Goal: Task Accomplishment & Management: Use online tool/utility

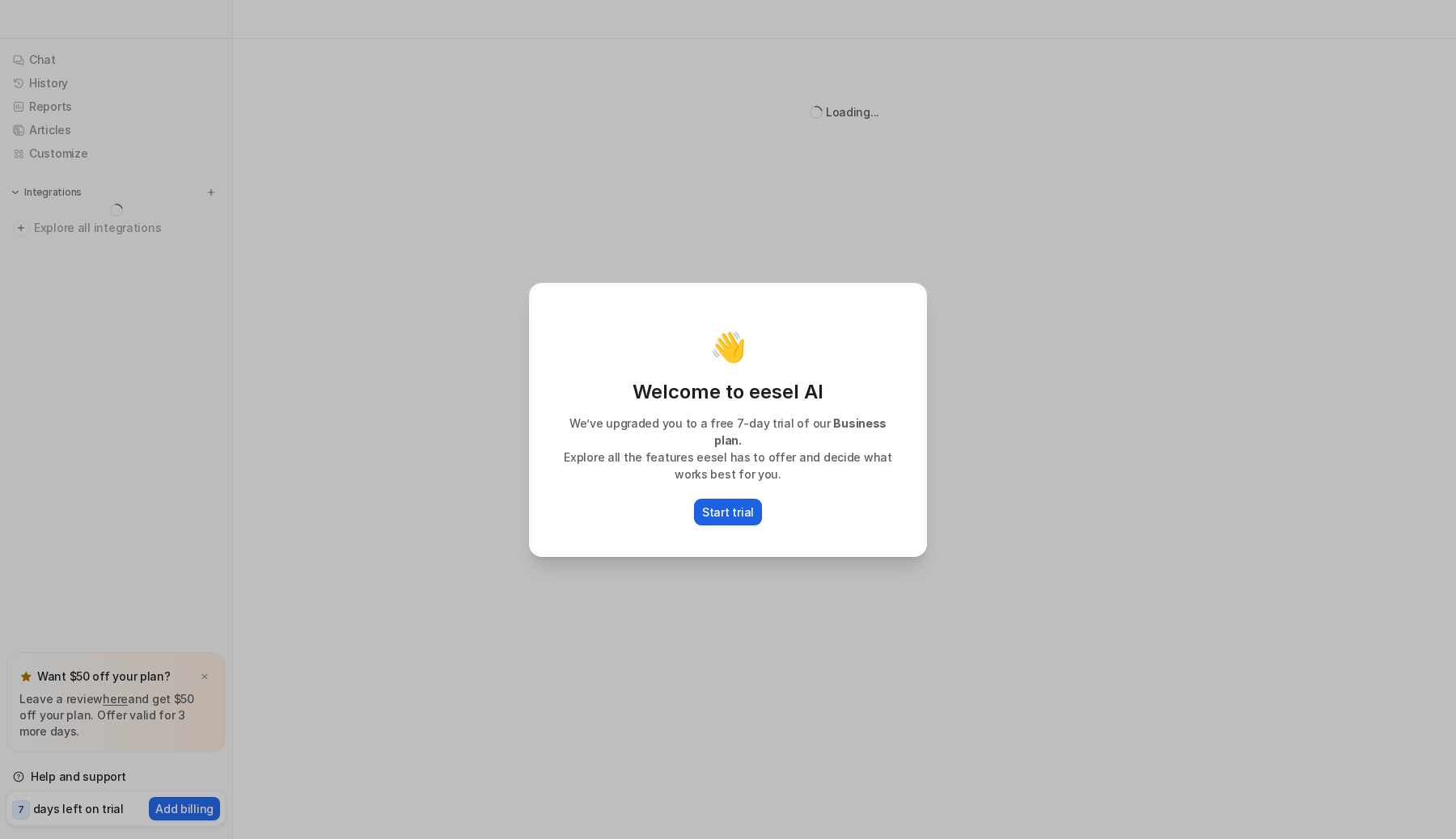
click at [744, 505] on p "Start trial" at bounding box center [728, 512] width 52 height 17
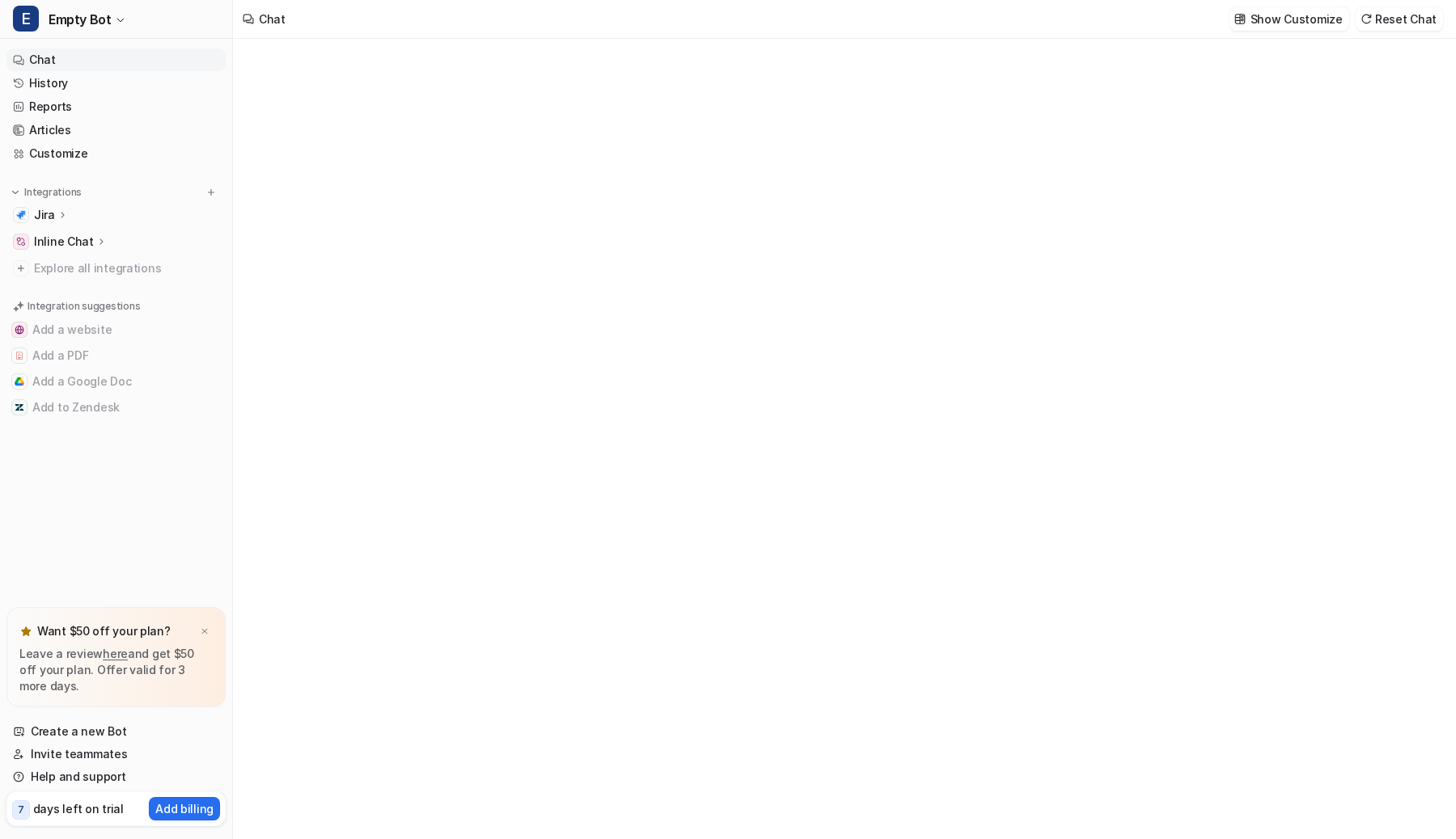
type textarea "**********"
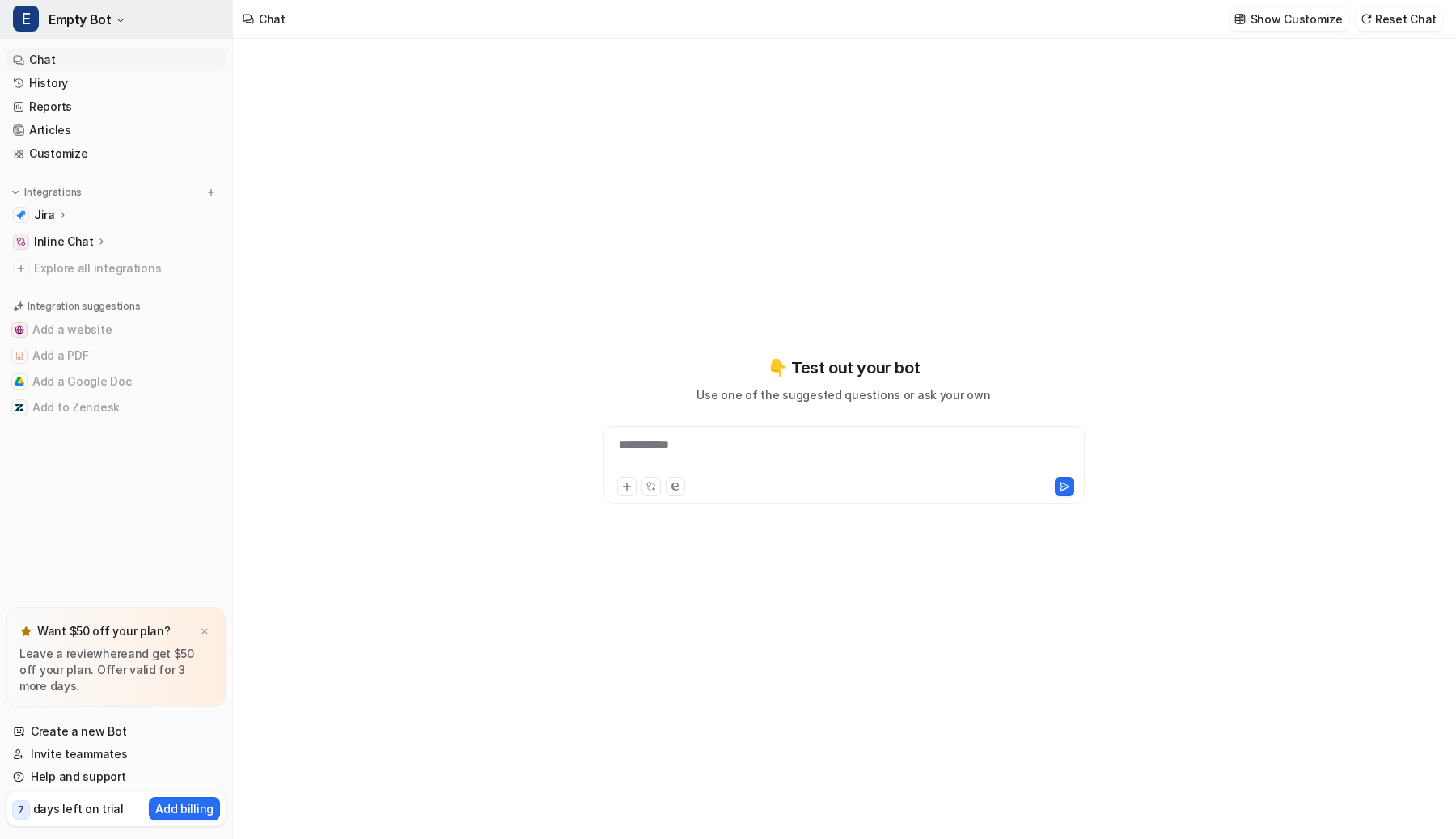
click at [91, 6] on button "E Empty Bot" at bounding box center [116, 19] width 232 height 39
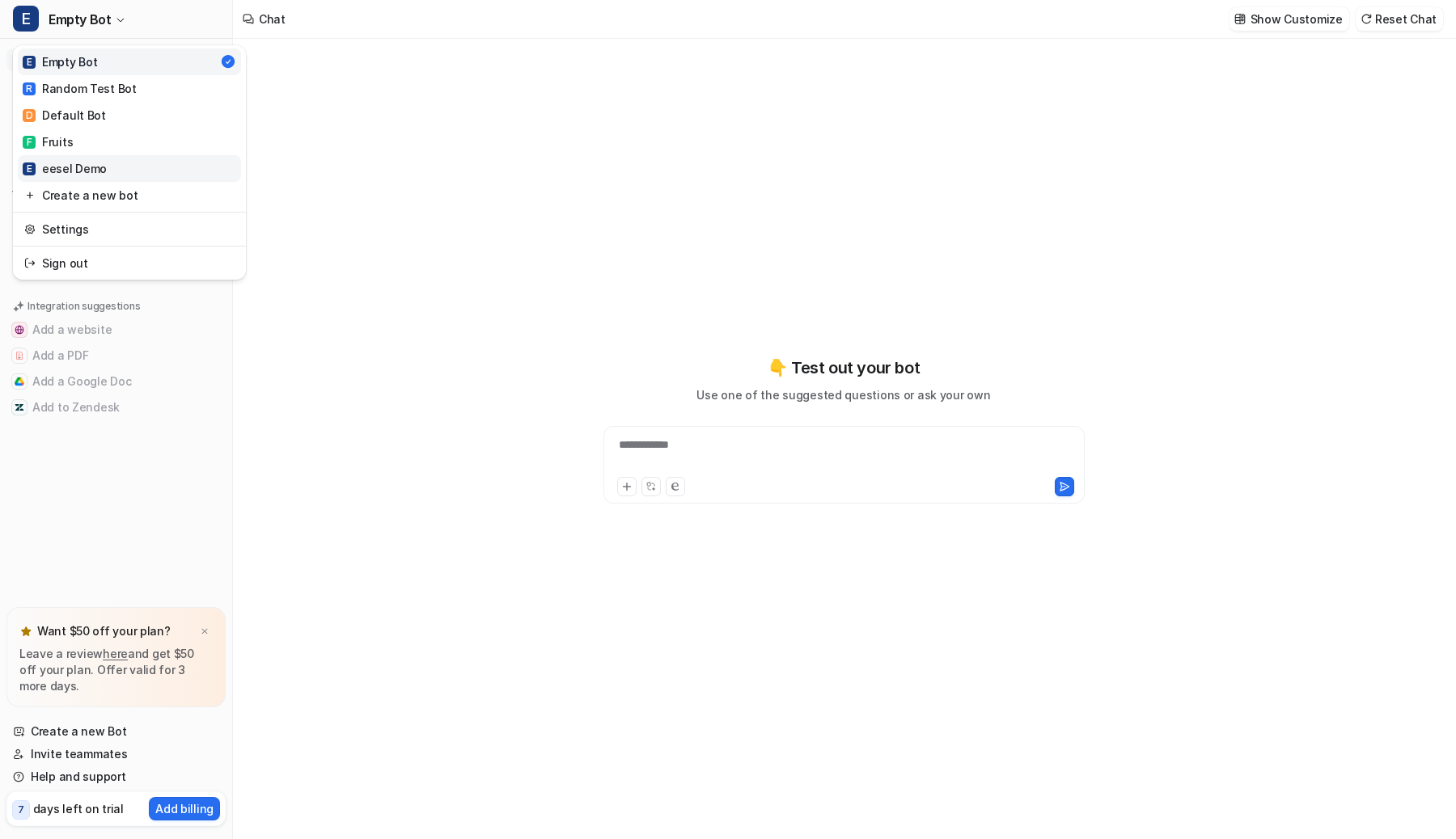
click at [172, 173] on link "E eesel Demo" at bounding box center [130, 168] width 223 height 26
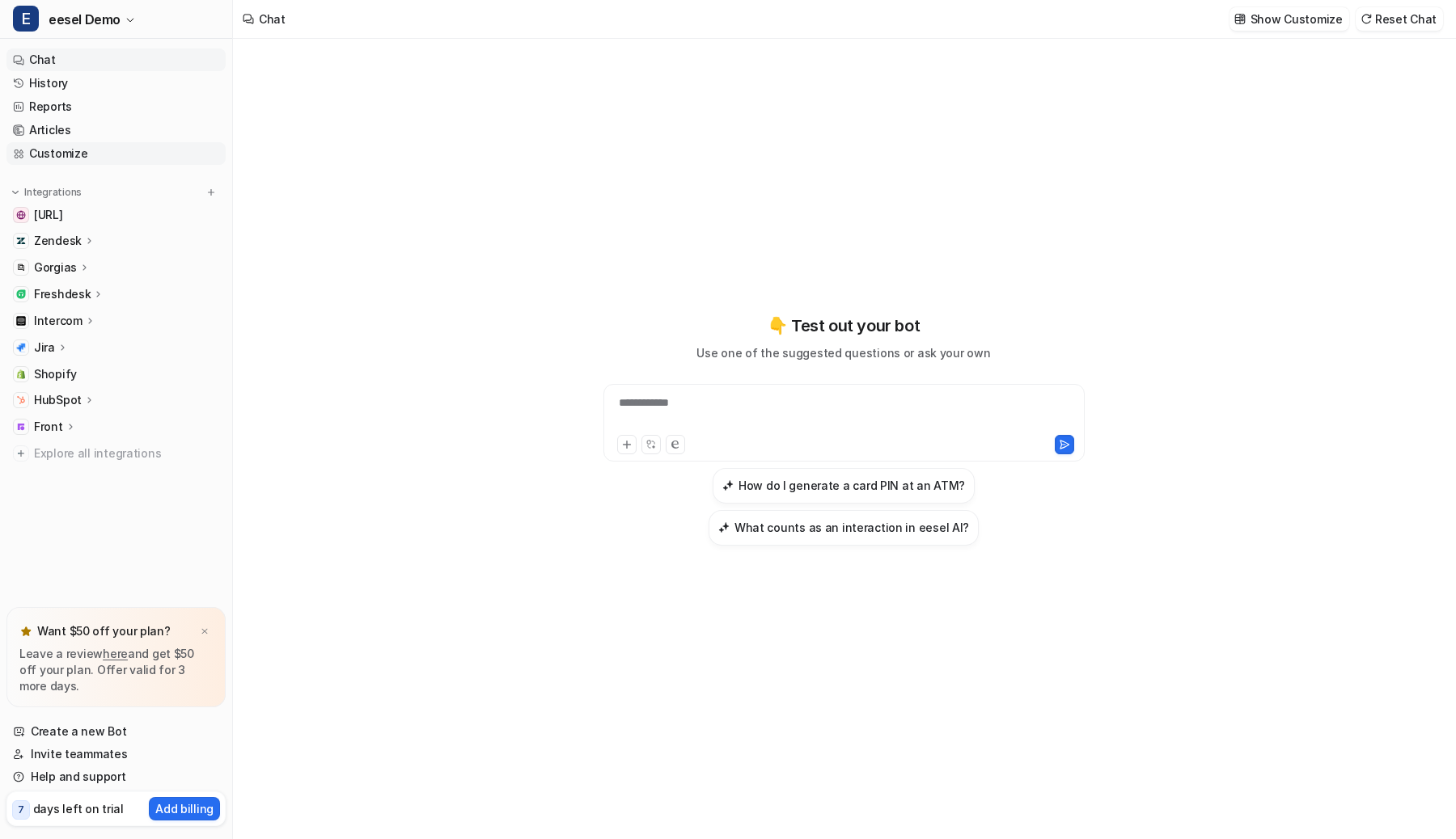
type textarea "**********"
click at [60, 424] on p "Front" at bounding box center [48, 427] width 29 height 16
click at [60, 423] on p "Front" at bounding box center [48, 427] width 29 height 16
click at [59, 323] on p "Intercom" at bounding box center [57, 321] width 48 height 16
click at [57, 344] on p "Overview" at bounding box center [71, 345] width 52 height 16
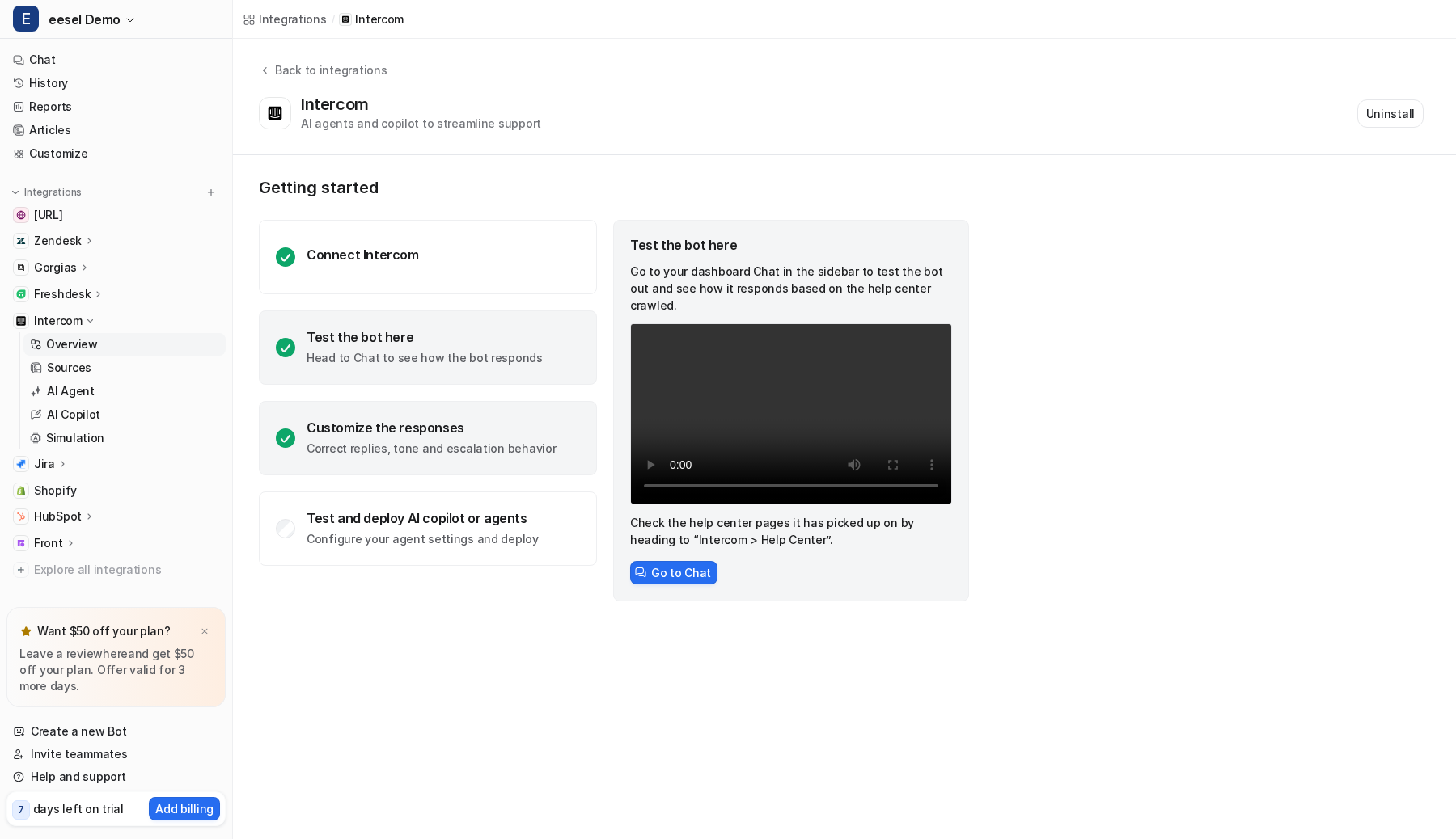
click at [382, 446] on p "Correct replies, tone and escalation behavior" at bounding box center [430, 449] width 249 height 16
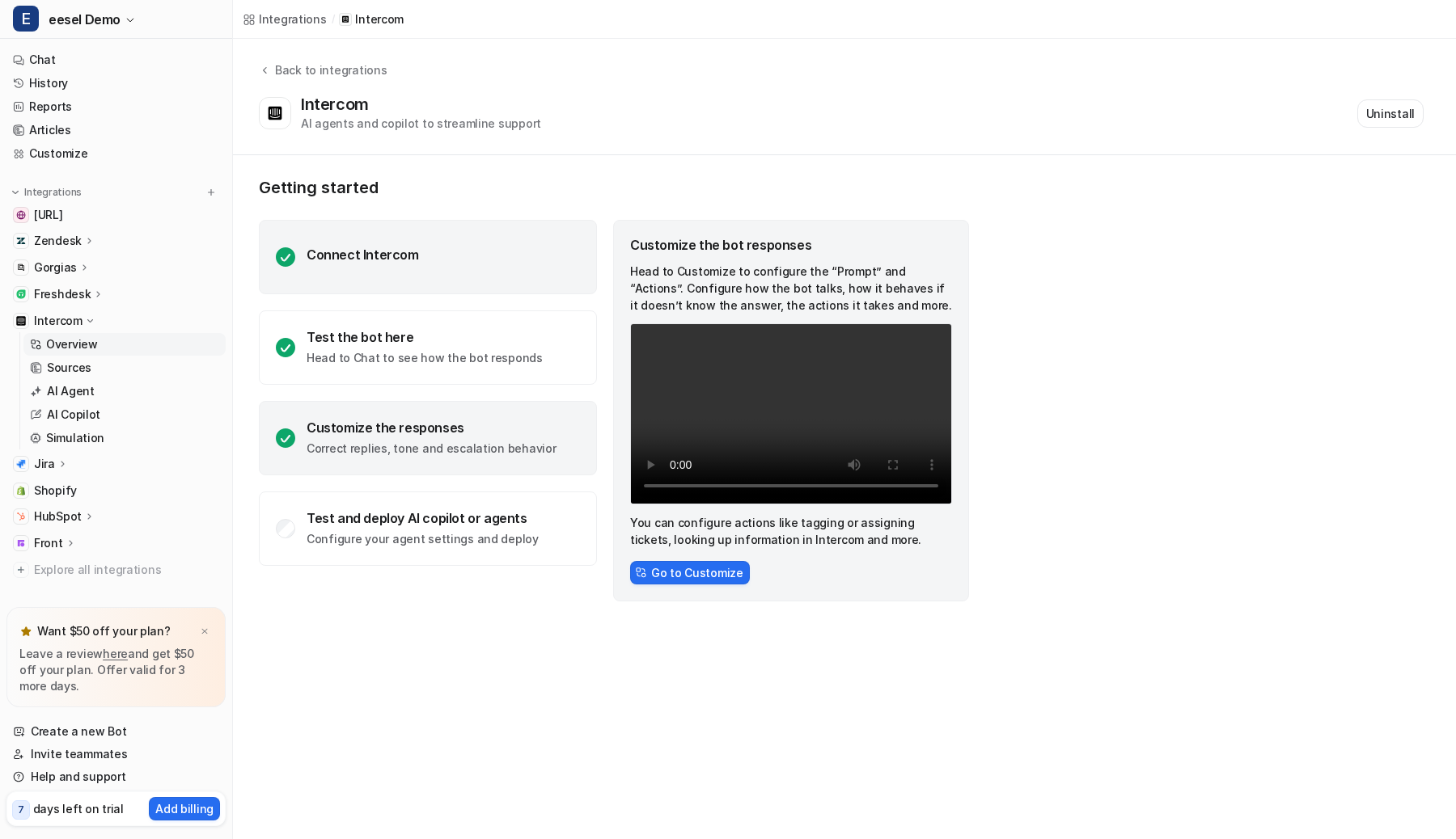
click at [379, 258] on div "Connect Intercom" at bounding box center [362, 254] width 113 height 16
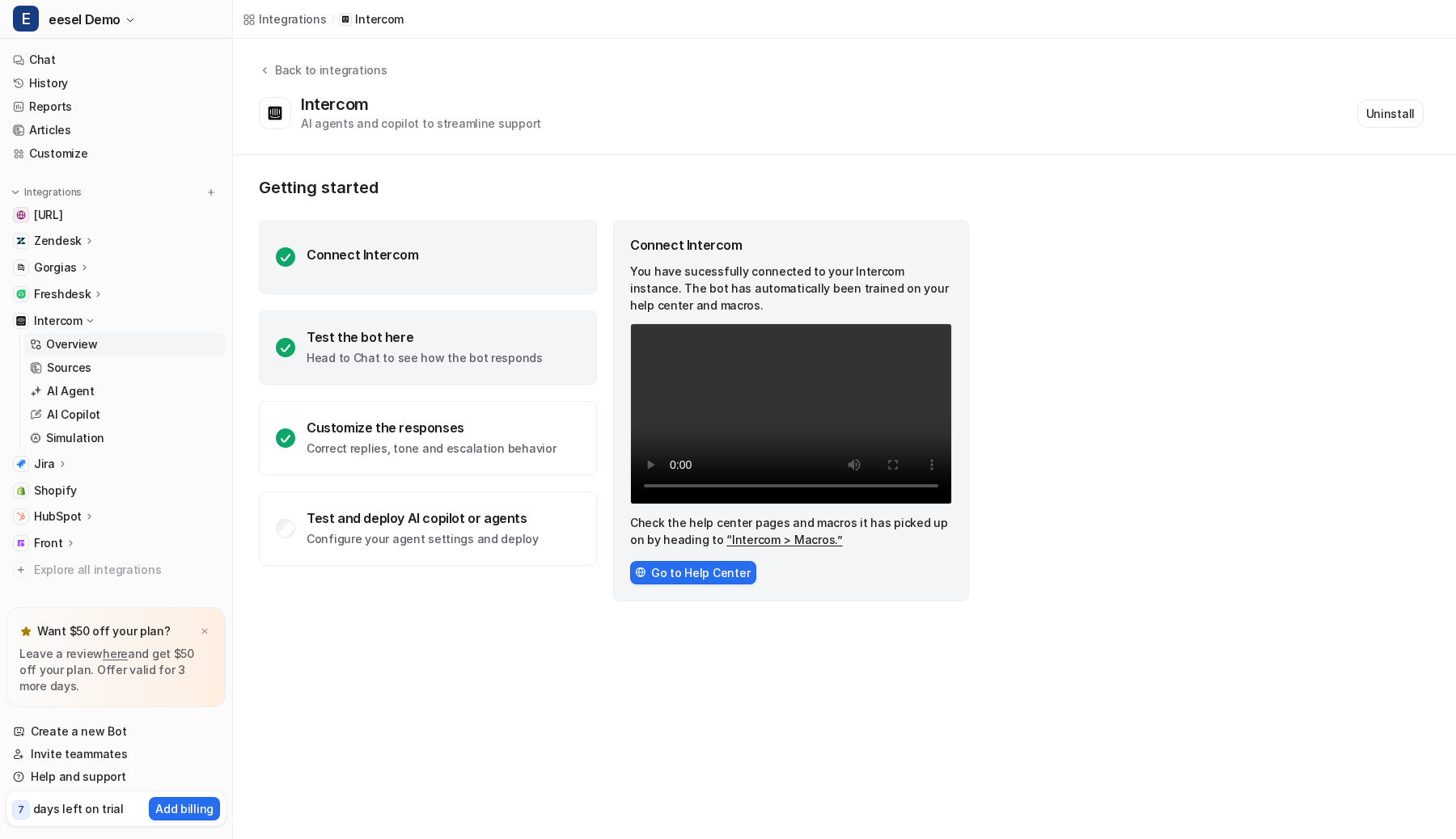
click at [375, 347] on div "Test the bot here Head to Chat to see how the bot responds" at bounding box center [425, 347] width 237 height 37
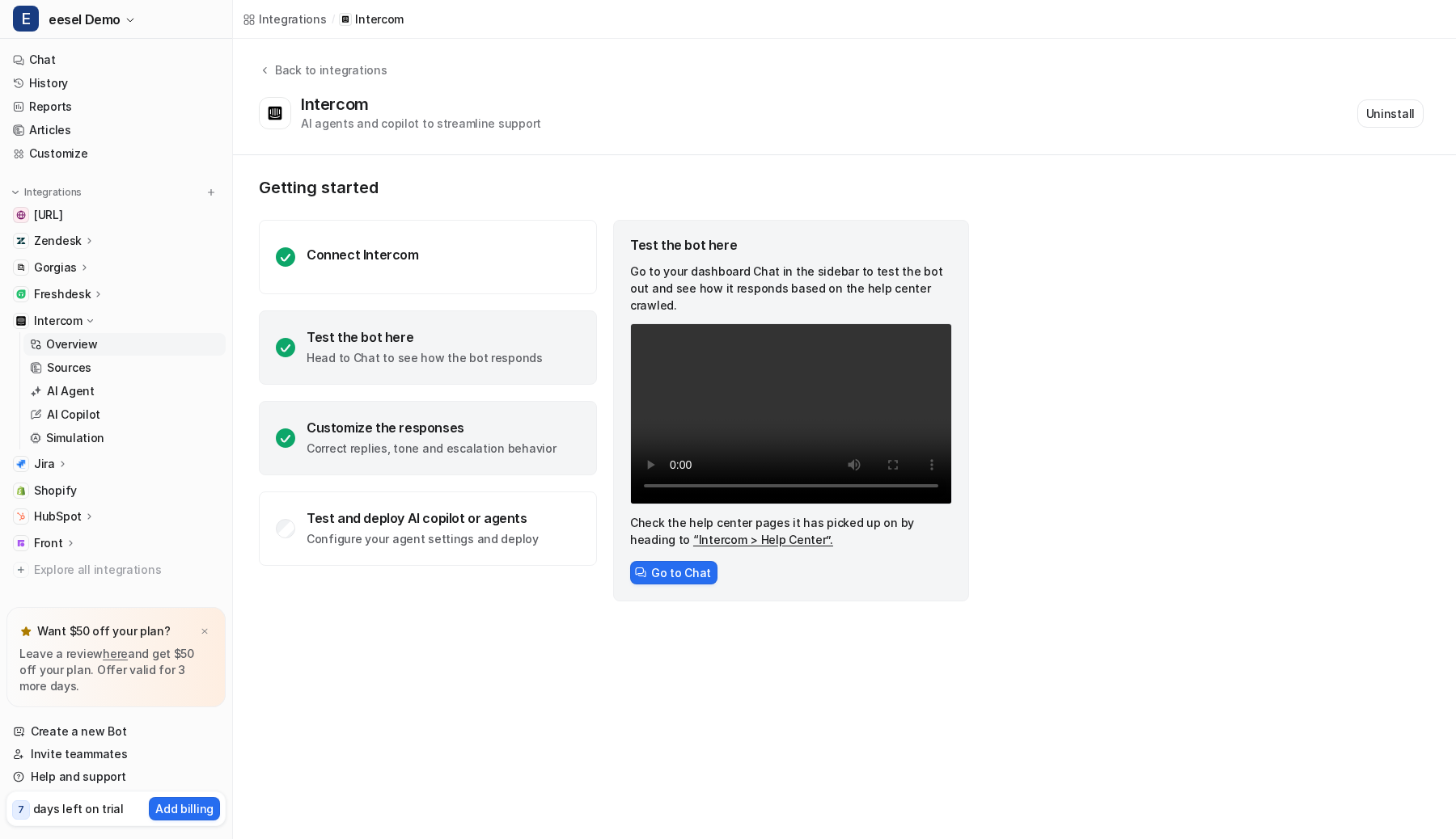
click at [372, 438] on div "Customize the responses Correct replies, tone and escalation behavior" at bounding box center [430, 438] width 249 height 37
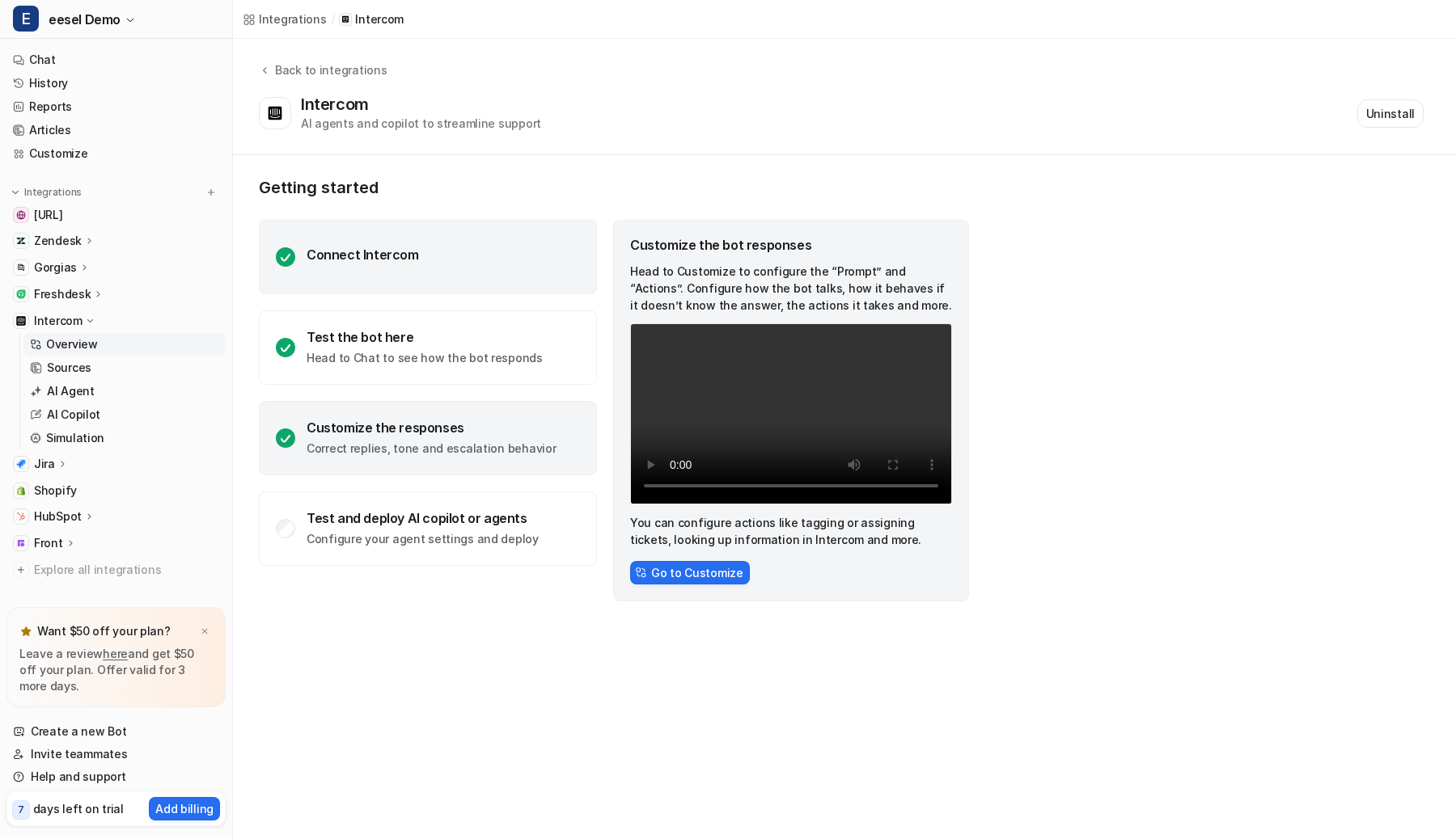
click at [402, 272] on div "Connect Intercom" at bounding box center [428, 257] width 338 height 75
click at [394, 442] on p "Correct replies, tone and escalation behavior" at bounding box center [430, 449] width 249 height 16
click at [385, 245] on div "Connect Intercom" at bounding box center [428, 257] width 338 height 75
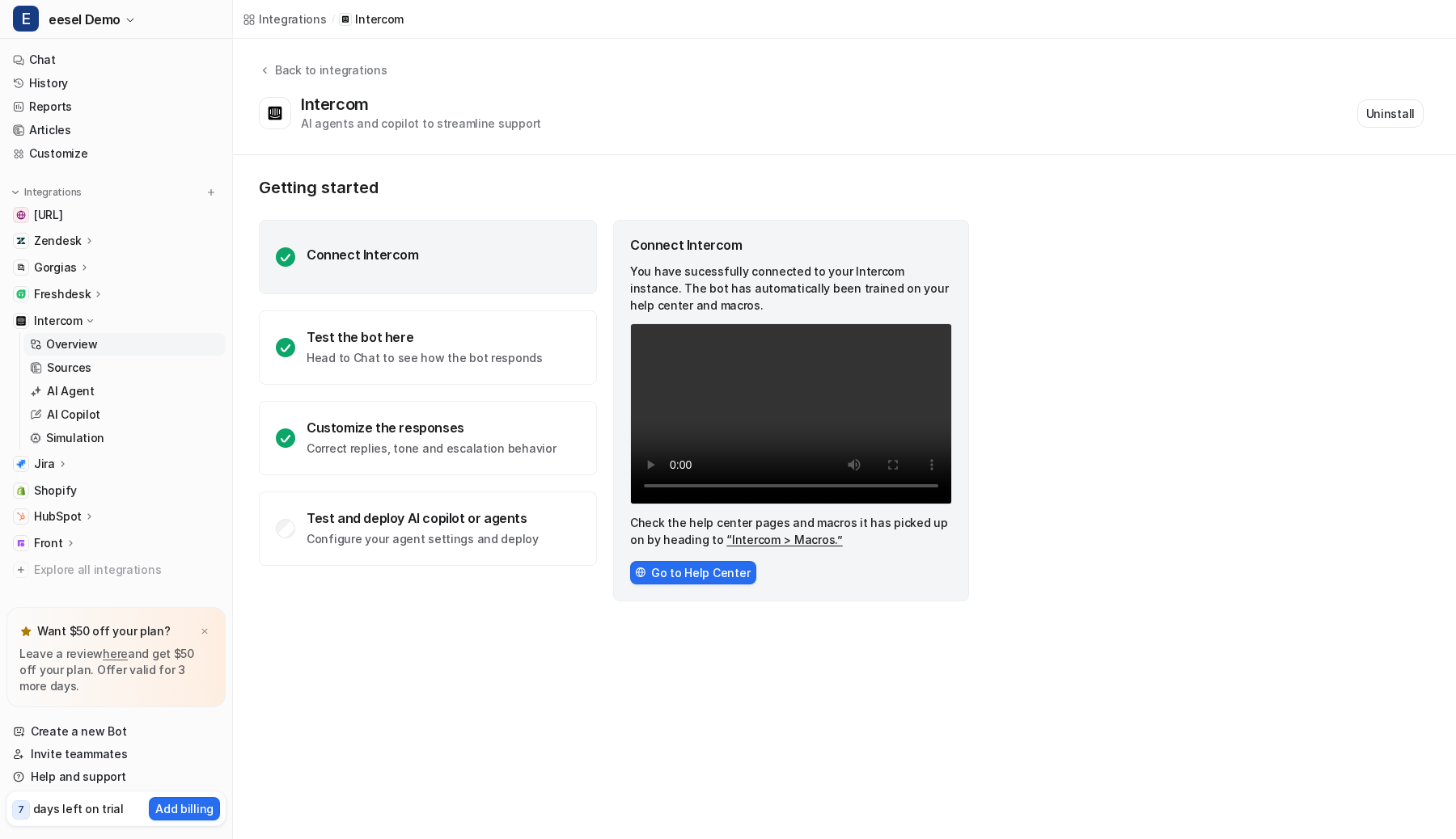
click at [73, 283] on div "Freshdesk" at bounding box center [116, 295] width 219 height 23
click at [73, 323] on p "Overview" at bounding box center [71, 318] width 52 height 16
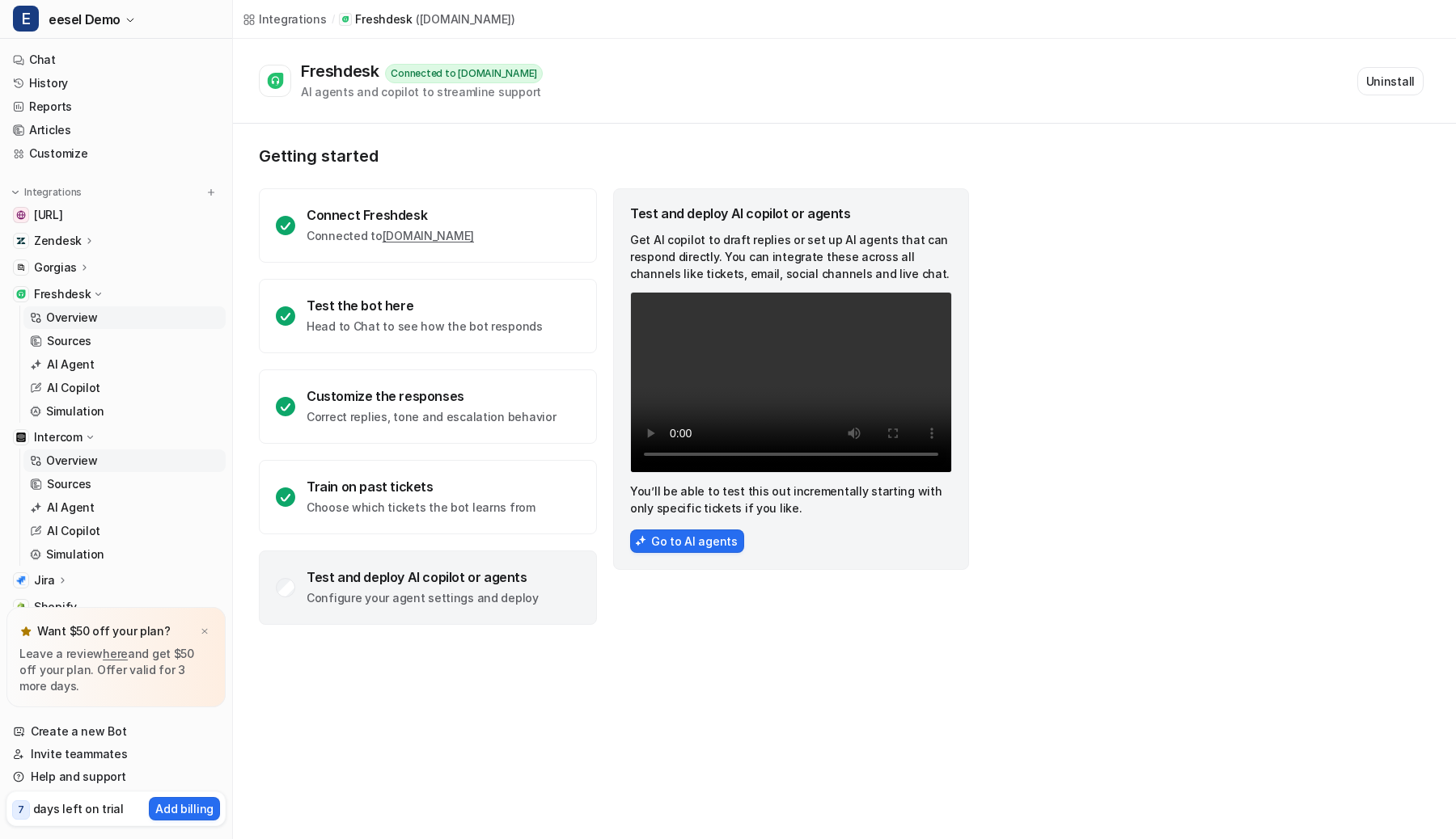
click at [85, 456] on p "Overview" at bounding box center [71, 461] width 52 height 16
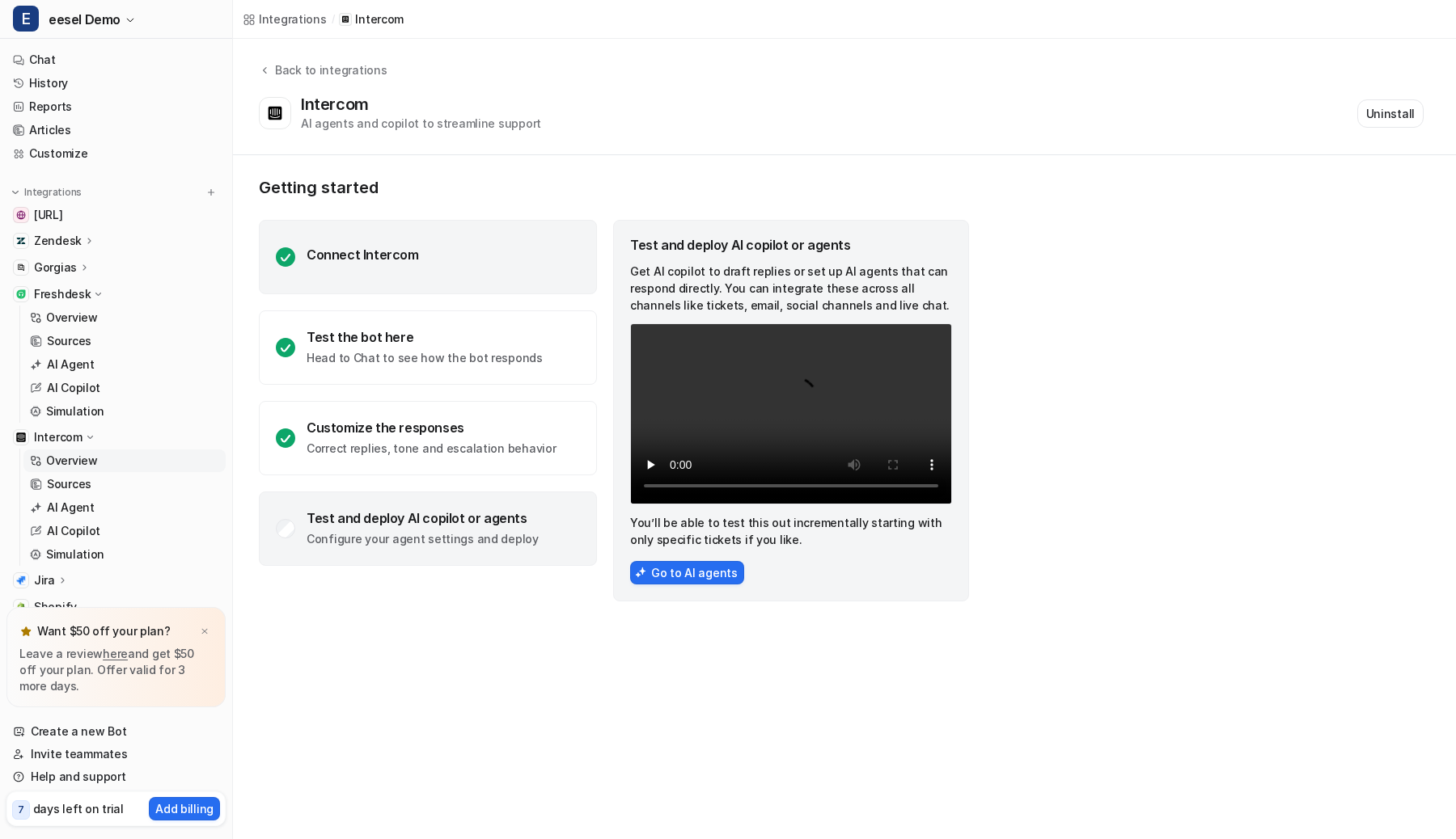
click at [403, 279] on div "Connect Intercom" at bounding box center [428, 257] width 338 height 75
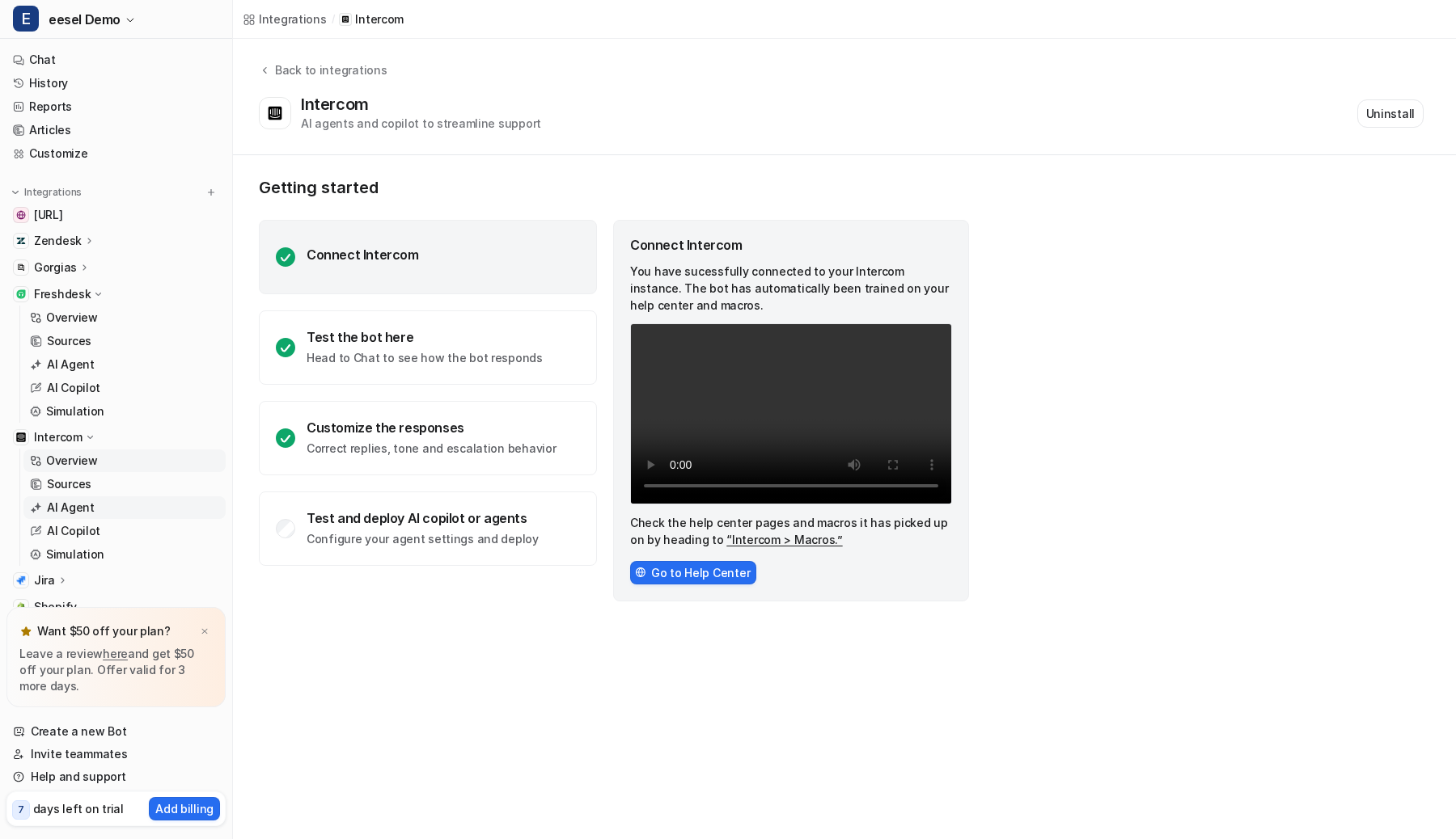
click at [168, 511] on link "AI Agent" at bounding box center [125, 508] width 202 height 23
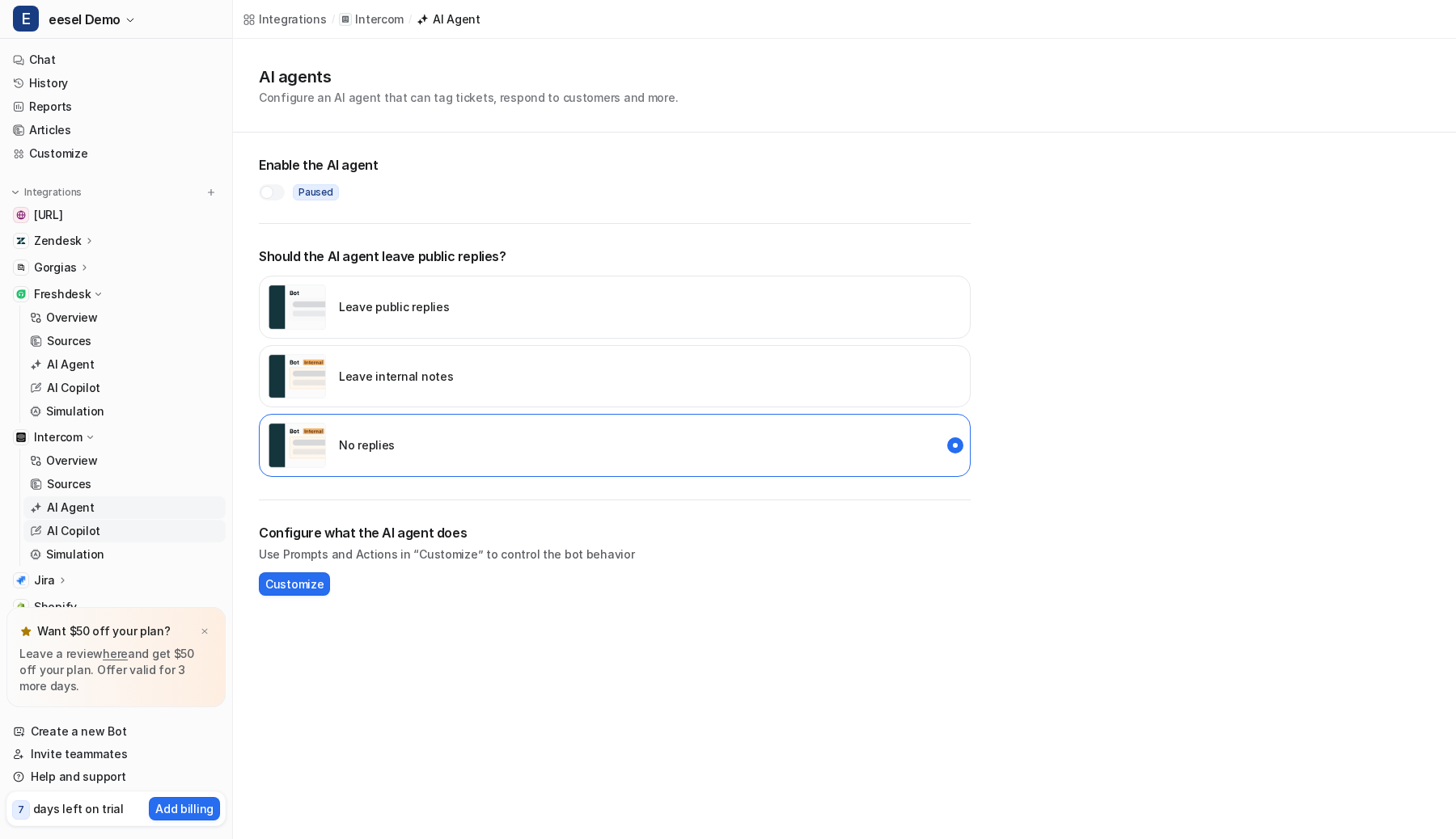
click at [142, 533] on link "AI Copilot" at bounding box center [125, 531] width 202 height 23
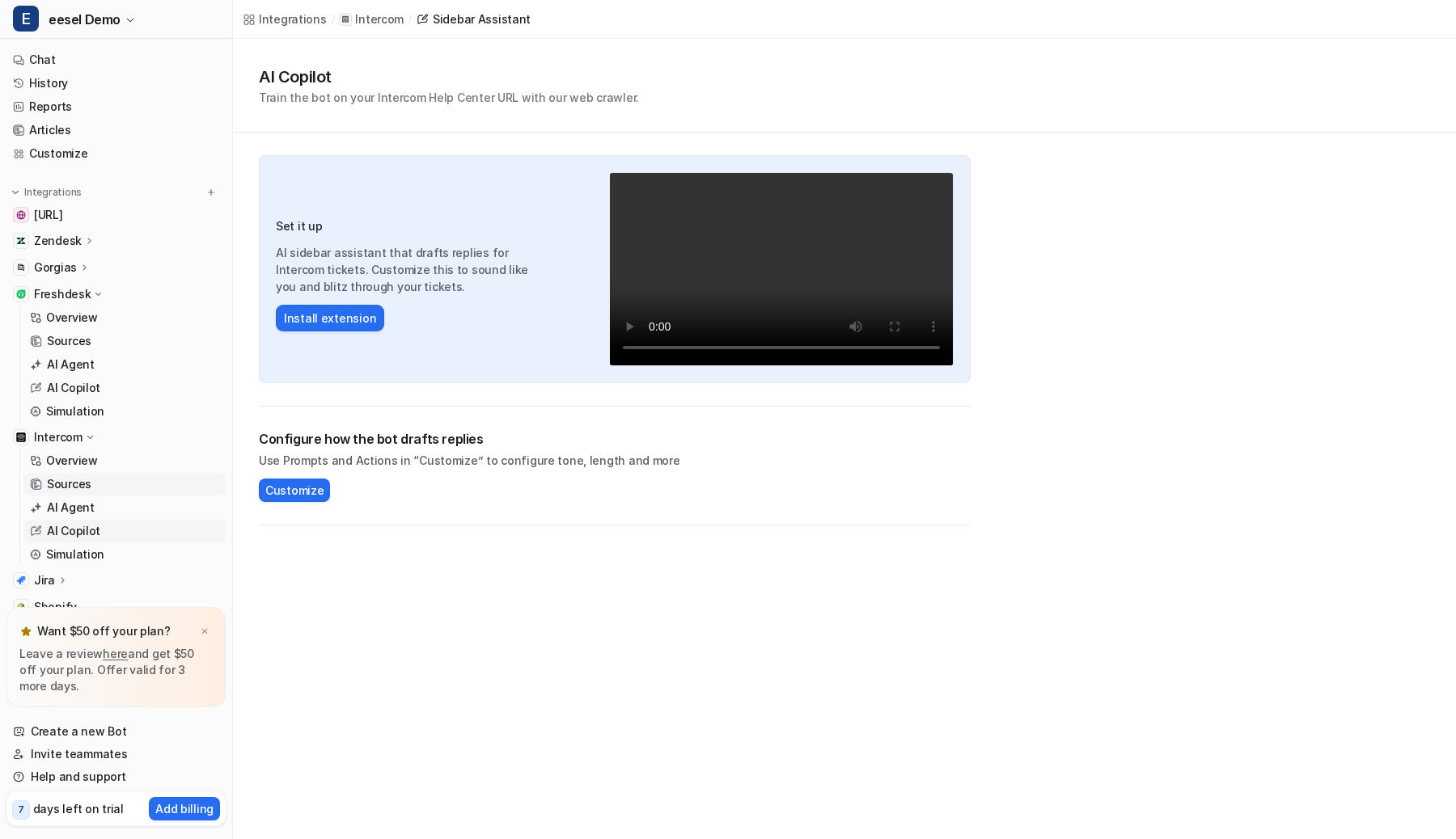
click at [131, 478] on link "Sources" at bounding box center [125, 484] width 202 height 23
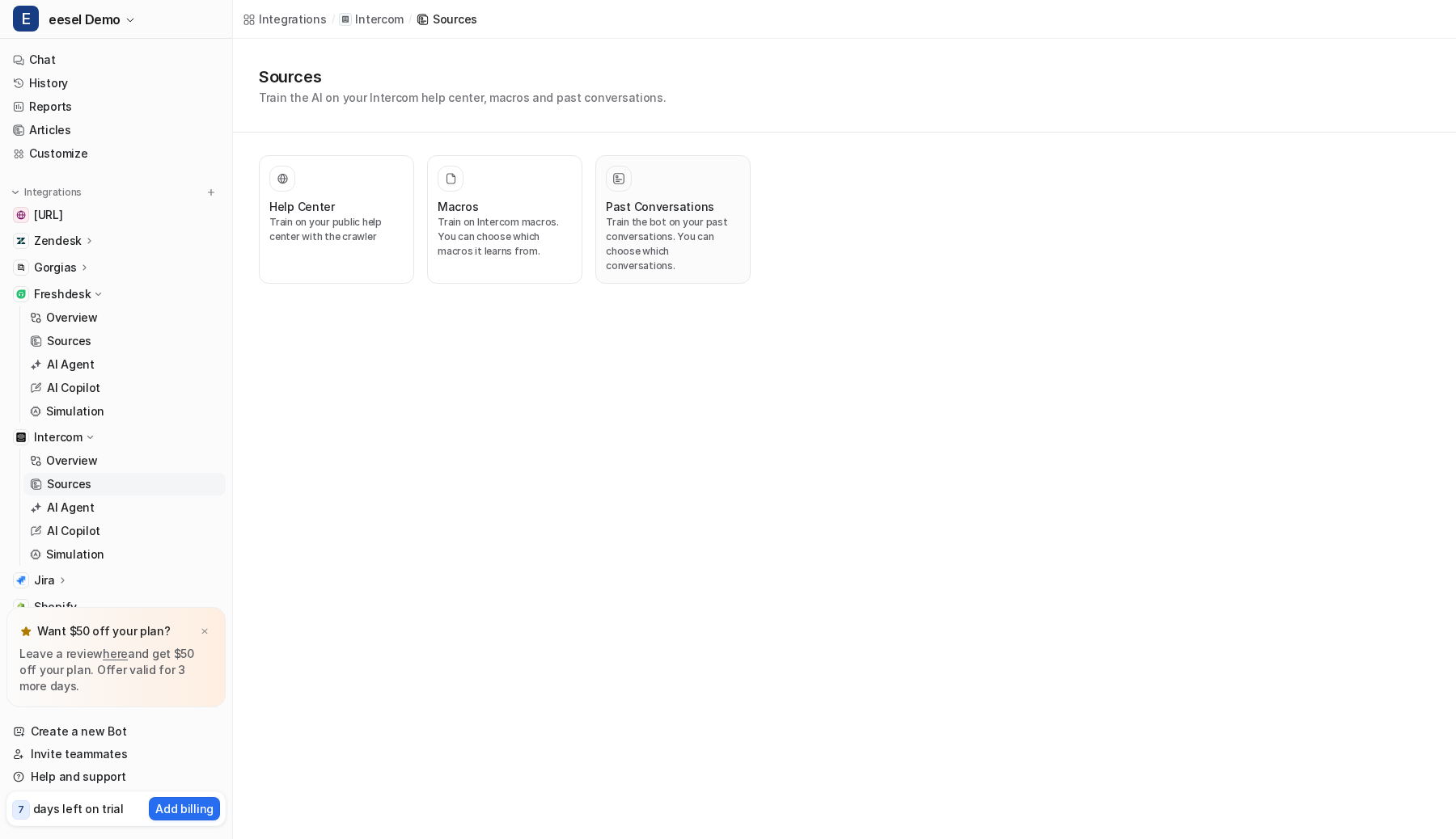
click at [623, 218] on p "Train the bot on your past conversations. You can choose which conversations." at bounding box center [673, 244] width 134 height 58
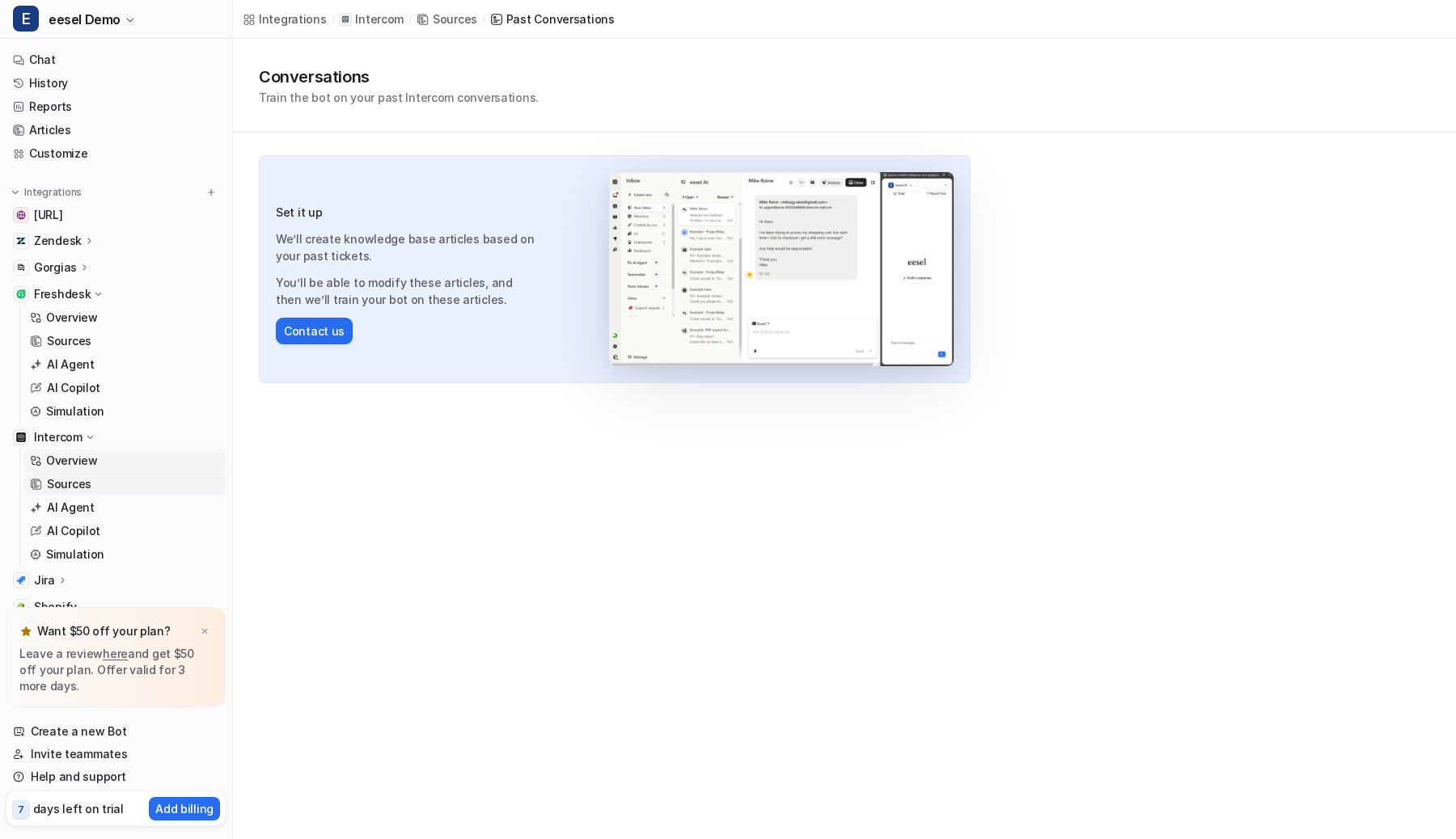
click at [113, 458] on link "Overview" at bounding box center [125, 461] width 202 height 23
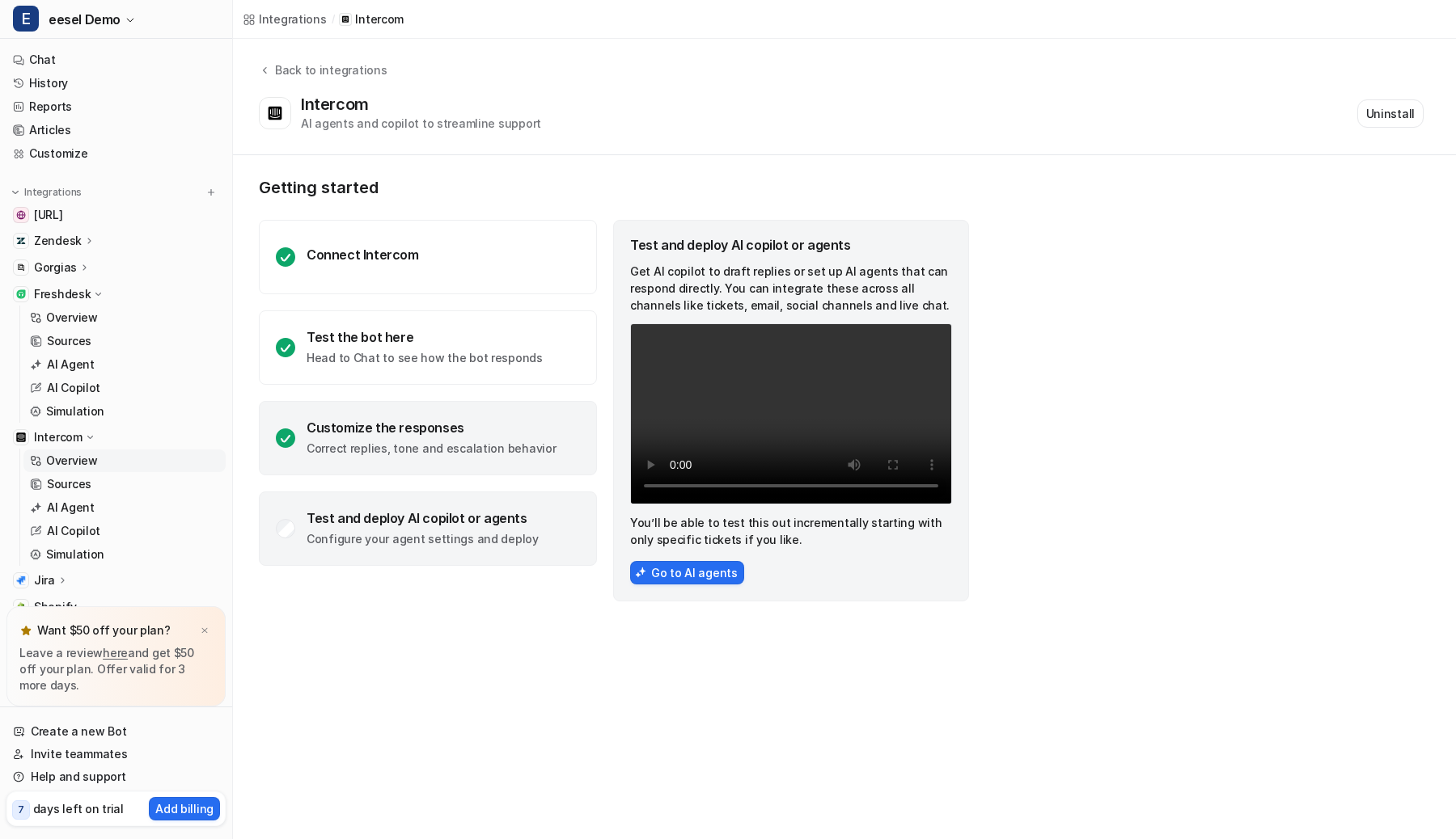
click at [466, 410] on div "Customize the responses Correct replies, tone and escalation behavior" at bounding box center [428, 438] width 338 height 75
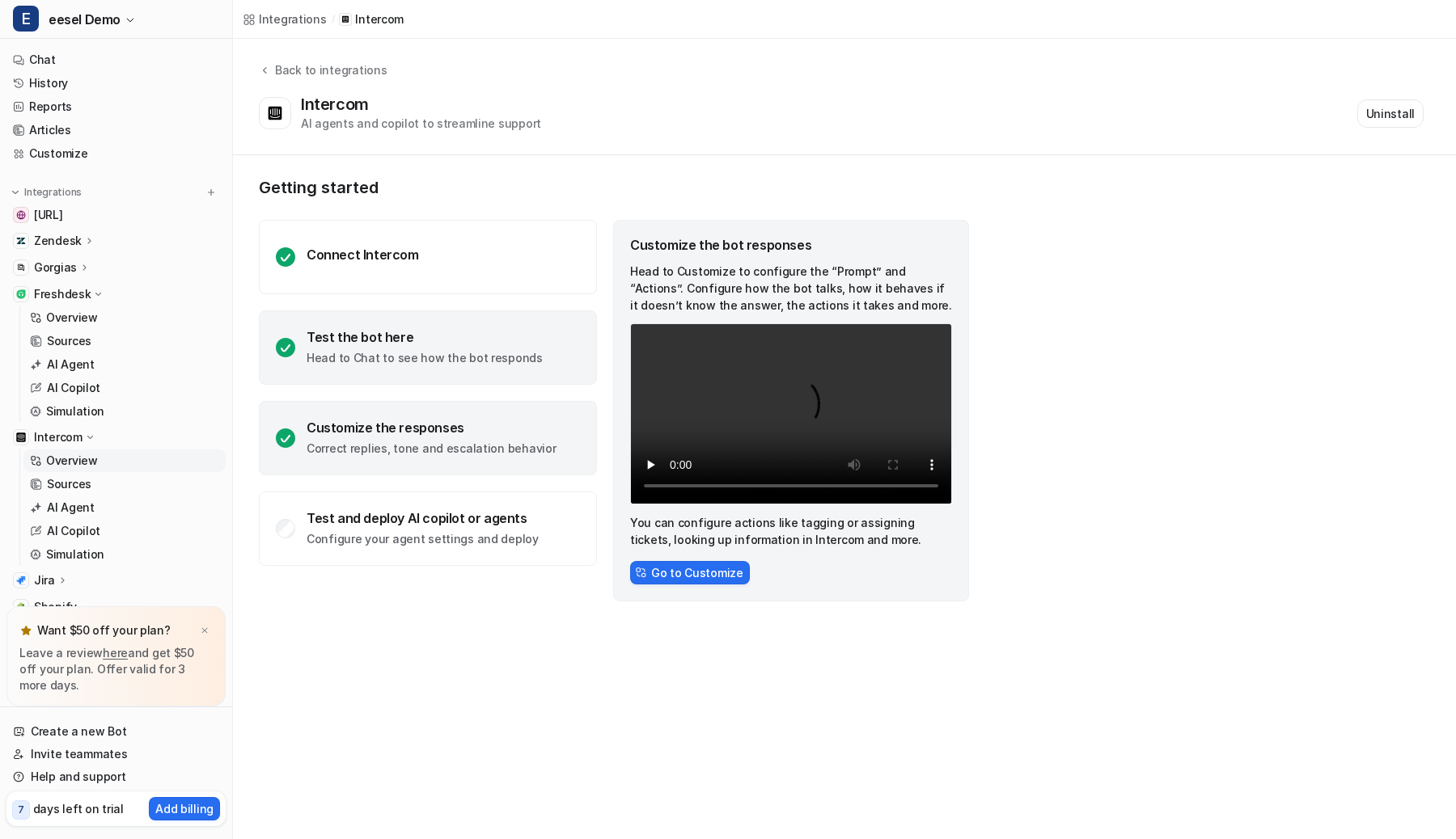
click at [472, 350] on p "Head to Chat to see how the bot responds" at bounding box center [425, 358] width 237 height 16
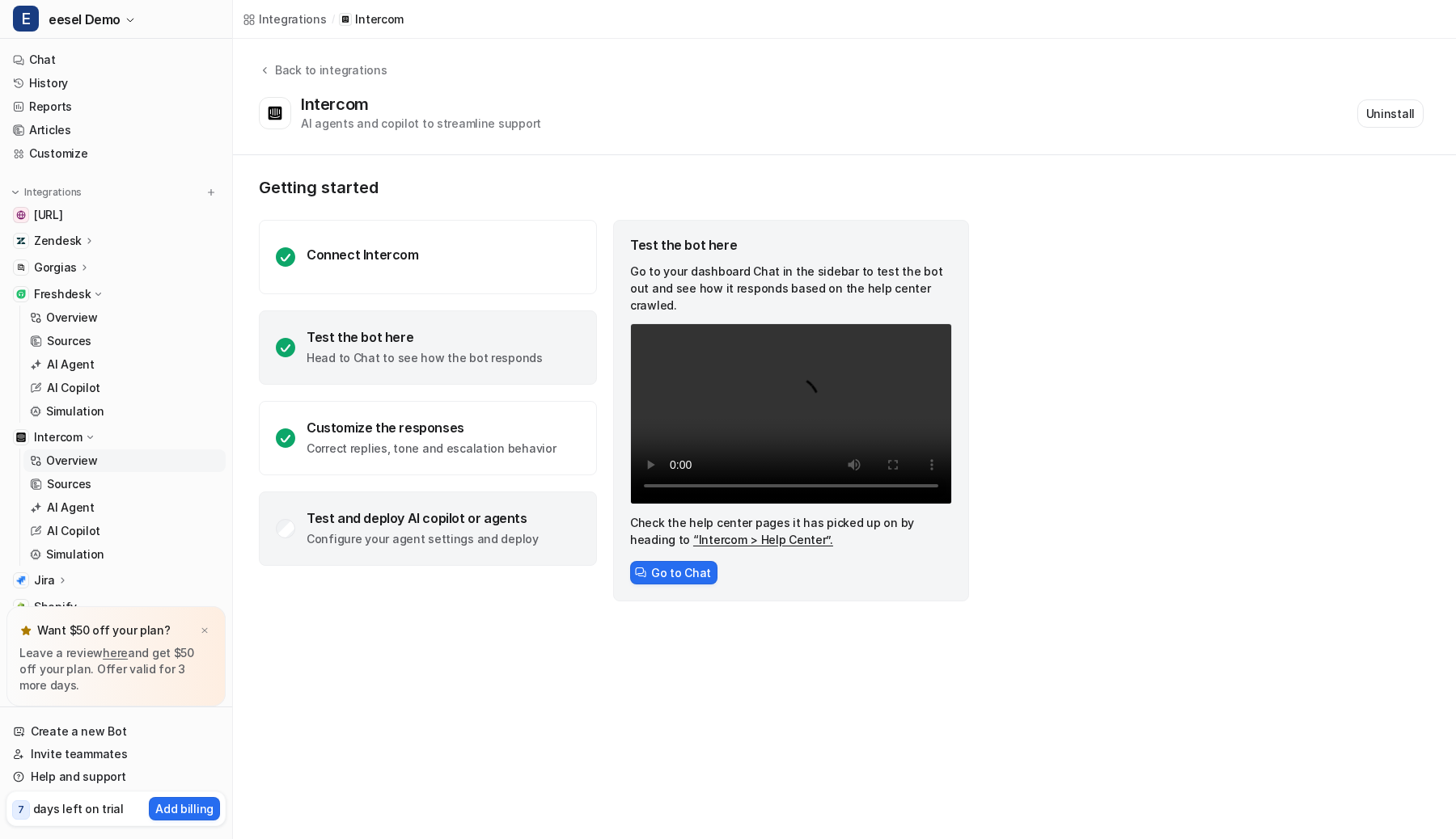
click at [471, 546] on p "Configure your agent settings and deploy" at bounding box center [422, 539] width 232 height 16
click at [498, 357] on p "Head to Chat to see how the bot responds" at bounding box center [425, 358] width 237 height 16
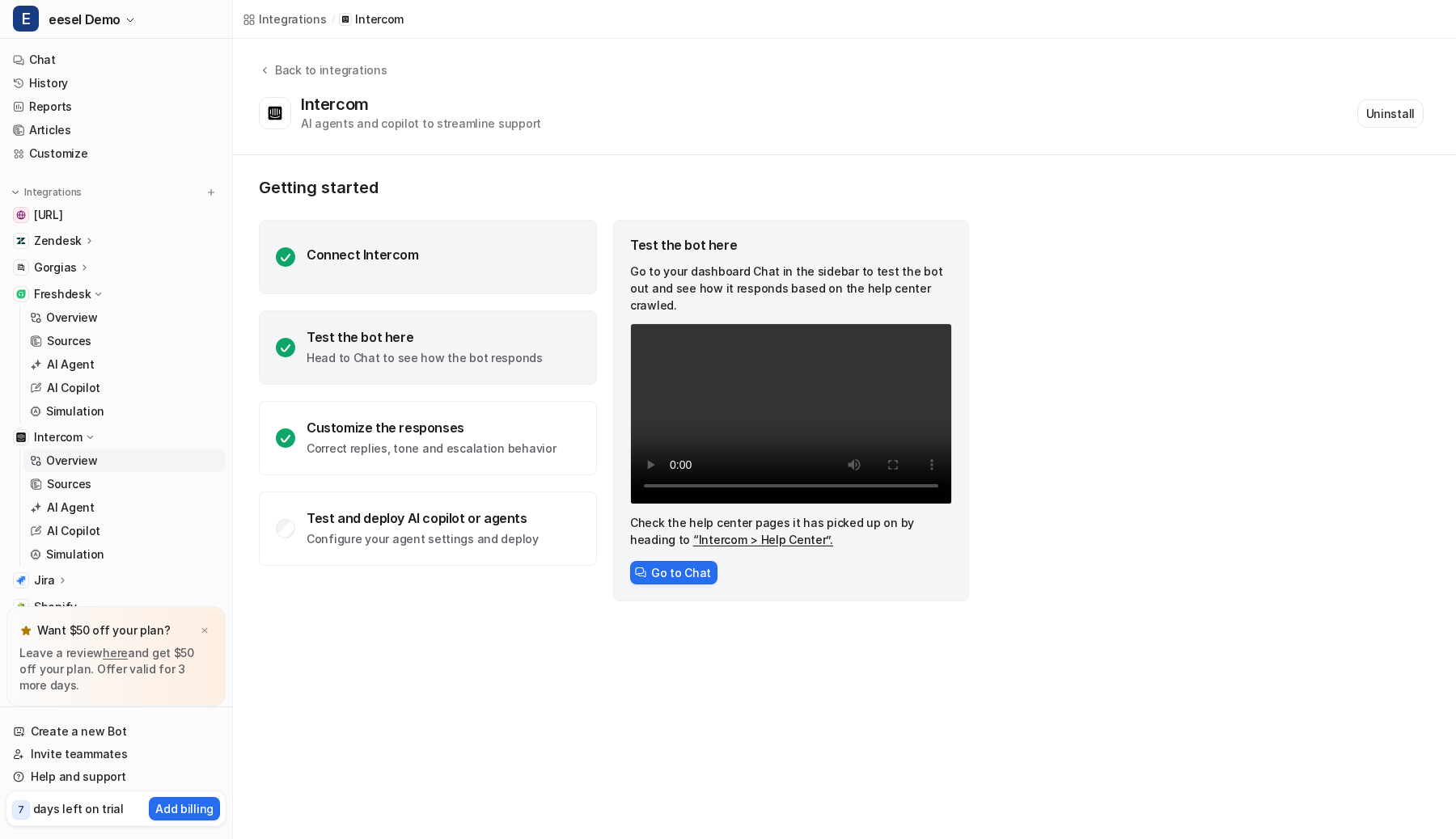
click at [425, 259] on div "Connect Intercom" at bounding box center [428, 257] width 338 height 75
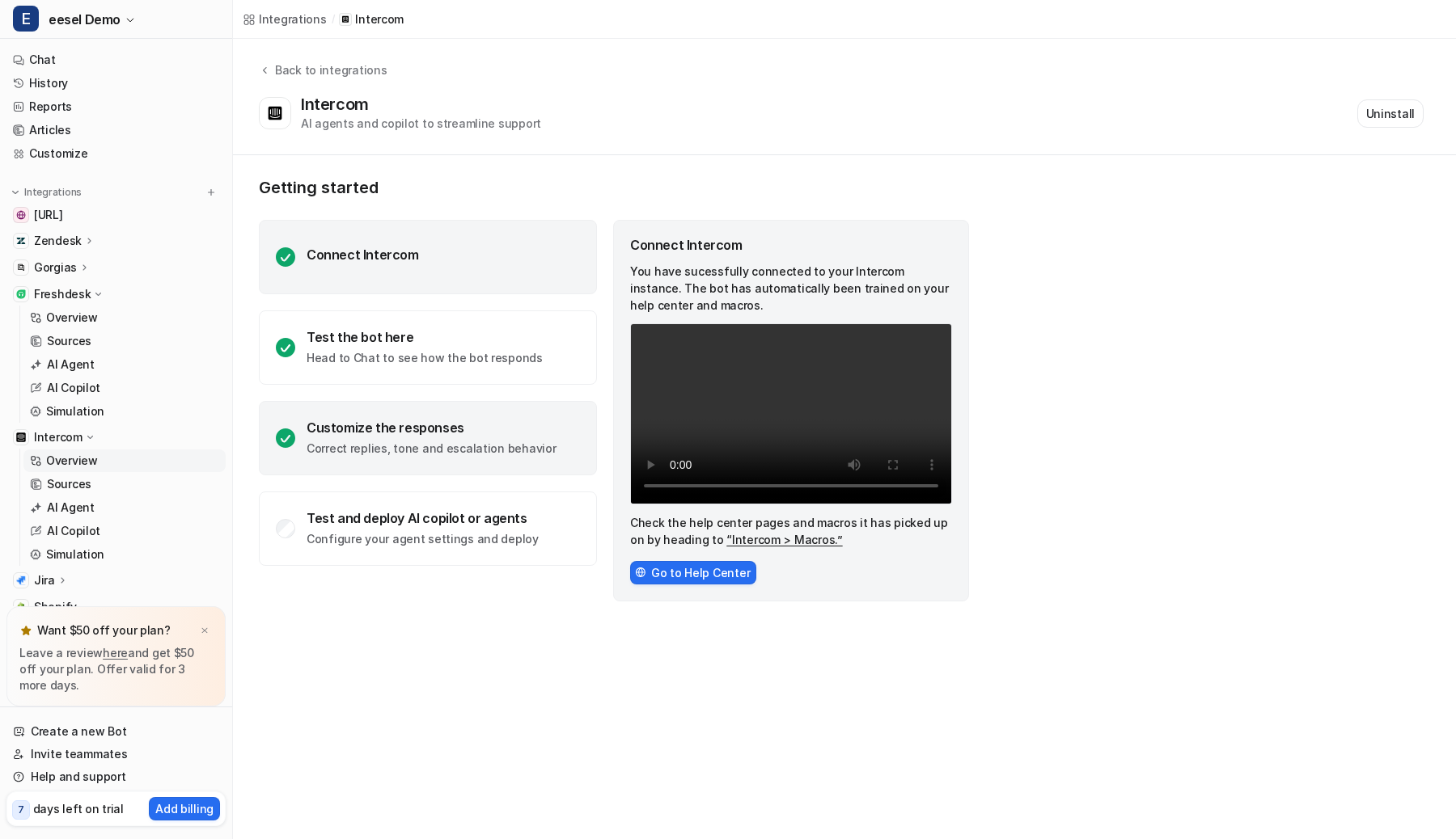
click at [462, 409] on div "Customize the responses Correct replies, tone and escalation behavior" at bounding box center [428, 438] width 338 height 75
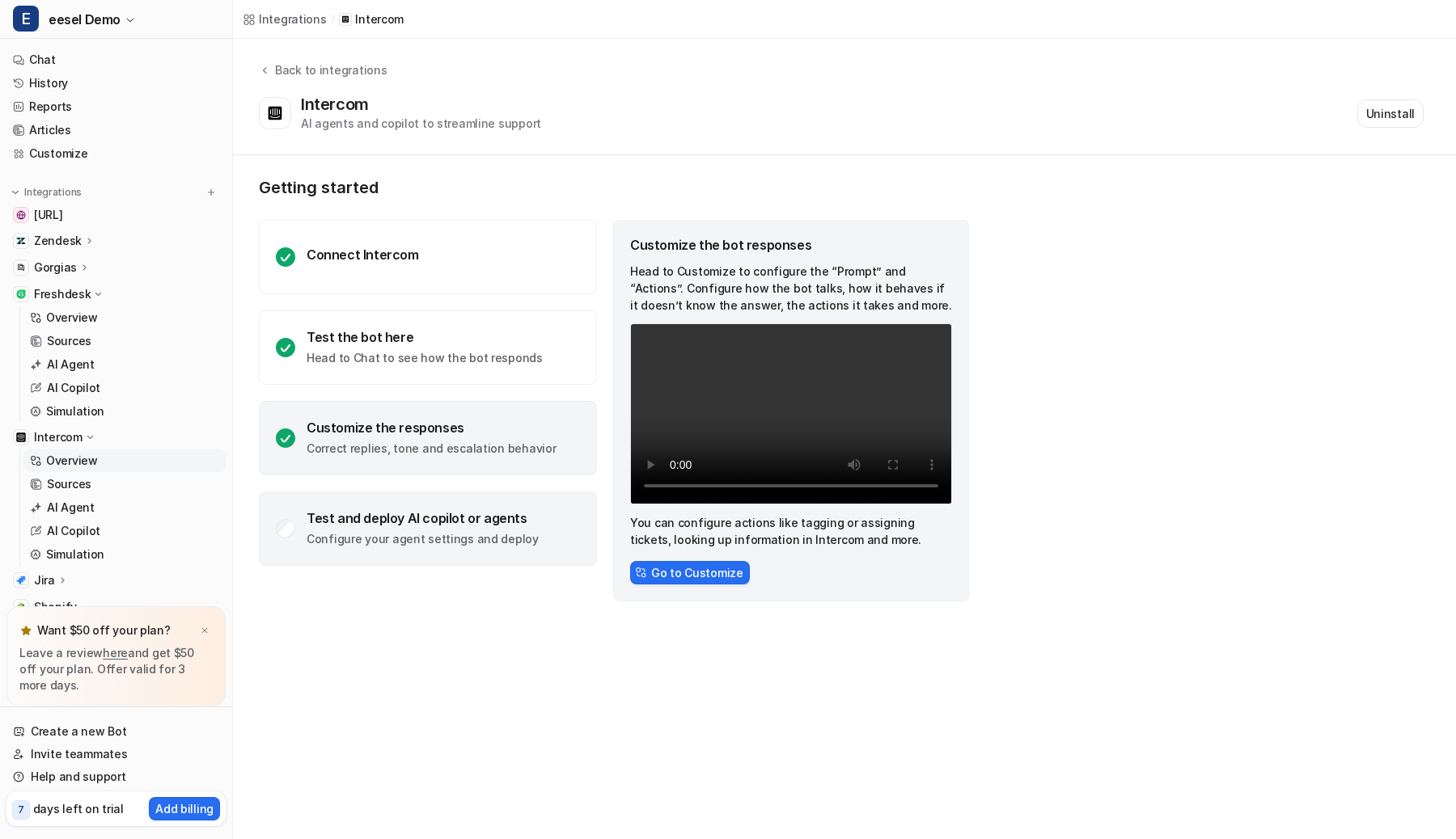
click at [540, 524] on div "Test and deploy AI copilot or agents Configure your agent settings and deploy" at bounding box center [428, 529] width 338 height 75
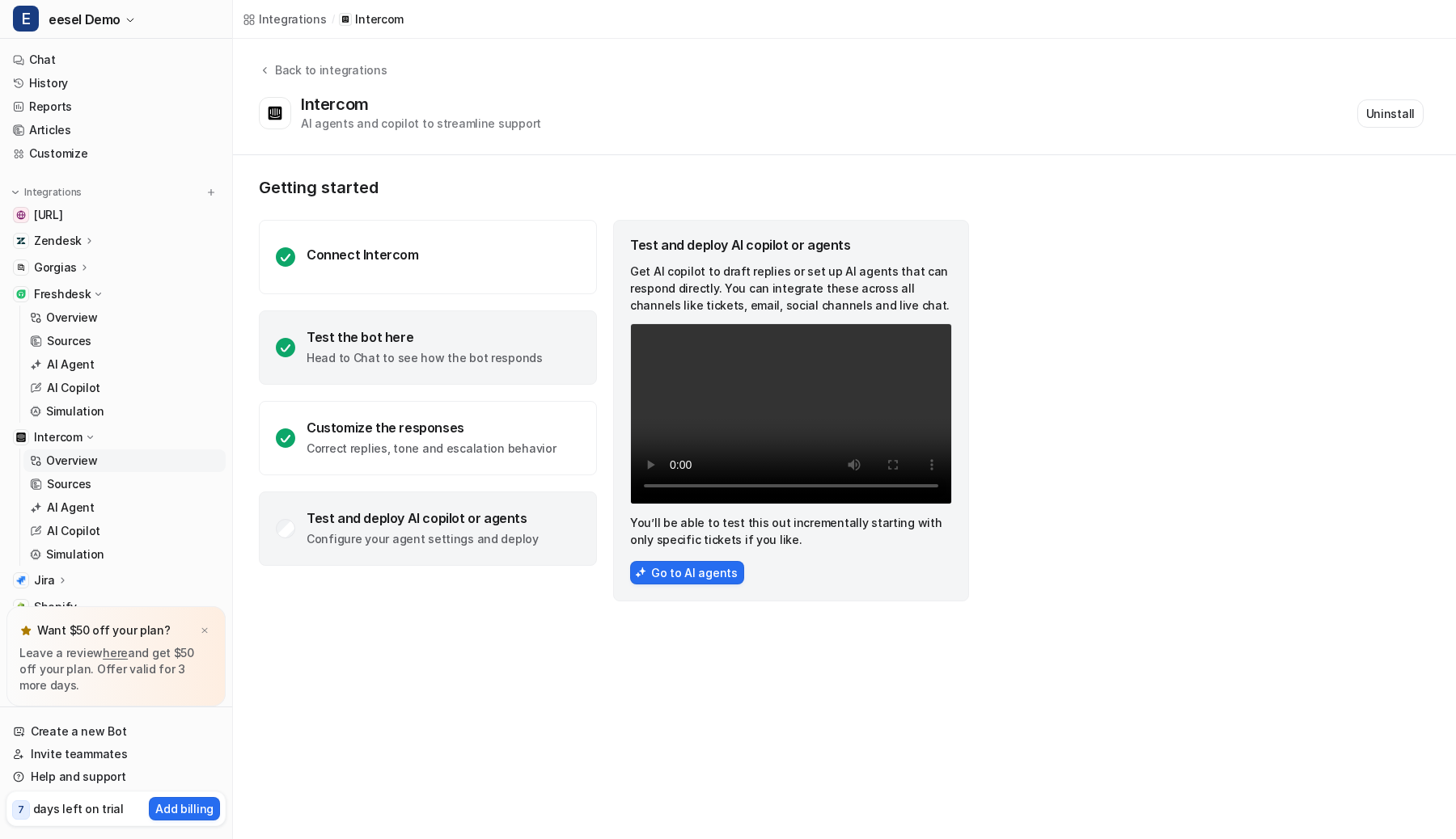
click at [531, 351] on div "Test the bot here Head to Chat to see how the bot responds" at bounding box center [428, 347] width 338 height 75
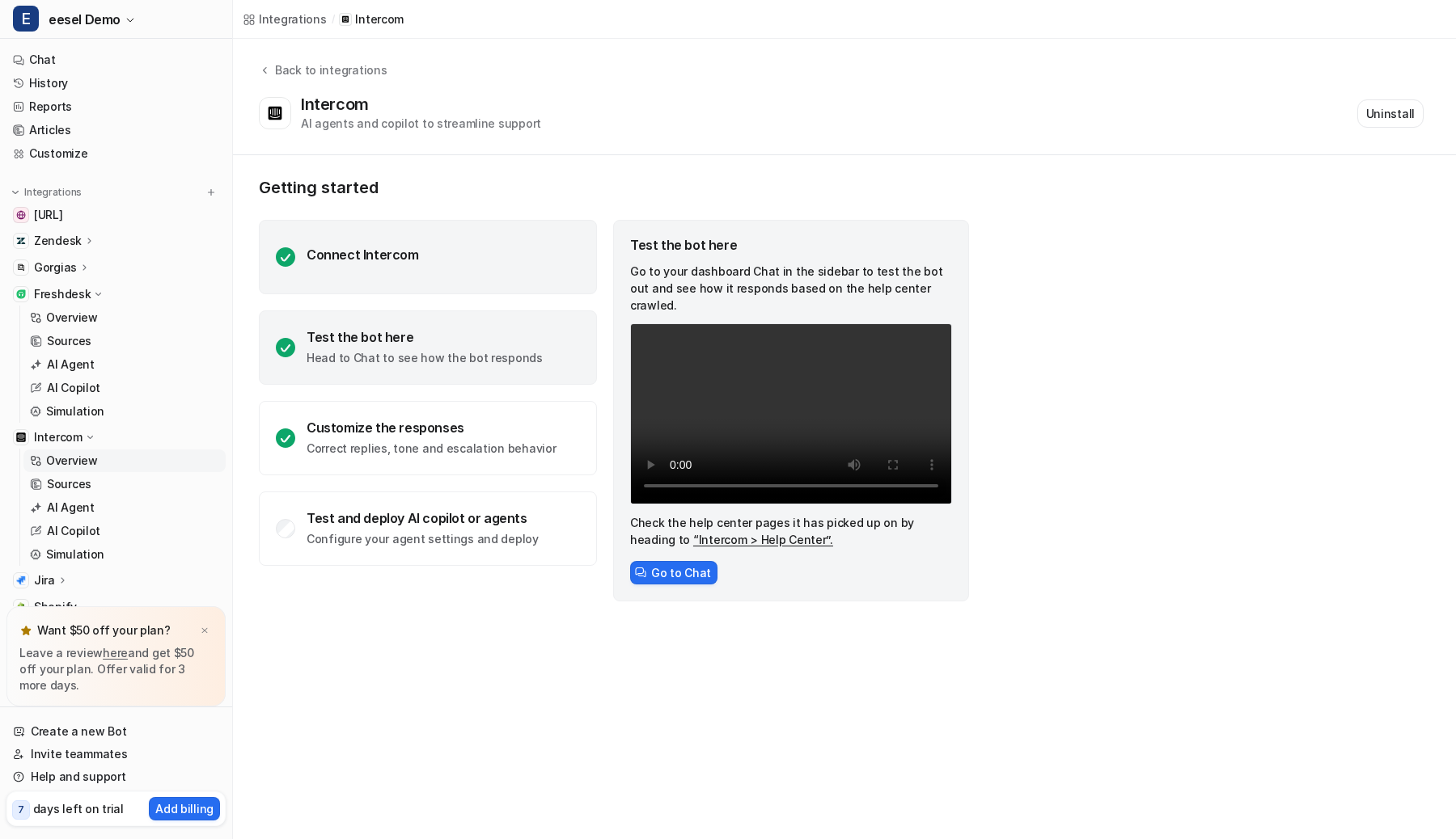
click at [494, 255] on div "Connect Intercom" at bounding box center [428, 257] width 338 height 75
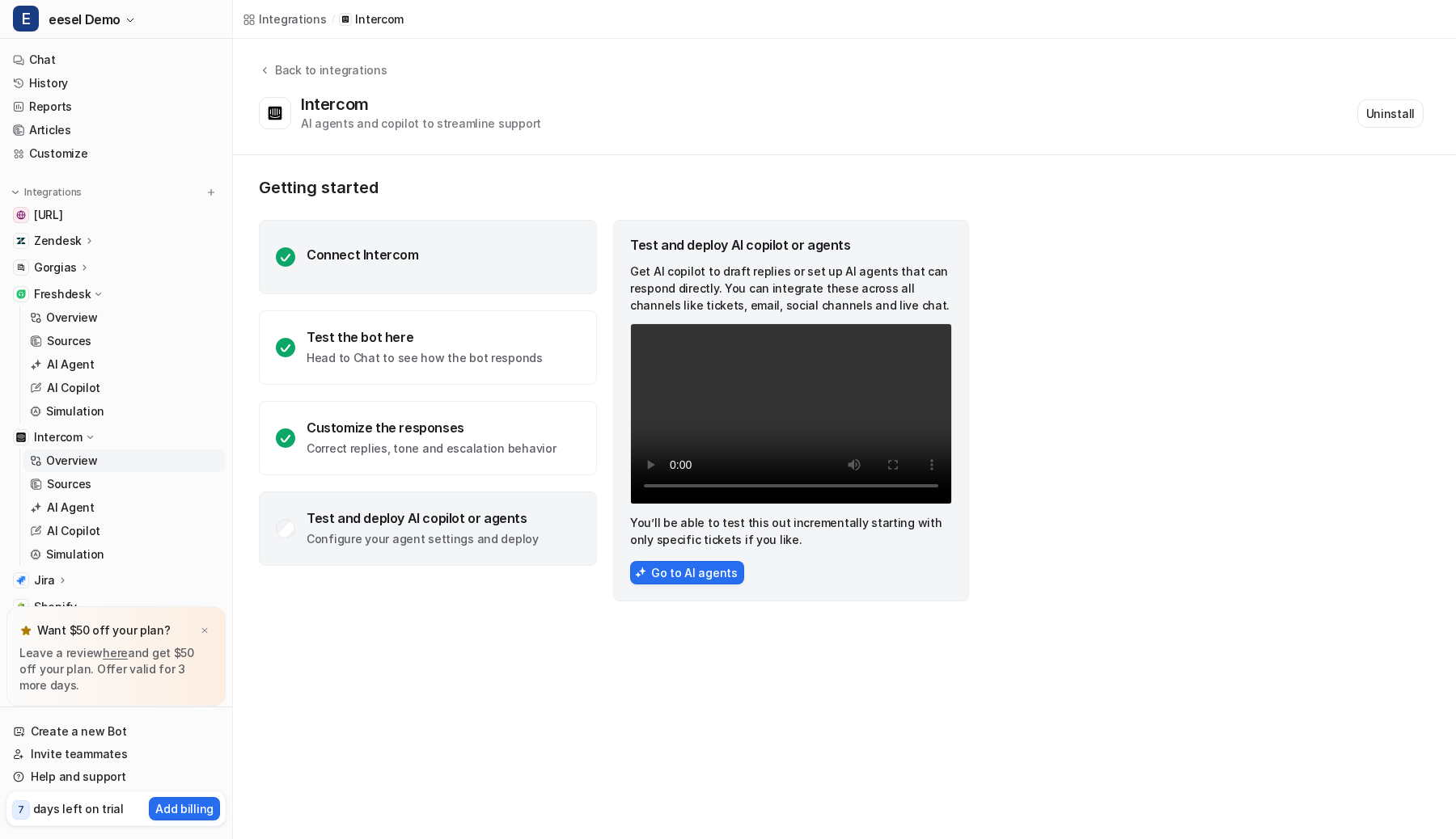
click at [478, 240] on div "Connect Intercom" at bounding box center [428, 257] width 338 height 75
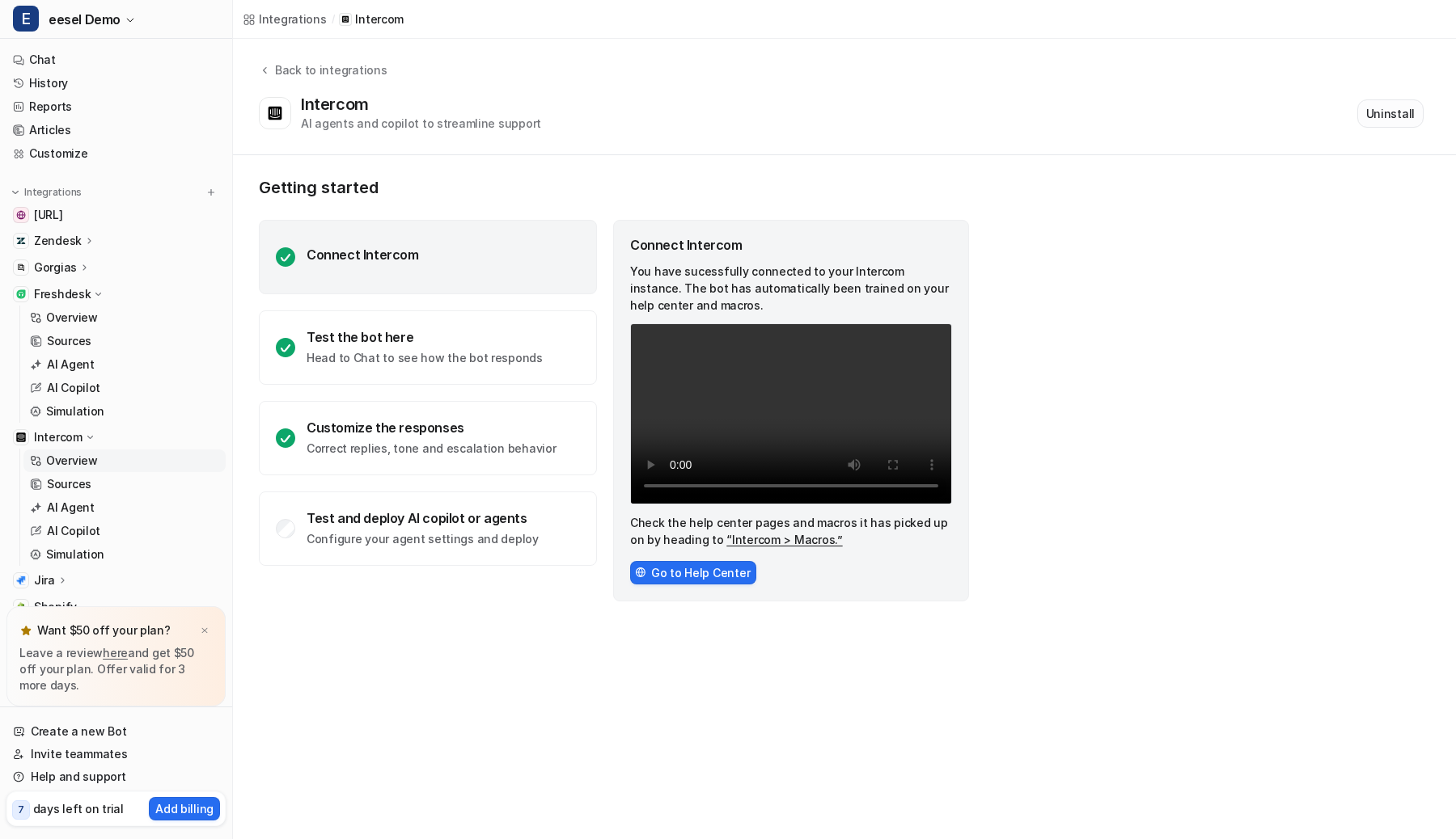
click at [1386, 113] on button "Uninstall" at bounding box center [1390, 113] width 67 height 28
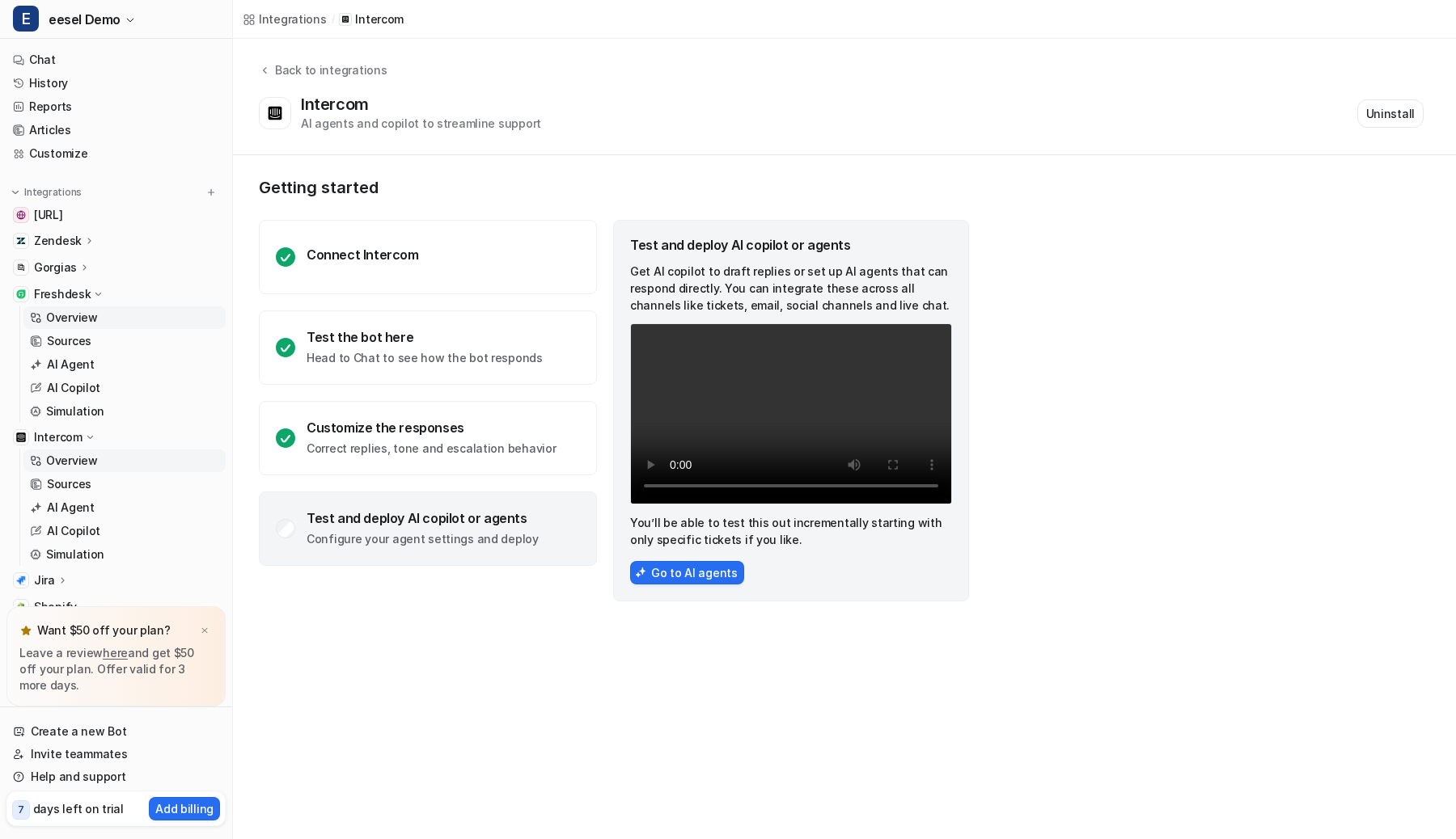
click at [80, 315] on p "Overview" at bounding box center [71, 318] width 52 height 16
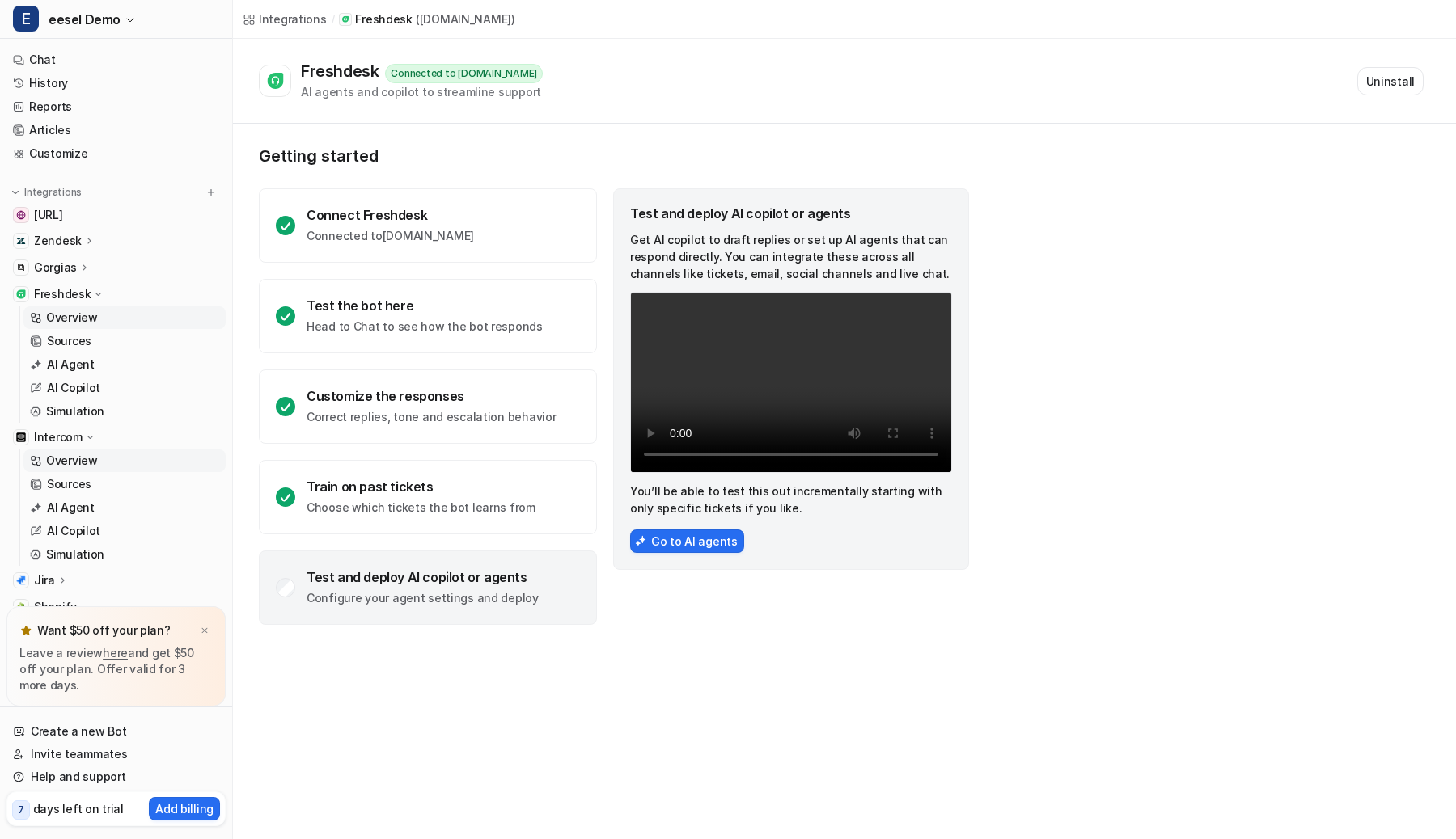
click at [92, 468] on p "Overview" at bounding box center [71, 461] width 52 height 16
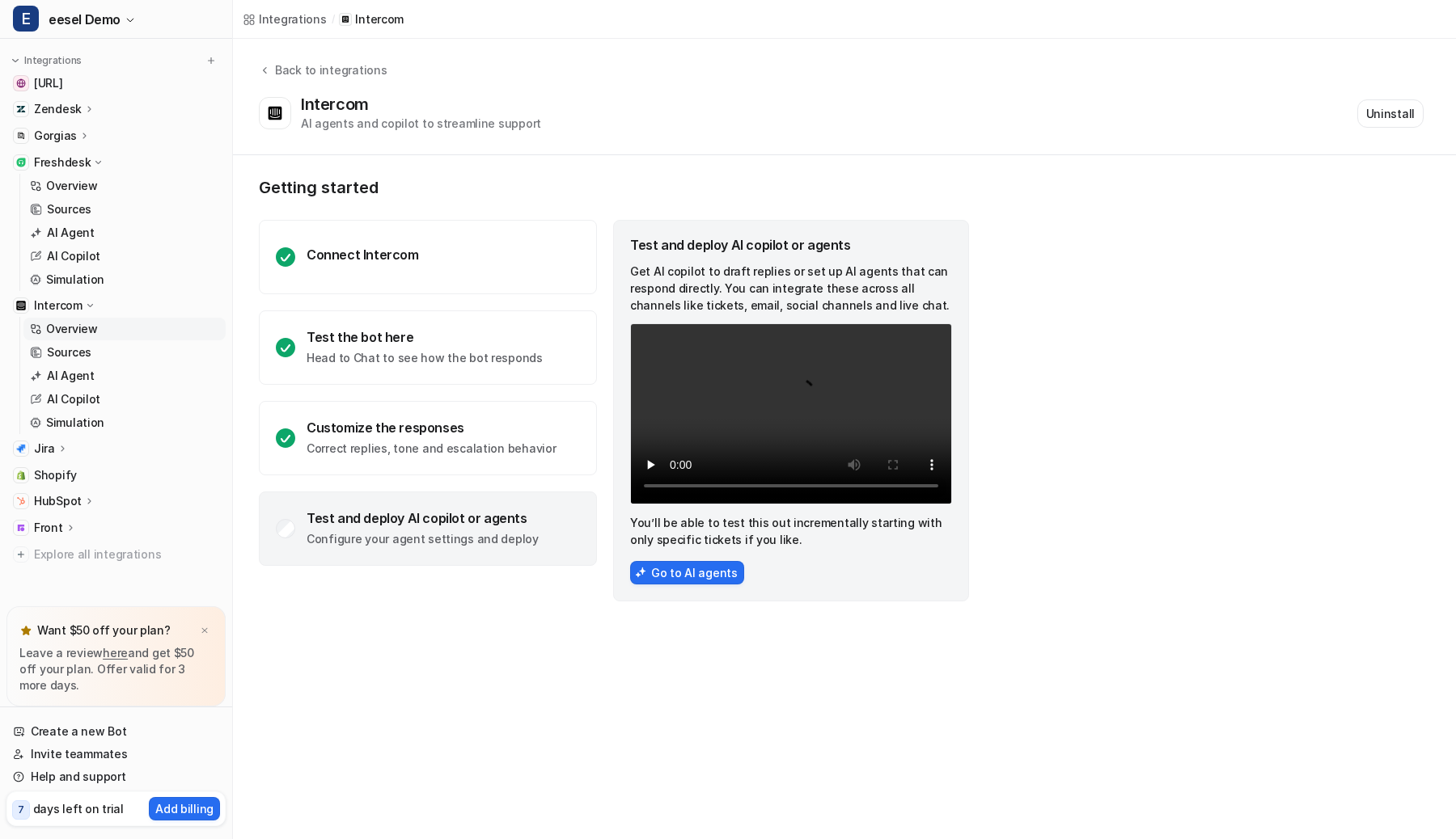
scroll to position [136, 0]
click at [88, 447] on div "Jira" at bounding box center [116, 444] width 219 height 23
click at [88, 464] on p "Overview" at bounding box center [71, 467] width 52 height 16
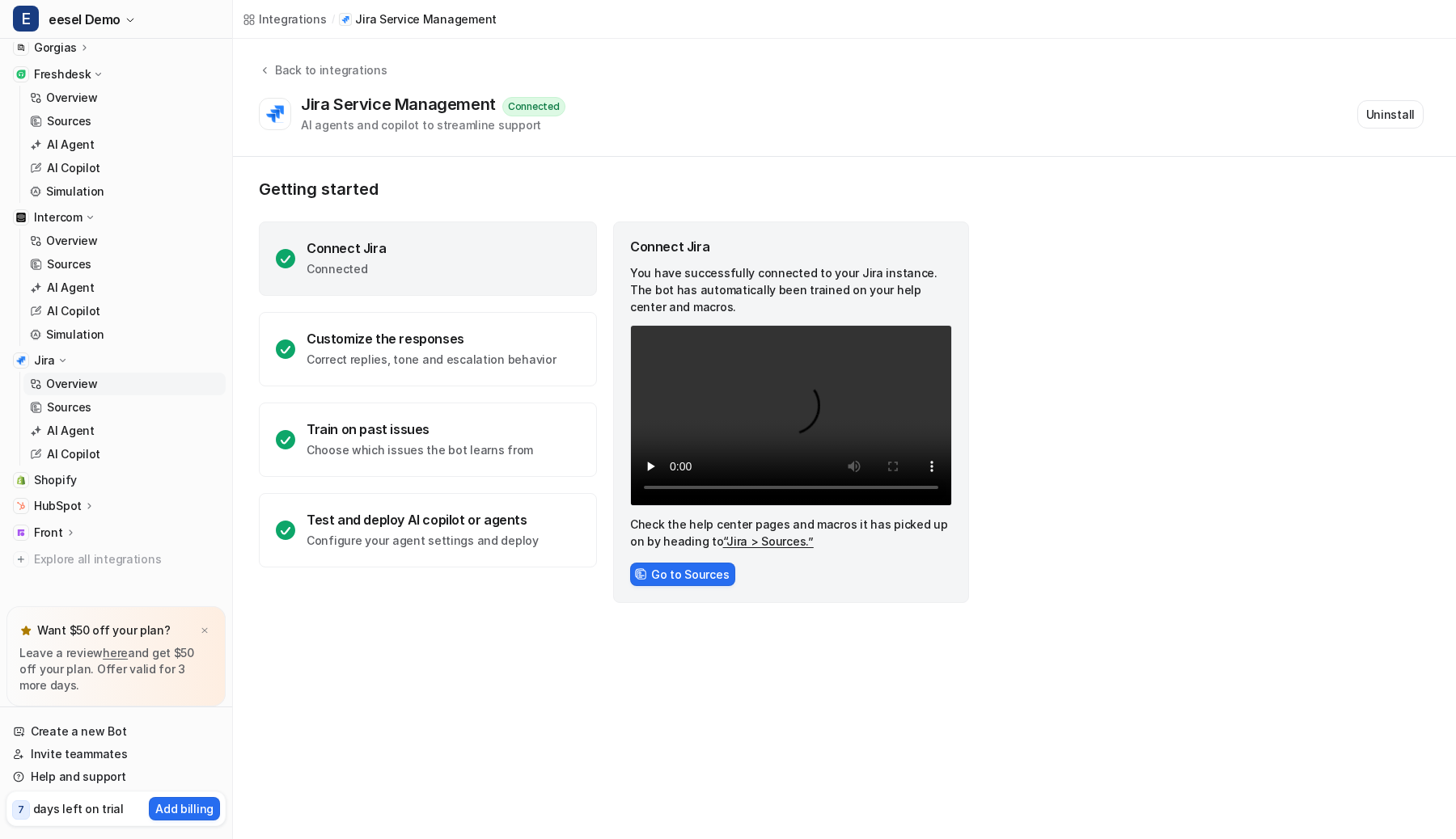
scroll to position [230, 0]
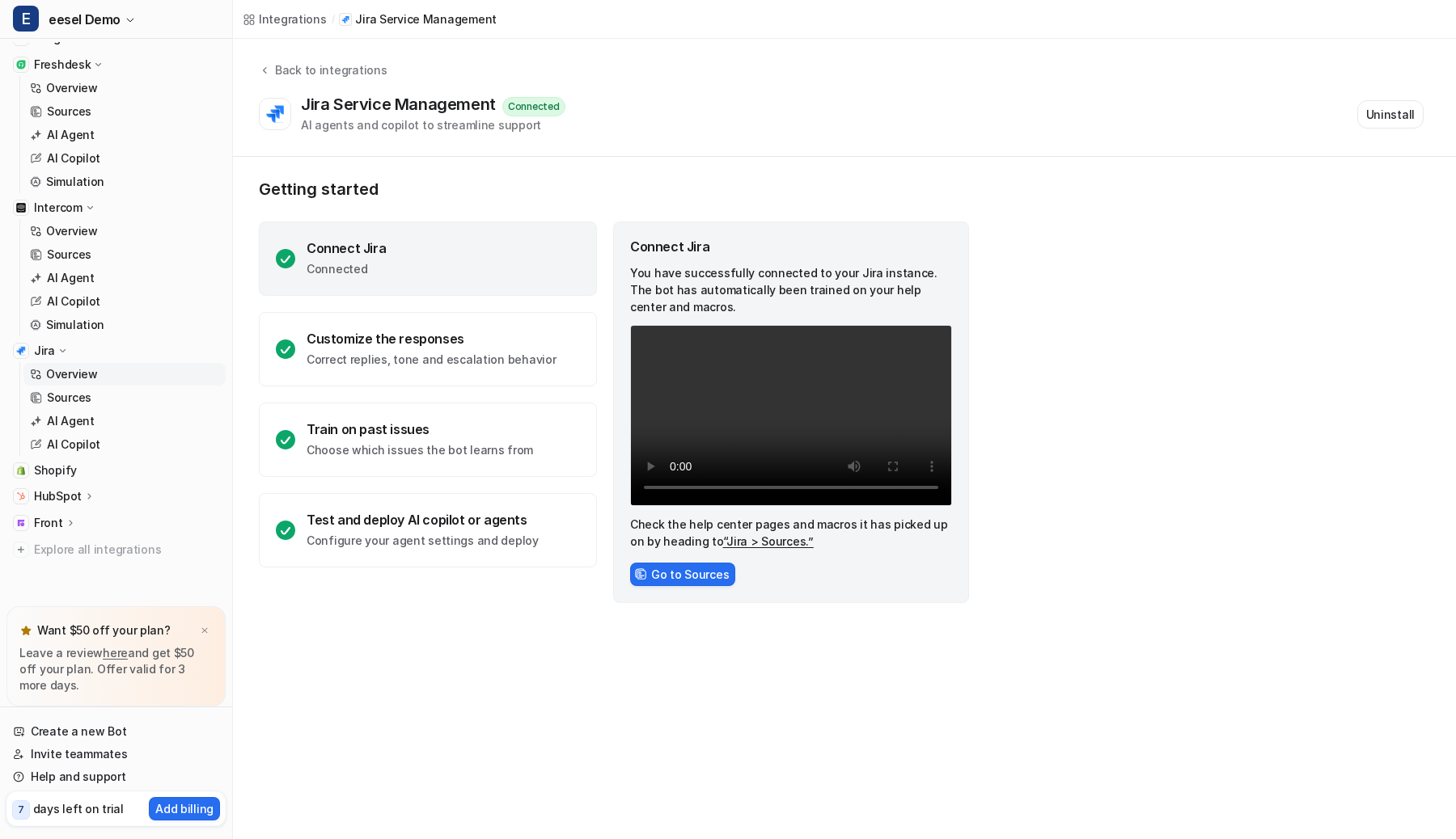
click at [70, 493] on p "HubSpot" at bounding box center [57, 497] width 48 height 16
click at [71, 510] on link "Overview" at bounding box center [125, 520] width 202 height 23
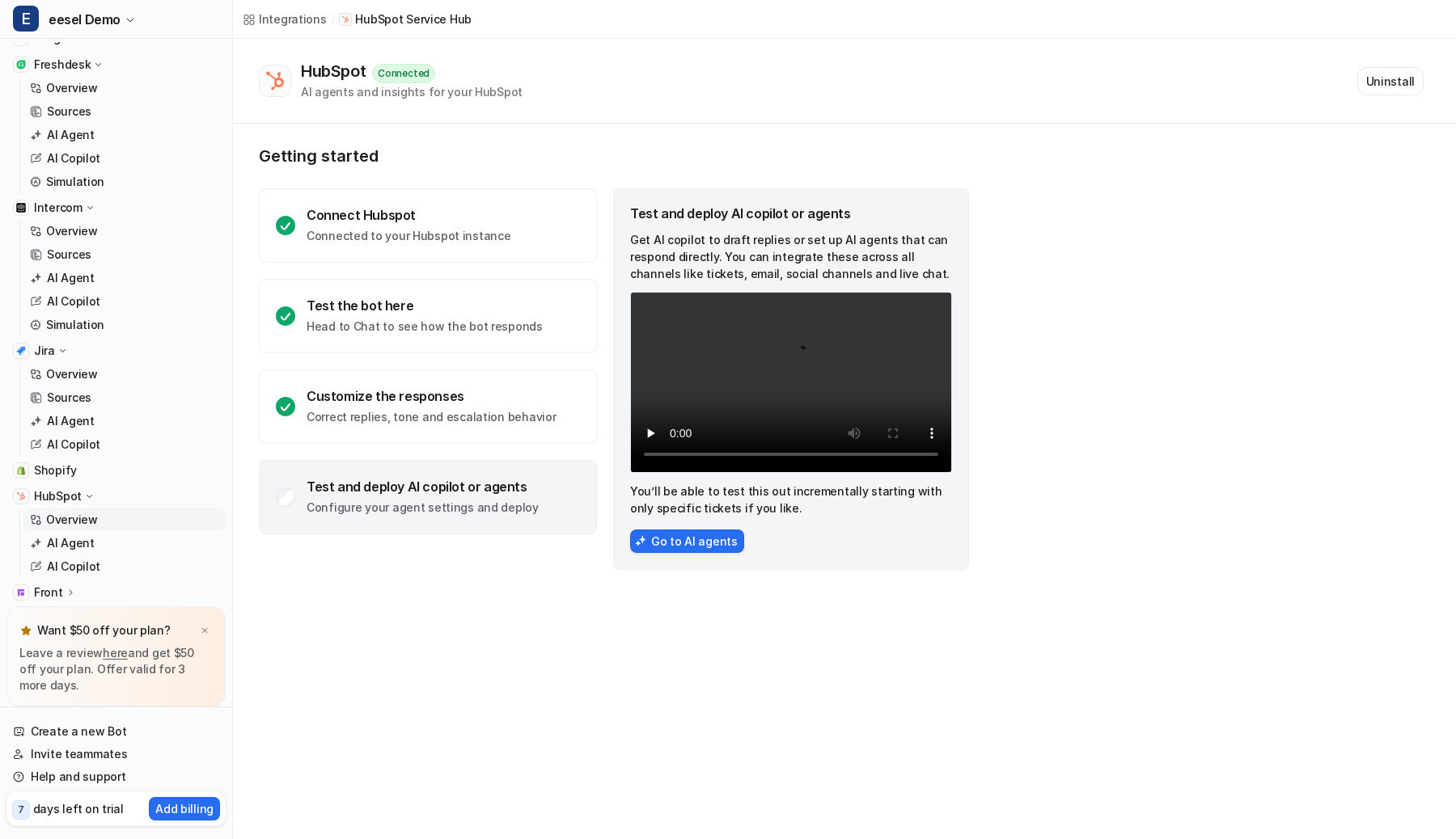
scroll to position [299, 0]
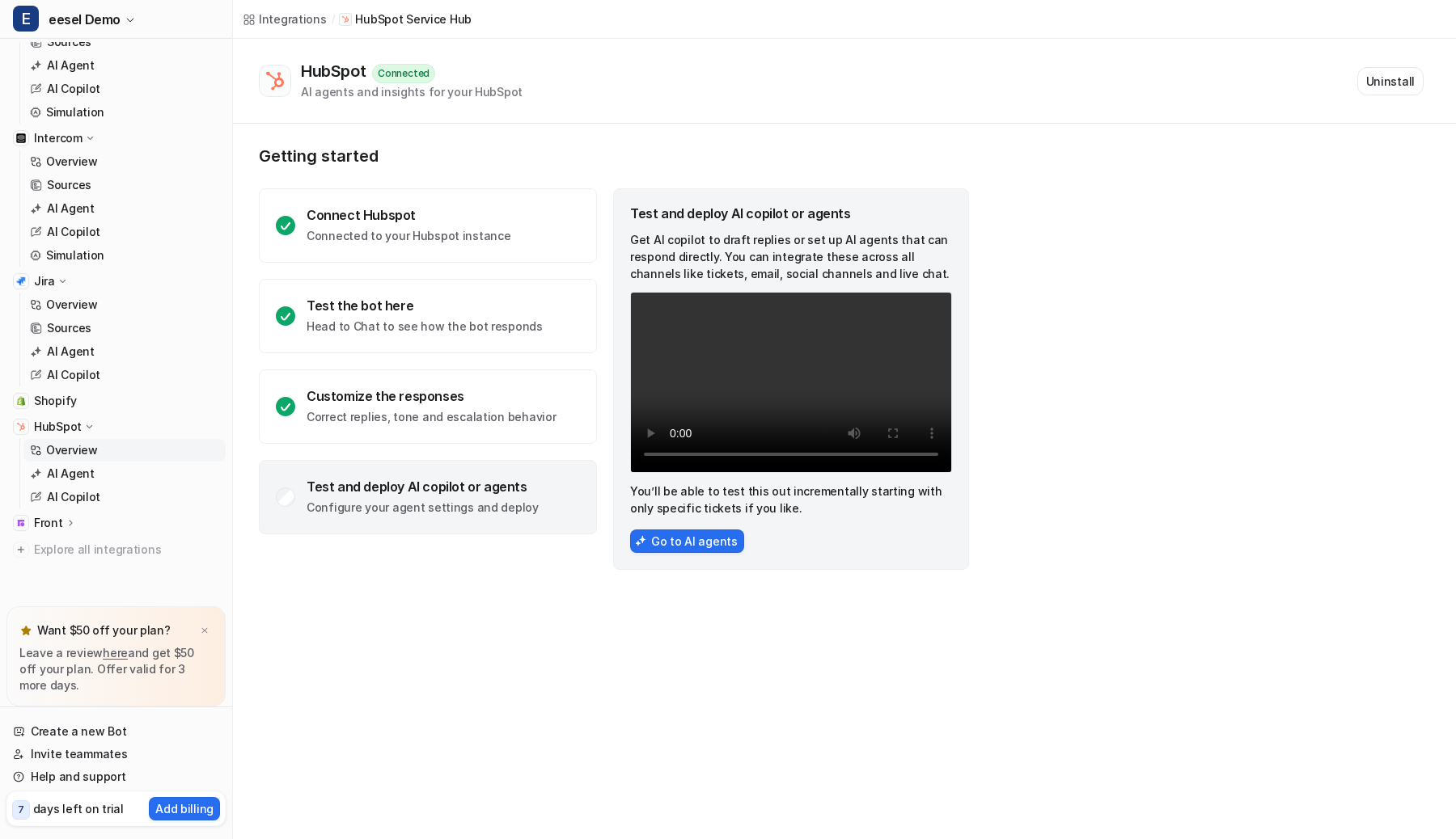
click at [69, 526] on icon at bounding box center [71, 522] width 11 height 12
click at [69, 551] on p "Overview" at bounding box center [71, 547] width 52 height 16
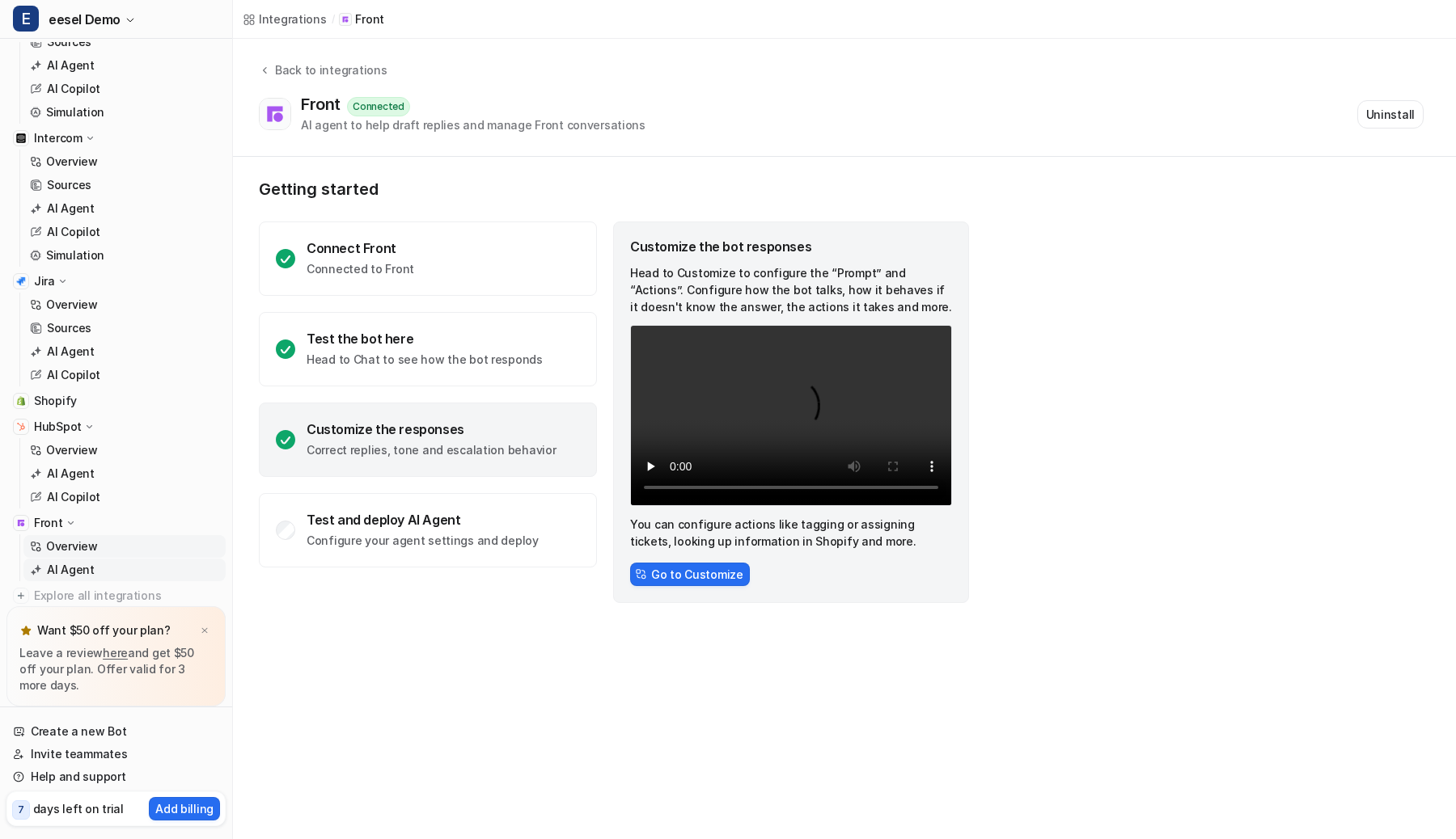
scroll to position [346, 0]
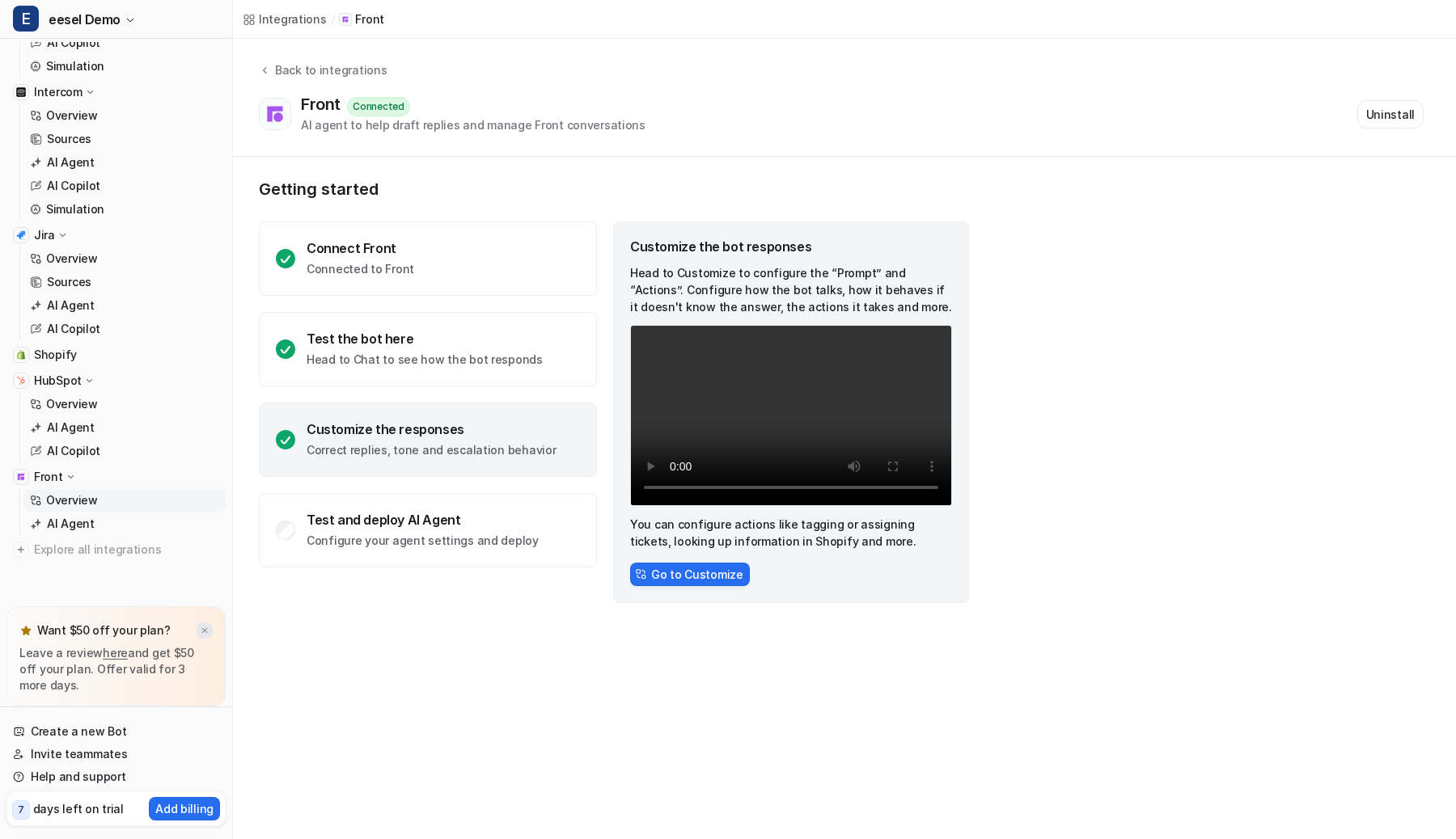
click at [202, 626] on img at bounding box center [204, 630] width 10 height 11
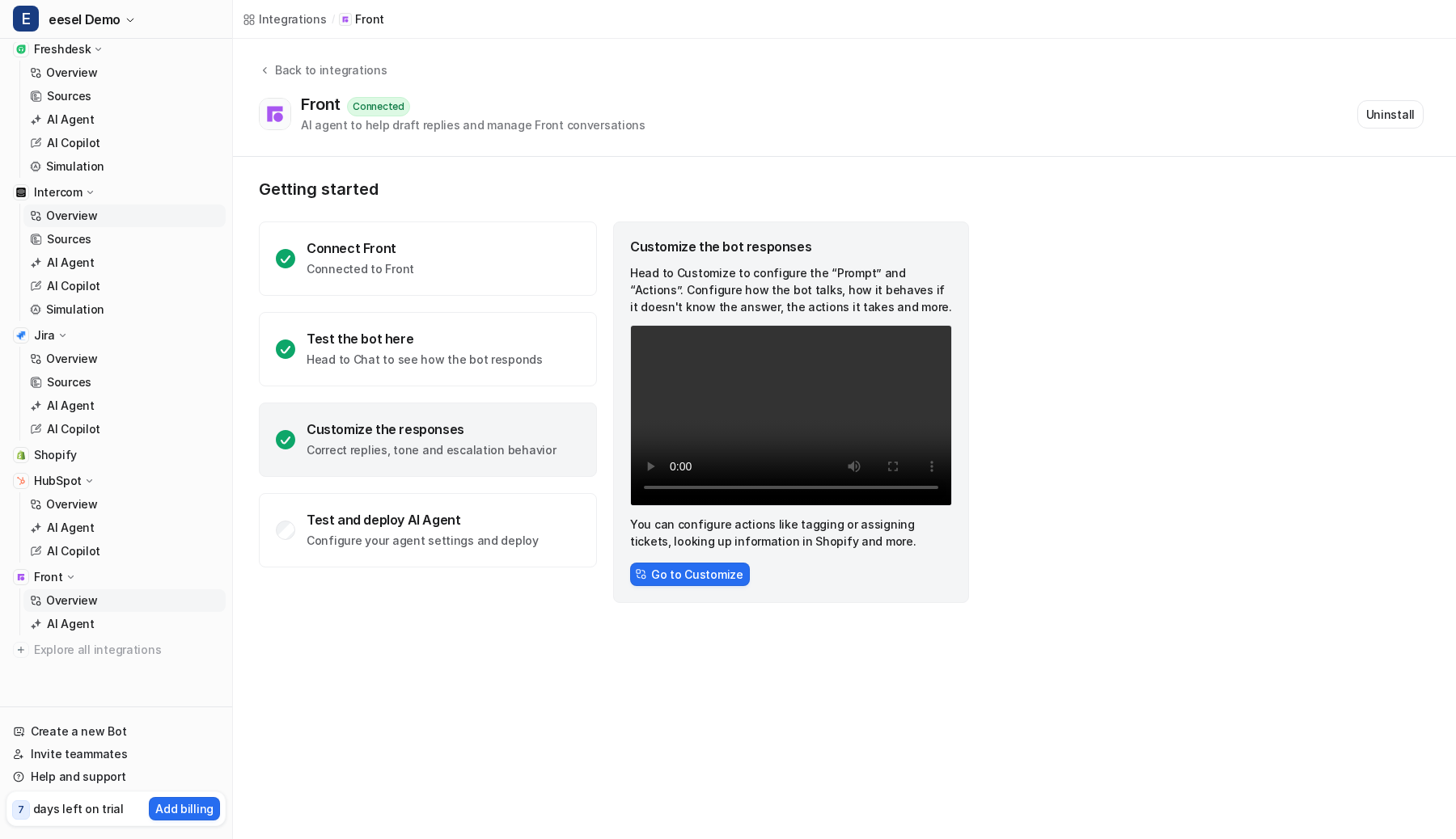
click at [108, 222] on link "Overview" at bounding box center [125, 216] width 202 height 23
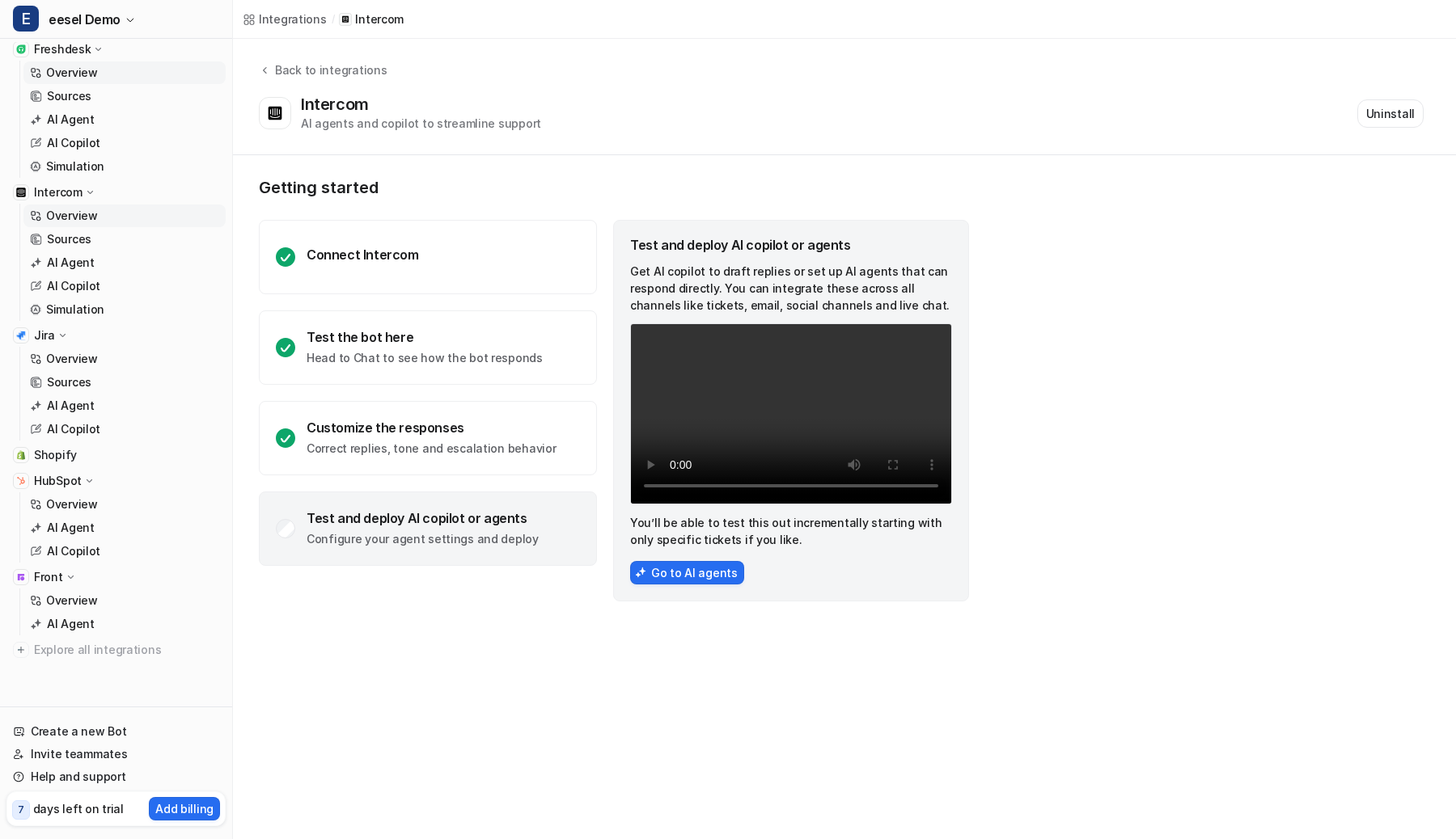
click at [87, 78] on p "Overview" at bounding box center [71, 73] width 52 height 16
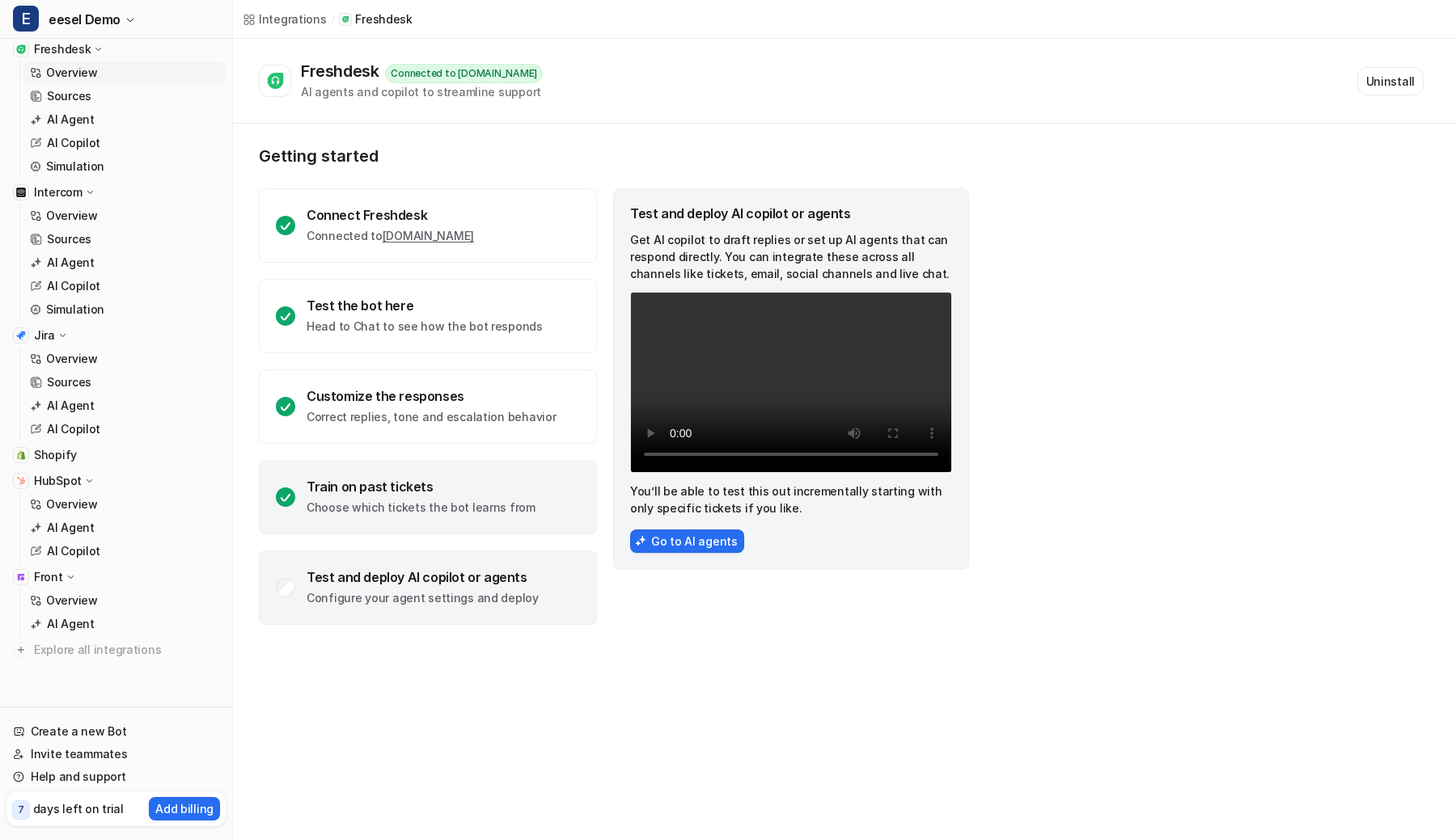
click at [392, 481] on div "Train on past tickets" at bounding box center [420, 487] width 229 height 16
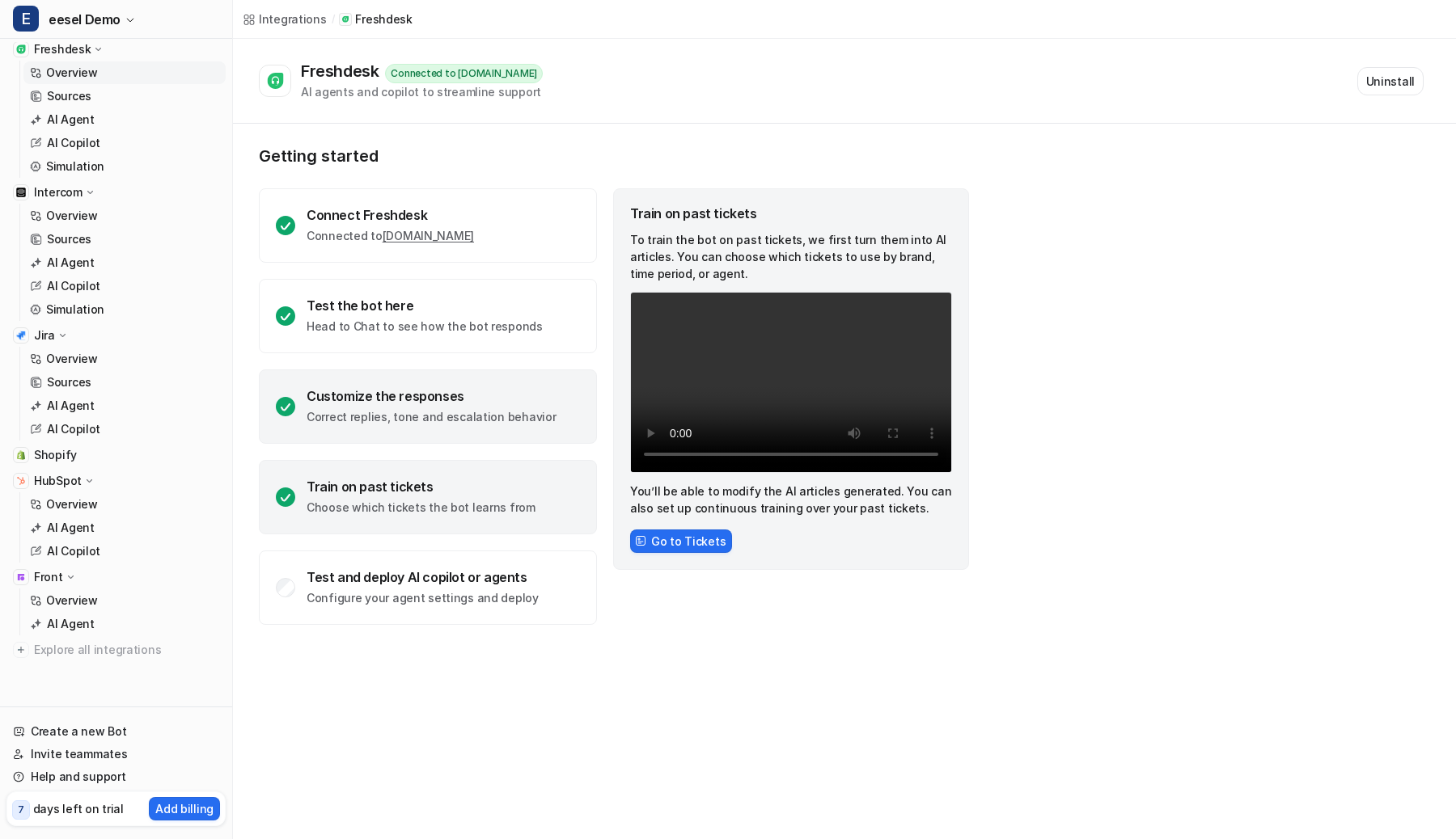
click at [394, 401] on div "Customize the responses" at bounding box center [430, 397] width 249 height 16
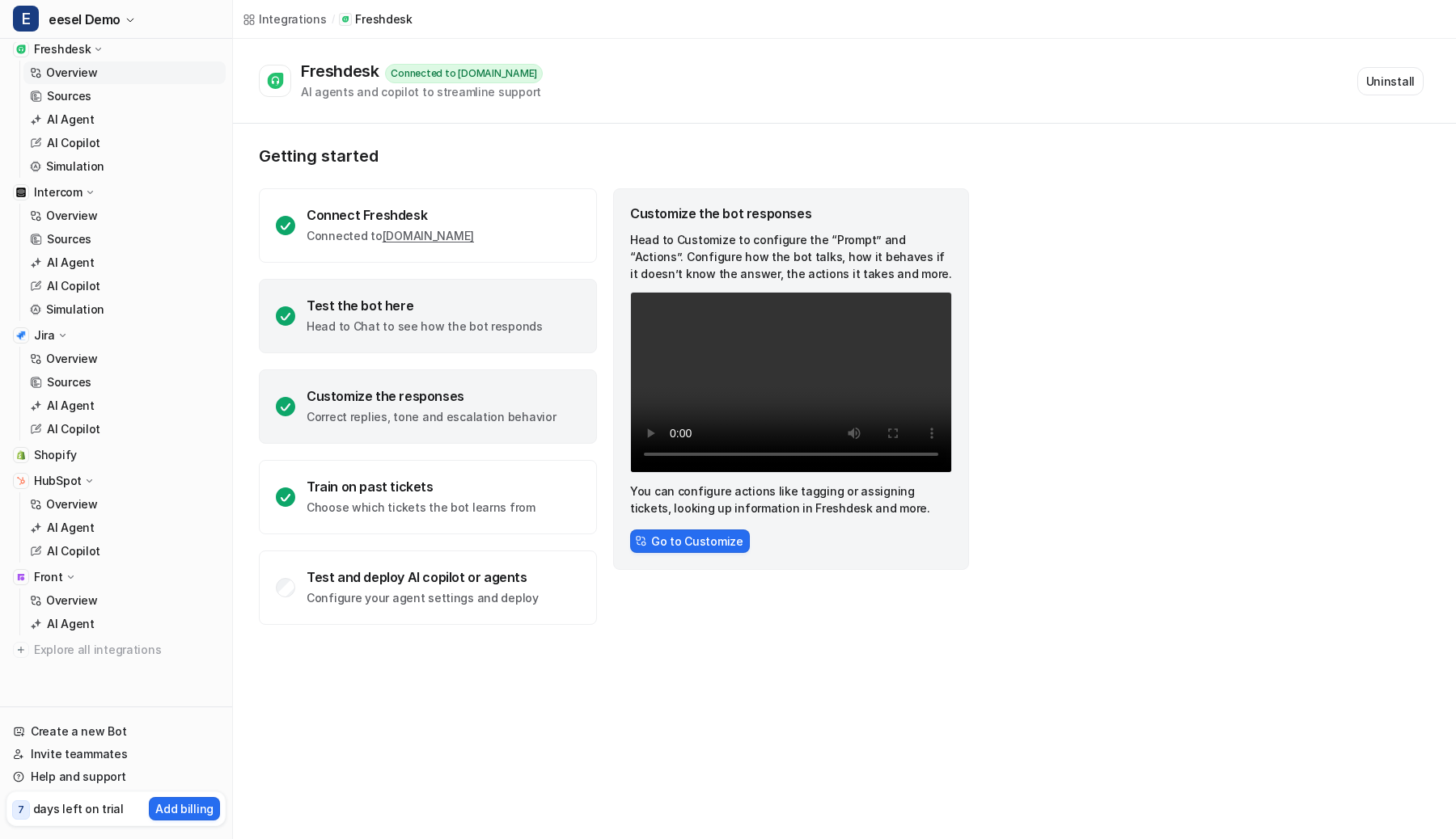
click at [395, 323] on p "Head to Chat to see how the bot responds" at bounding box center [425, 327] width 237 height 16
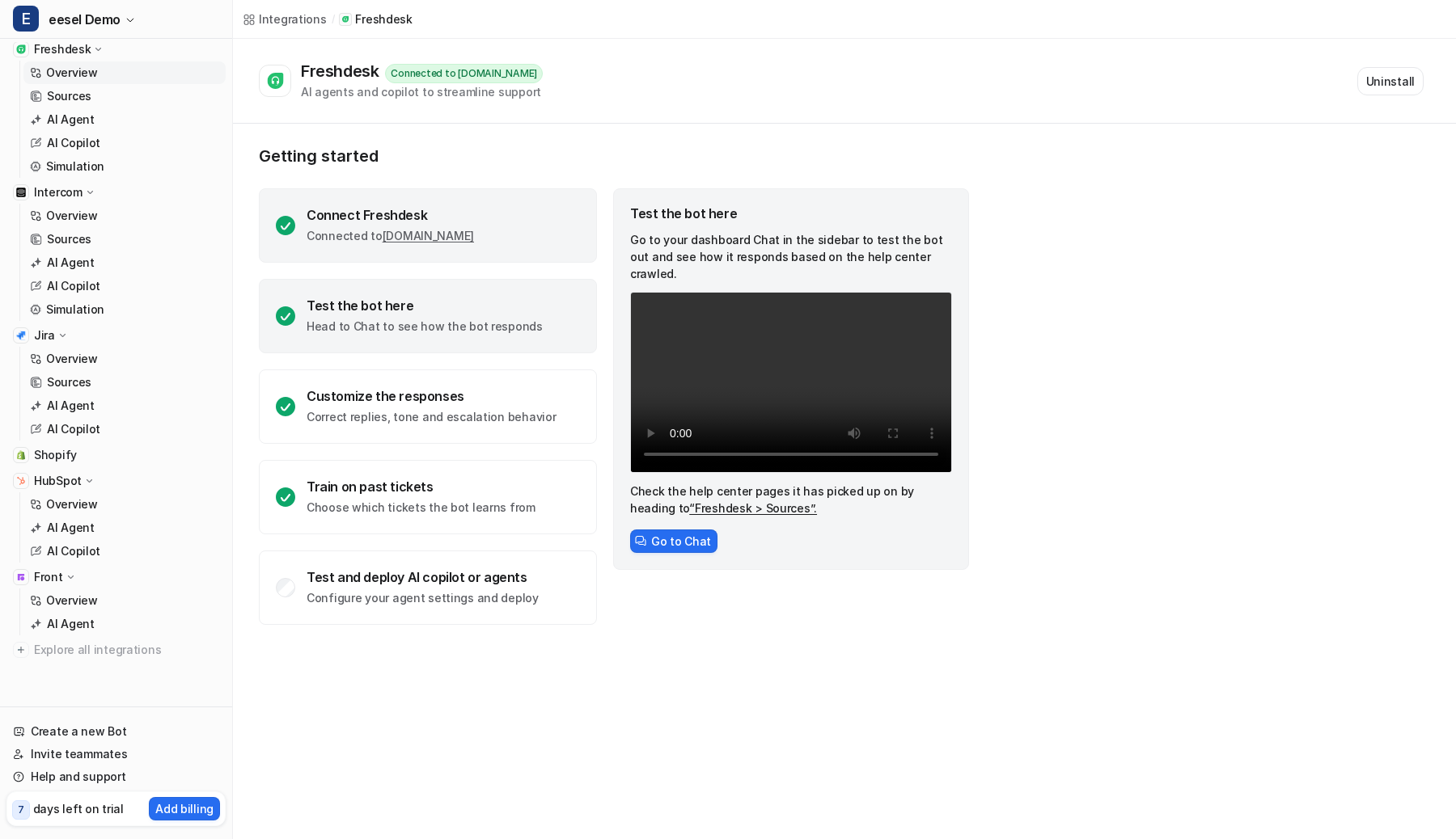
click at [415, 204] on div "Connect Freshdesk Connected to [DOMAIN_NAME]" at bounding box center [428, 225] width 338 height 75
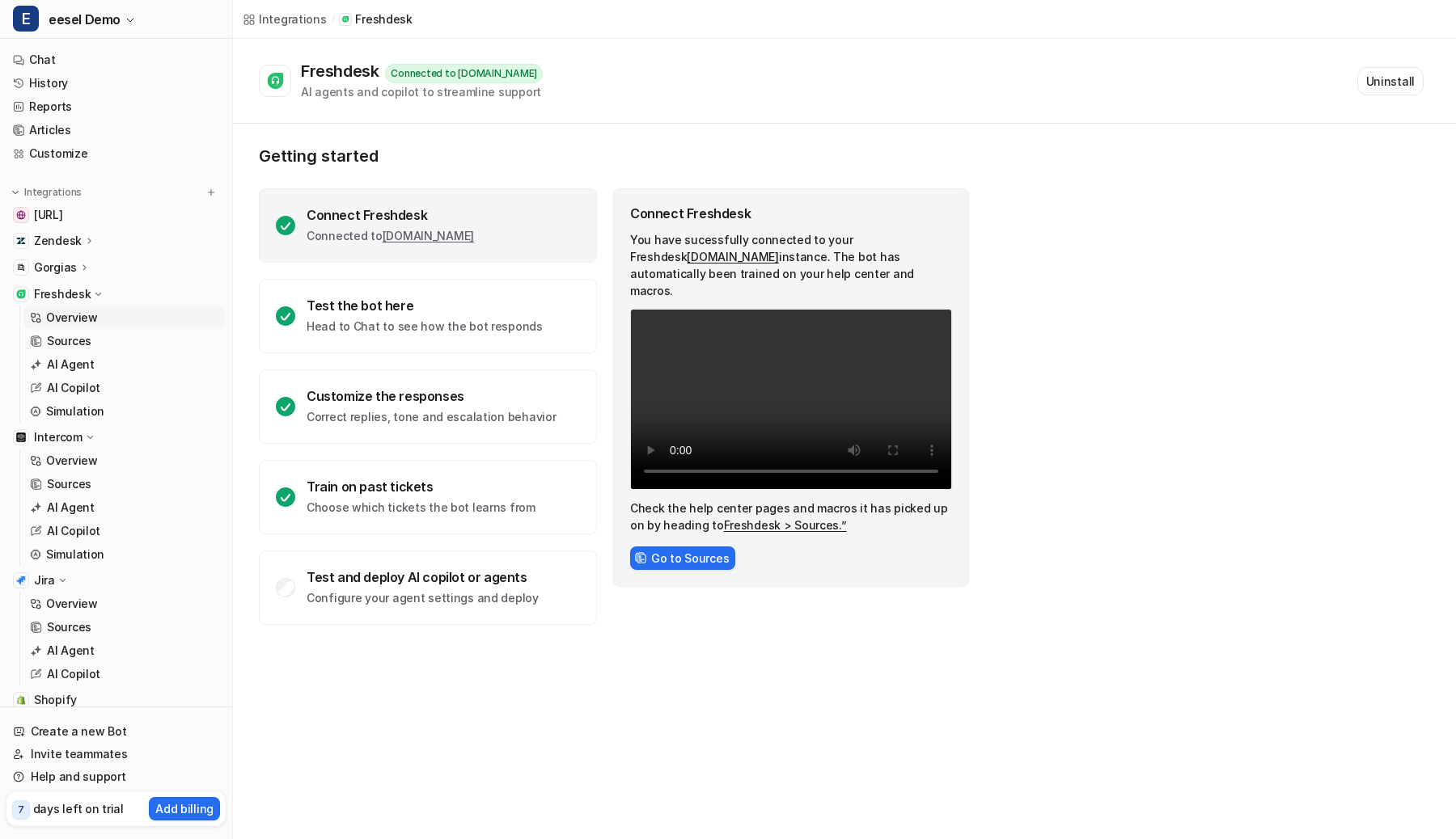
click at [105, 260] on div "Gorgias" at bounding box center [116, 268] width 219 height 23
click at [102, 283] on link "Overview" at bounding box center [125, 291] width 202 height 23
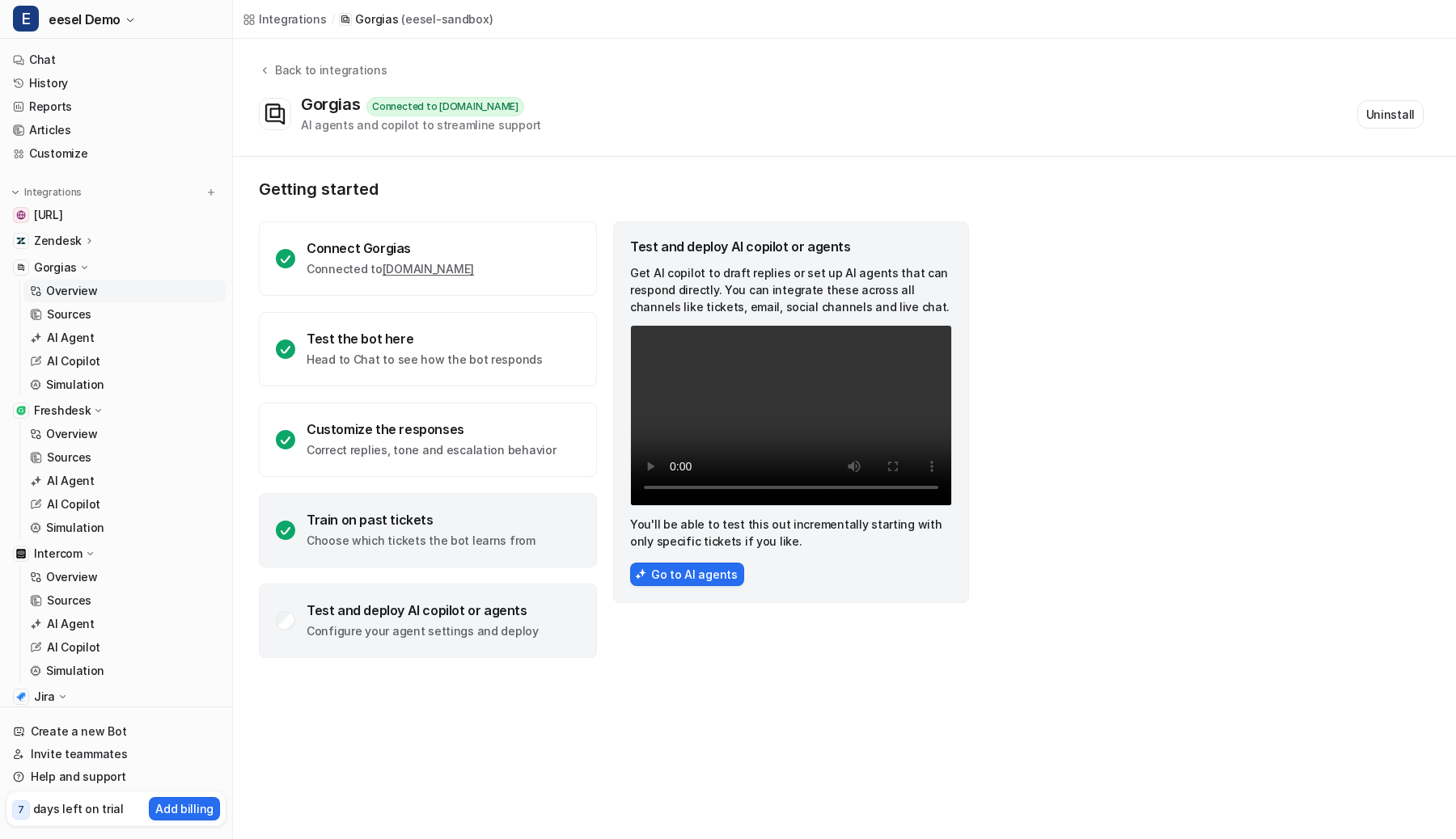
click at [413, 510] on div "Train on past tickets Choose which tickets the bot learns from" at bounding box center [428, 530] width 338 height 75
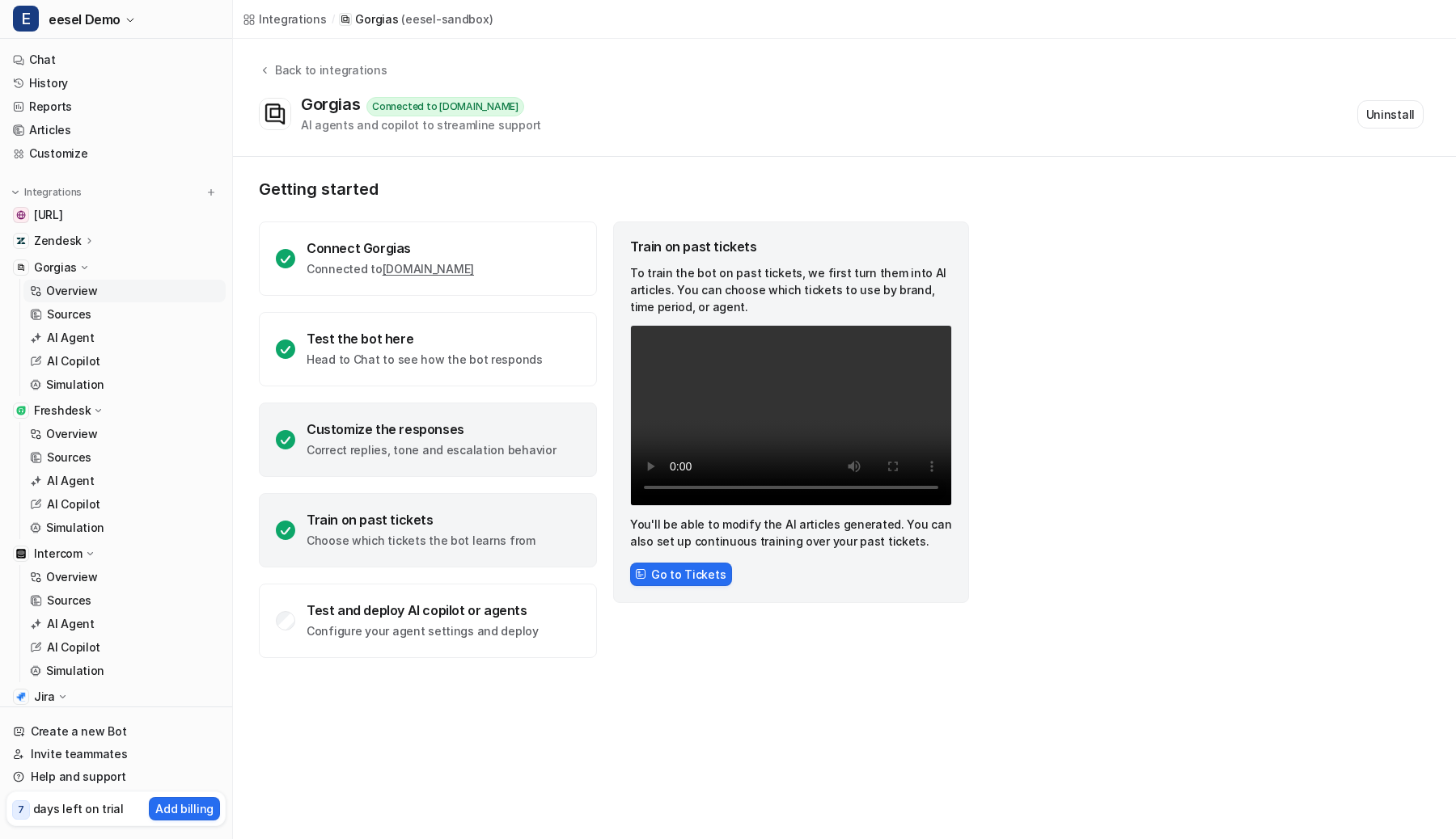
click at [408, 442] on p "Correct replies, tone and escalation behavior" at bounding box center [430, 451] width 249 height 16
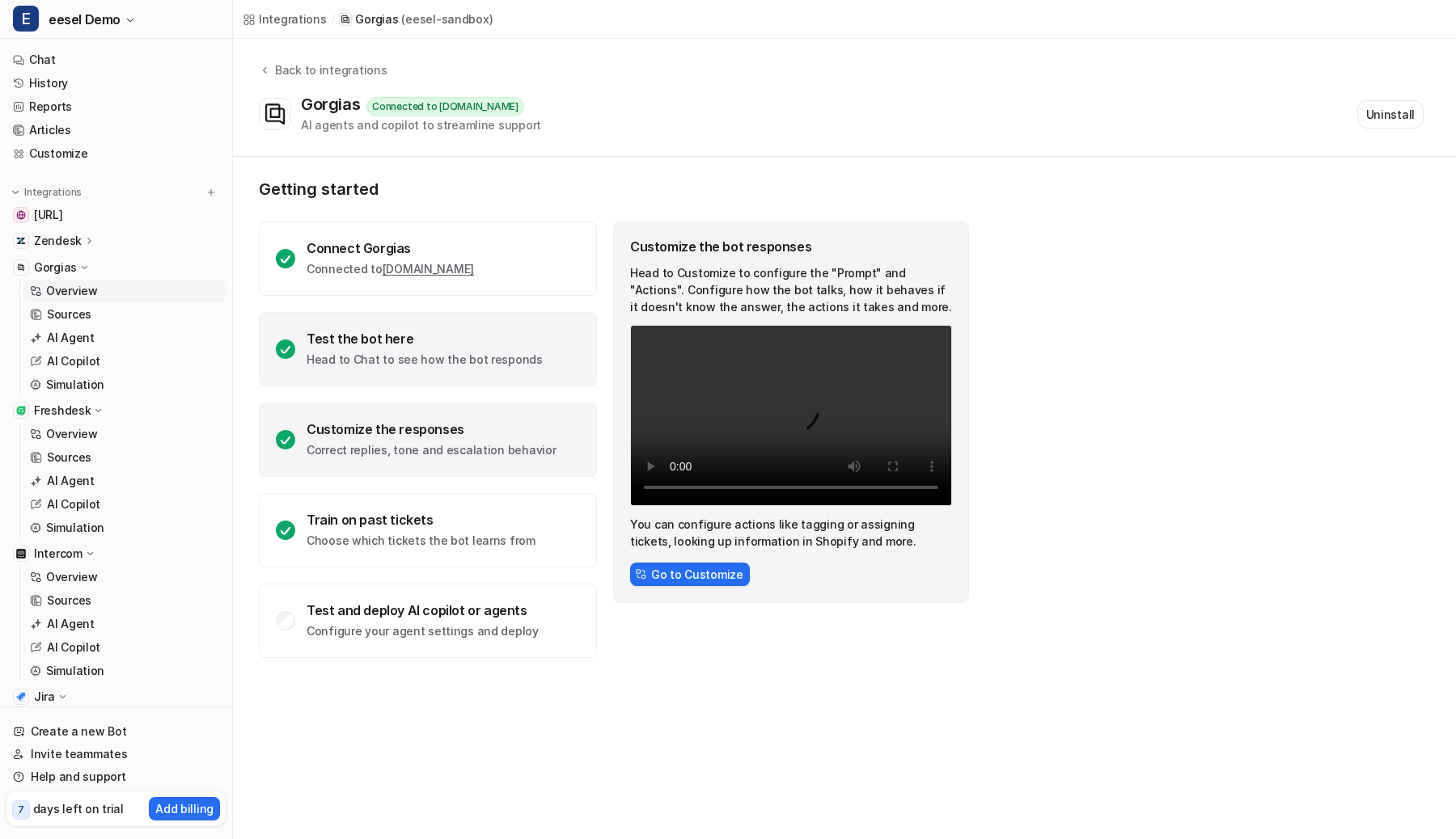
click at [406, 328] on div "Test the bot here Head to Chat to see how the bot responds" at bounding box center [428, 349] width 338 height 75
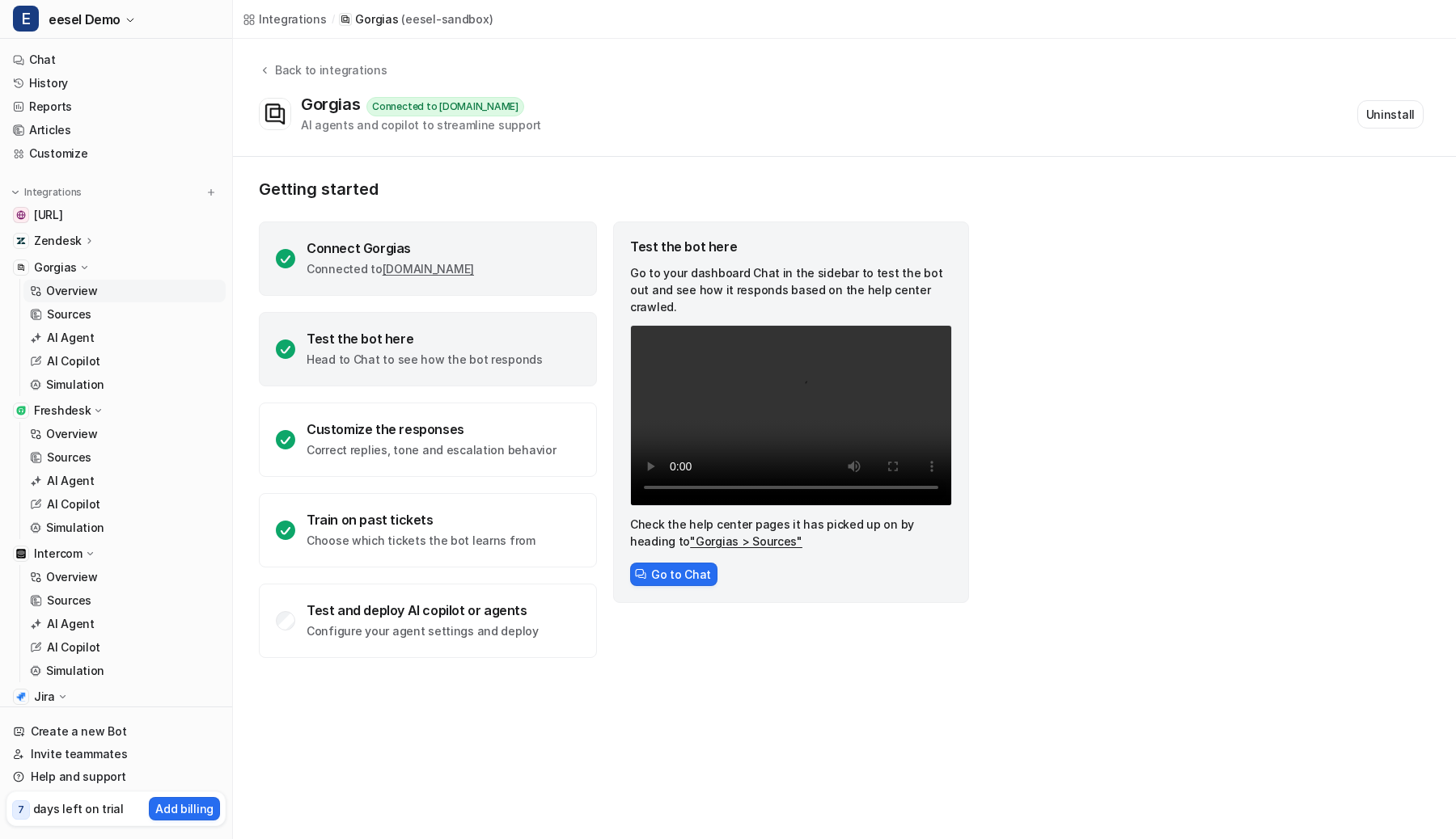
click at [361, 285] on div "Connect Gorgias Connected to [DOMAIN_NAME]" at bounding box center [428, 259] width 338 height 75
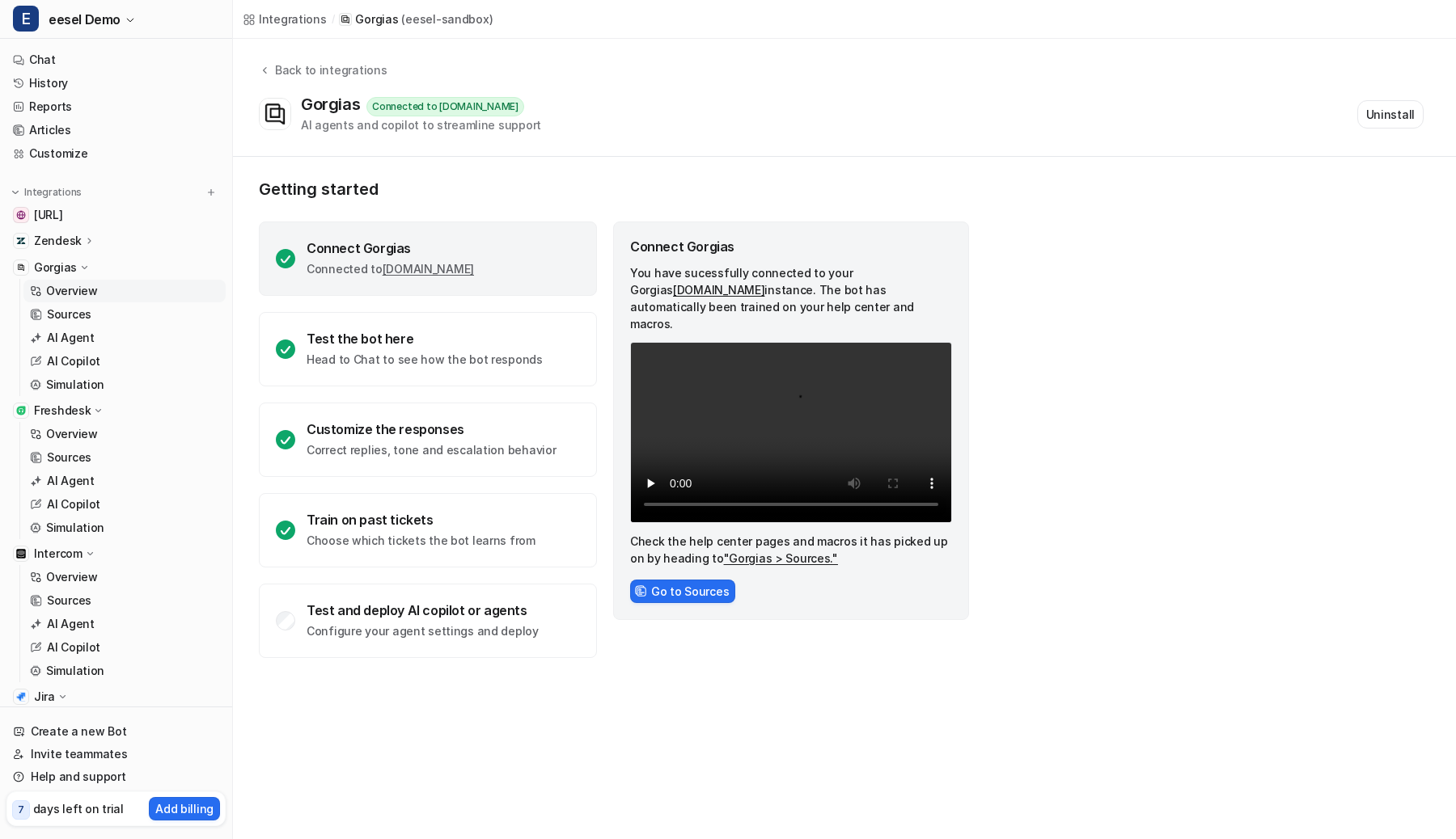
click at [361, 285] on div "Connect Gorgias Connected to [DOMAIN_NAME]" at bounding box center [428, 259] width 338 height 75
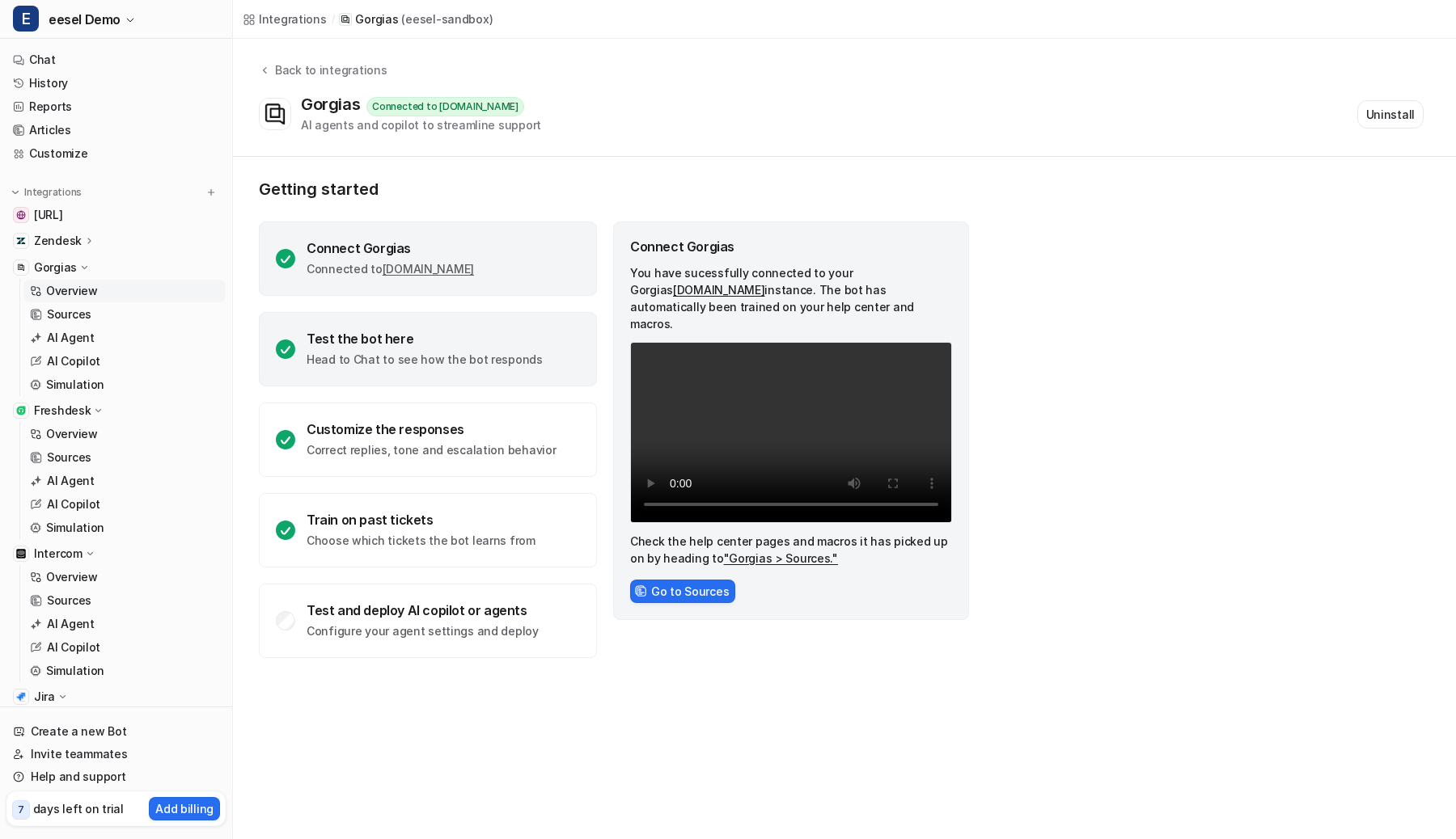
click at [425, 319] on div "Test the bot here Head to Chat to see how the bot responds" at bounding box center [428, 349] width 338 height 75
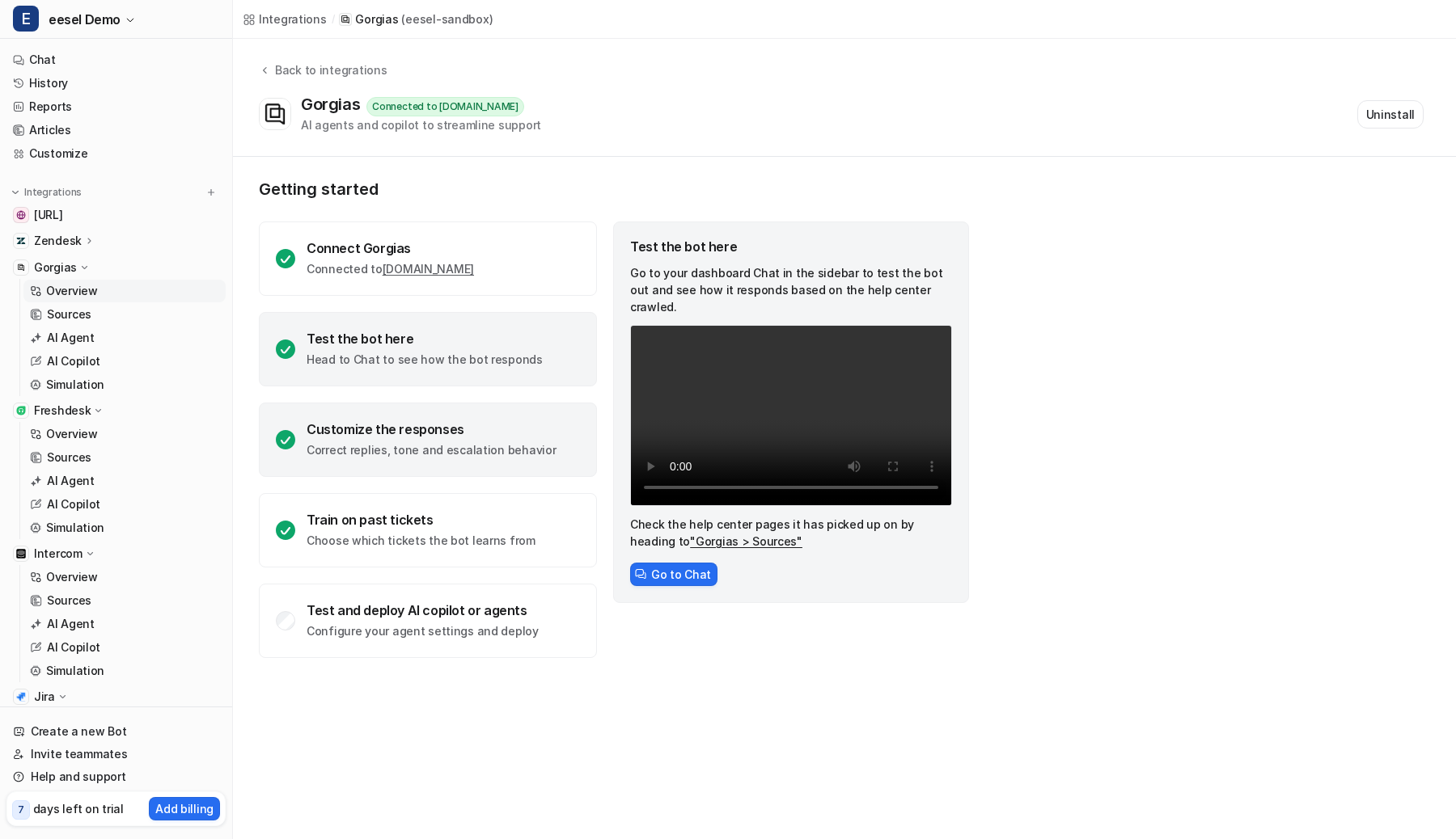
click at [435, 424] on div "Customize the responses" at bounding box center [430, 429] width 249 height 16
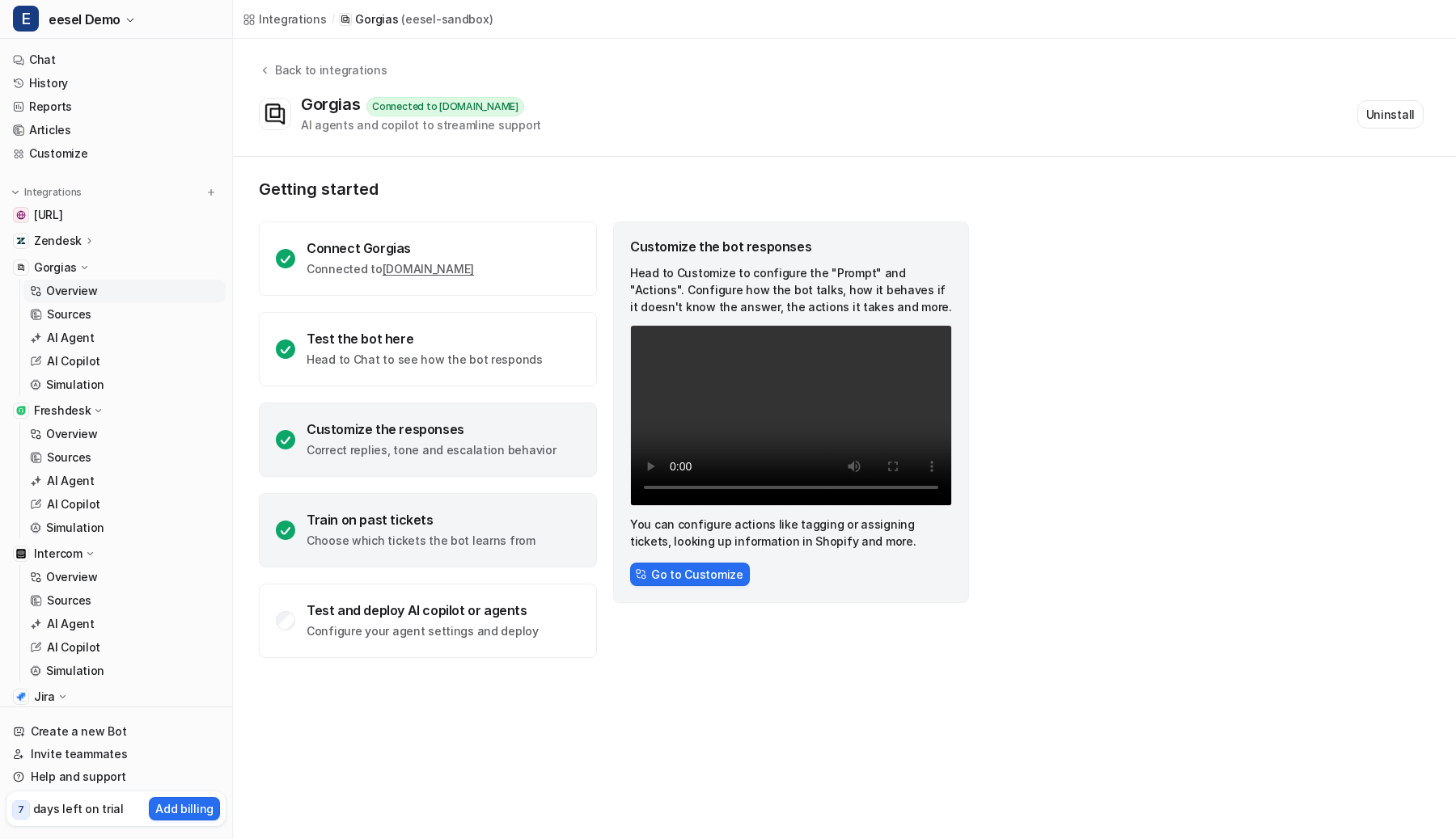
click at [439, 530] on div "Train on past tickets Choose which tickets the bot learns from" at bounding box center [420, 530] width 229 height 37
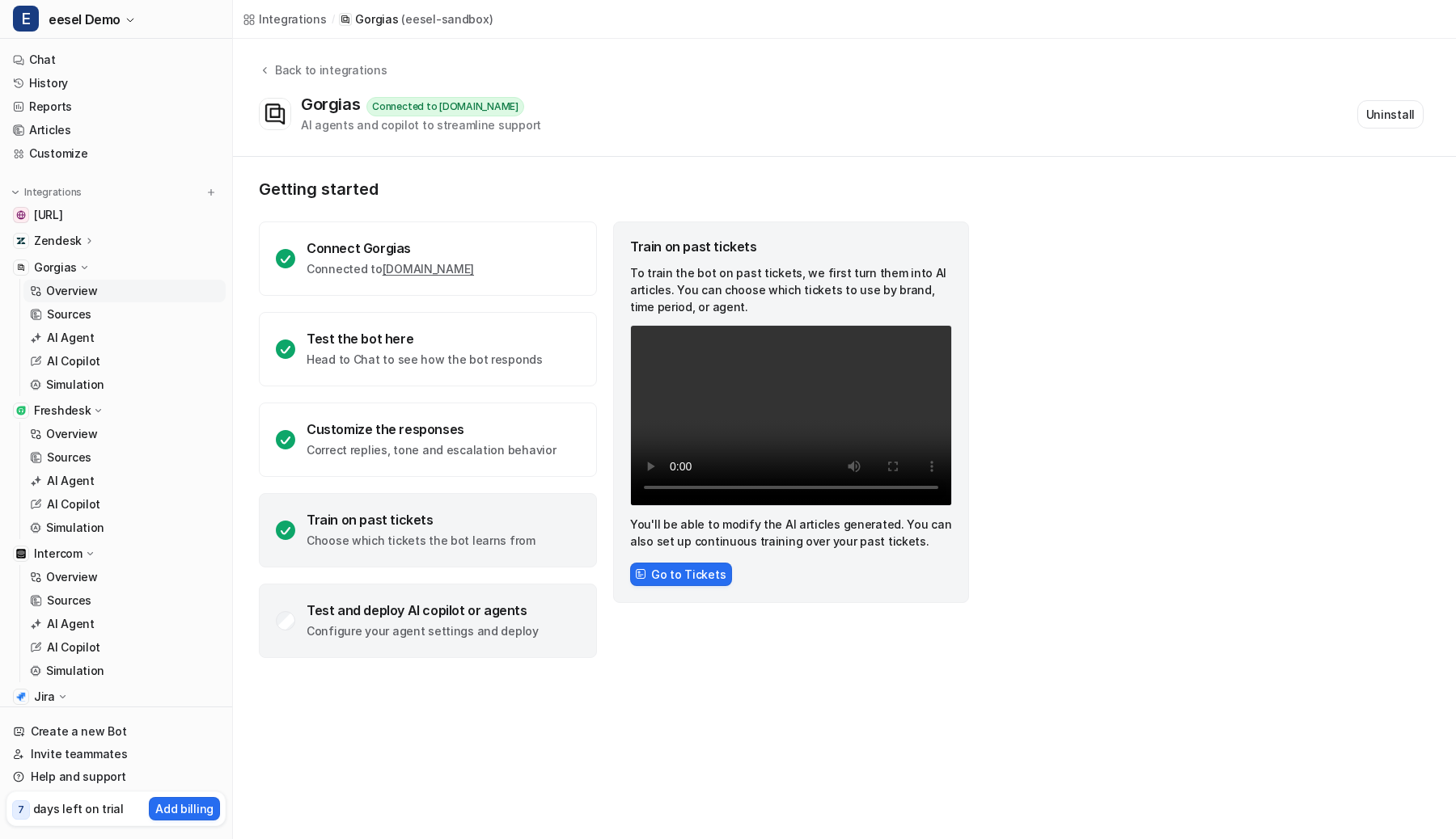
click at [448, 589] on div "Test and deploy AI copilot or agents Configure your agent settings and deploy" at bounding box center [428, 621] width 338 height 75
click at [482, 523] on div "Train on past tickets" at bounding box center [420, 520] width 229 height 16
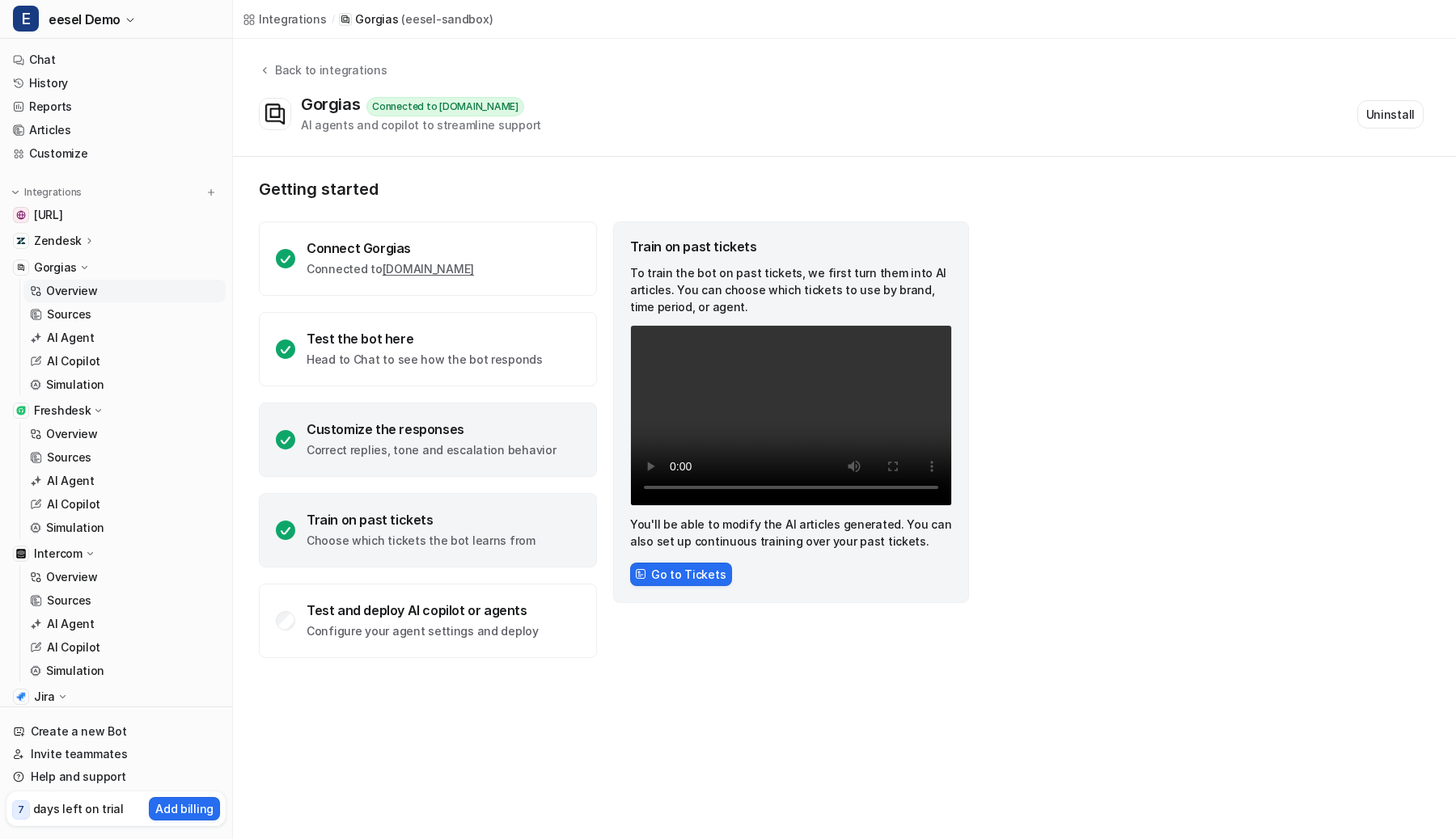
click at [470, 407] on div "Customize the responses Correct replies, tone and escalation behavior" at bounding box center [428, 439] width 338 height 75
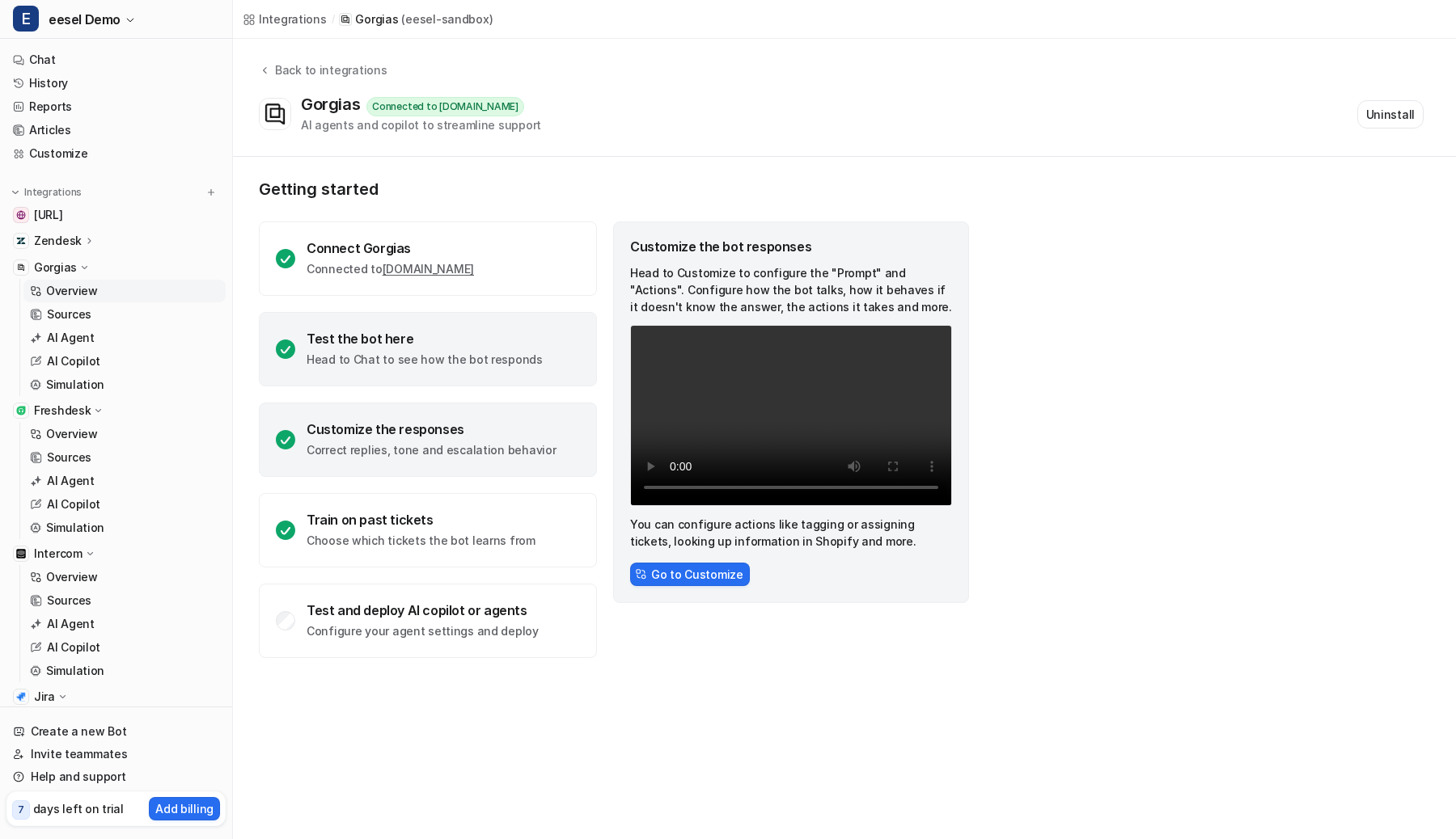
click at [469, 344] on div "Test the bot here" at bounding box center [425, 339] width 237 height 16
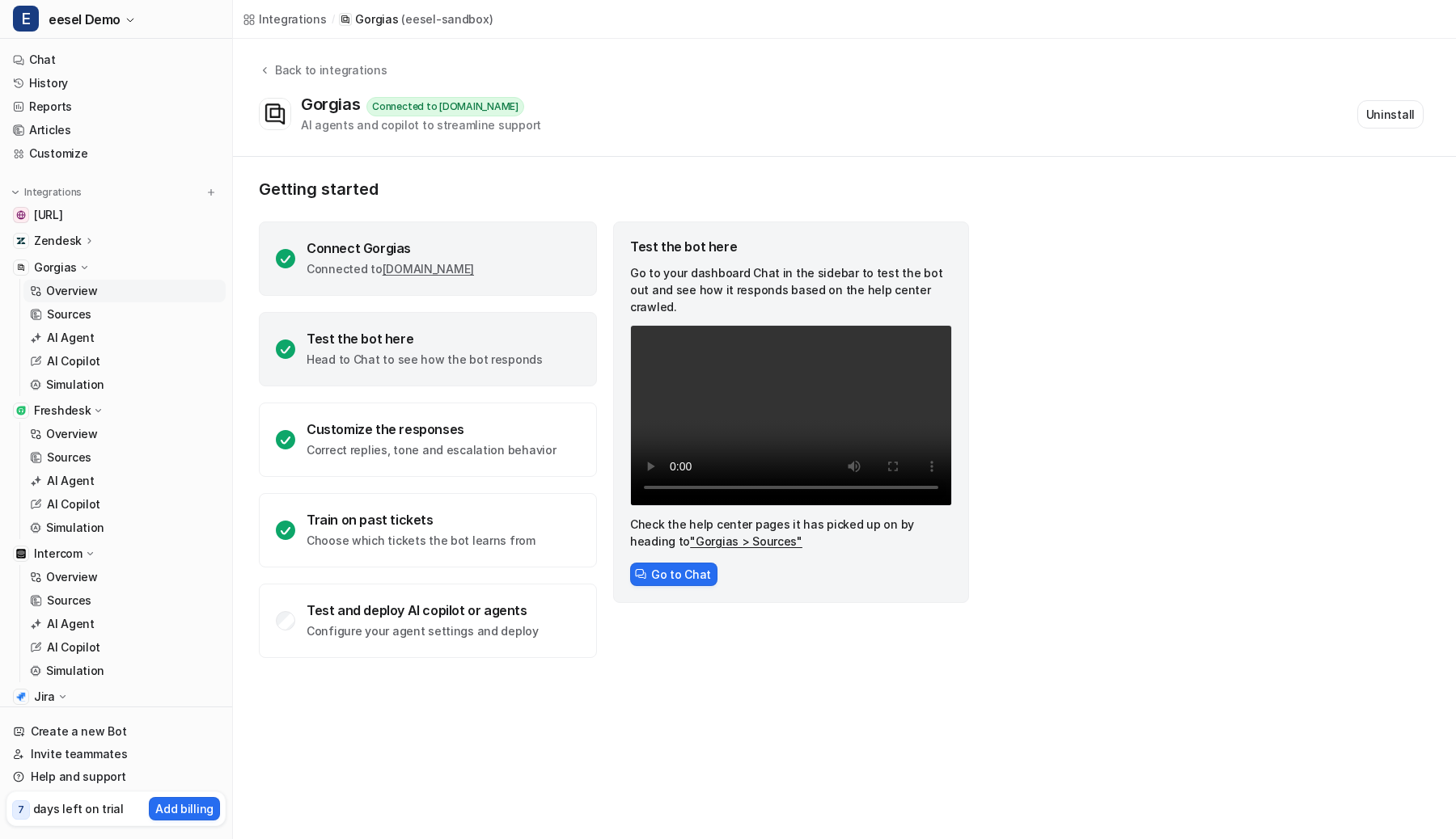
click at [475, 239] on div "Connect Gorgias Connected to [DOMAIN_NAME]" at bounding box center [428, 259] width 338 height 75
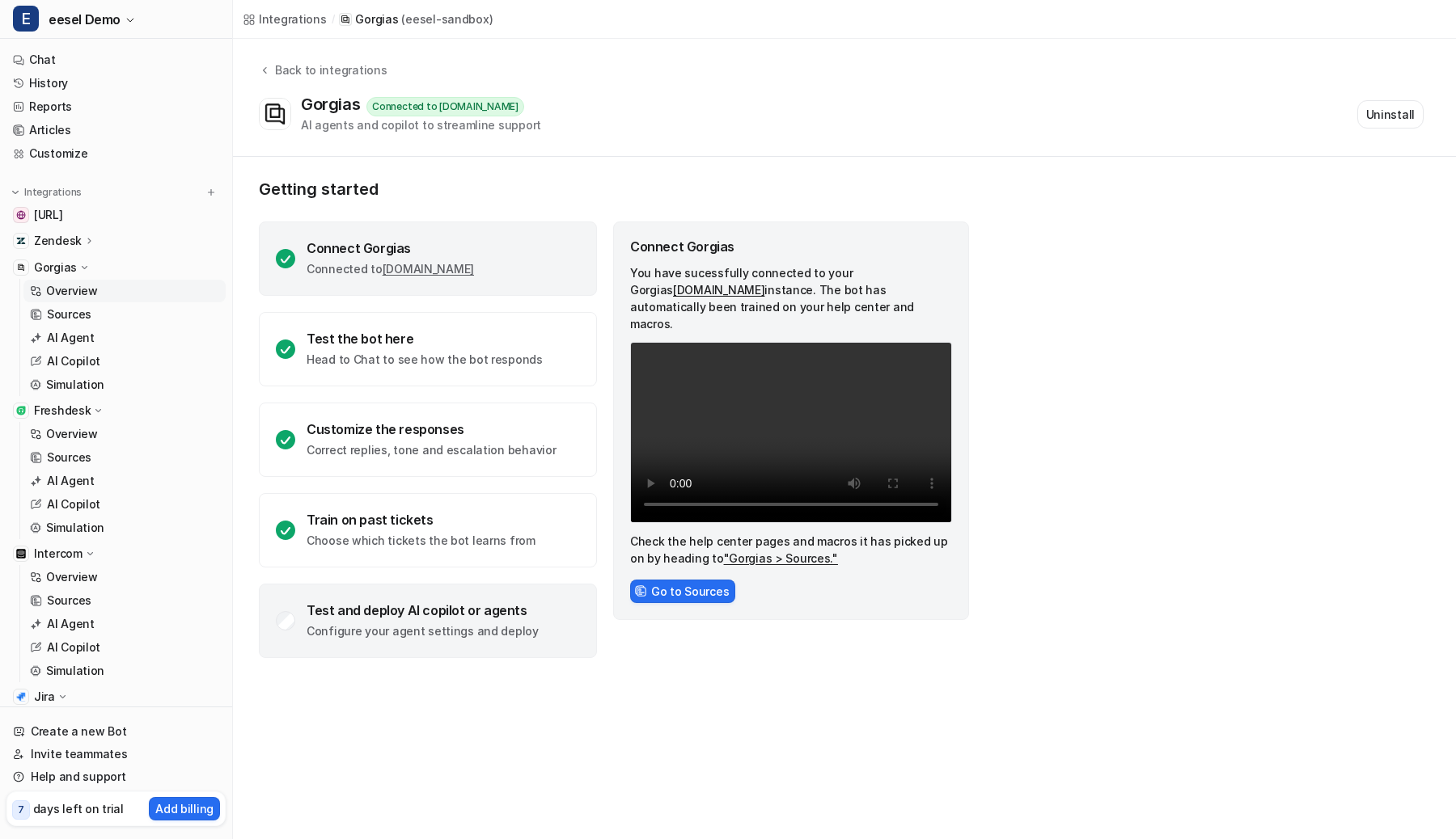
click at [453, 603] on div "Test and deploy AI copilot or agents" at bounding box center [422, 611] width 232 height 16
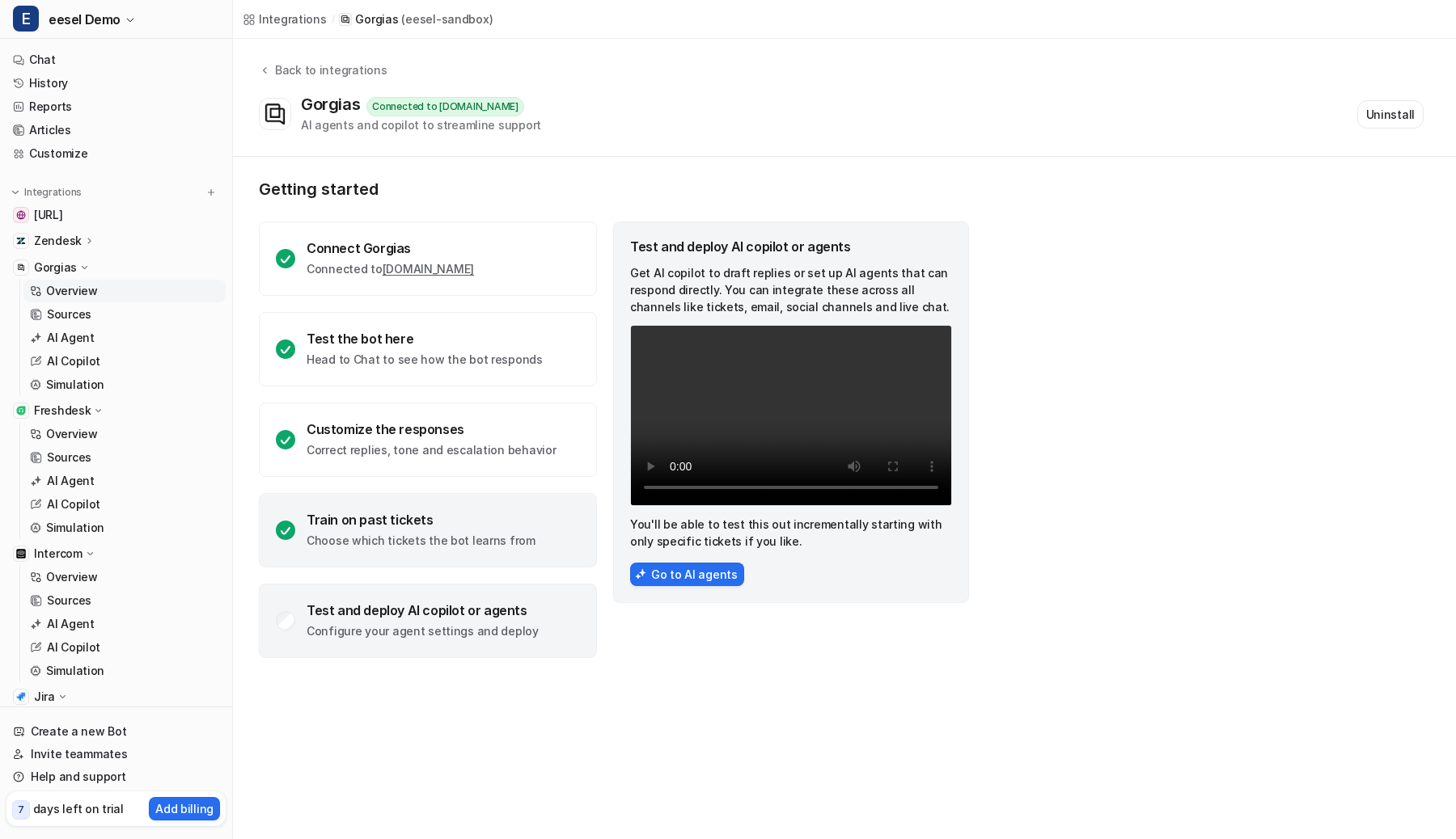
click at [450, 509] on div "Train on past tickets Choose which tickets the bot learns from" at bounding box center [428, 530] width 338 height 75
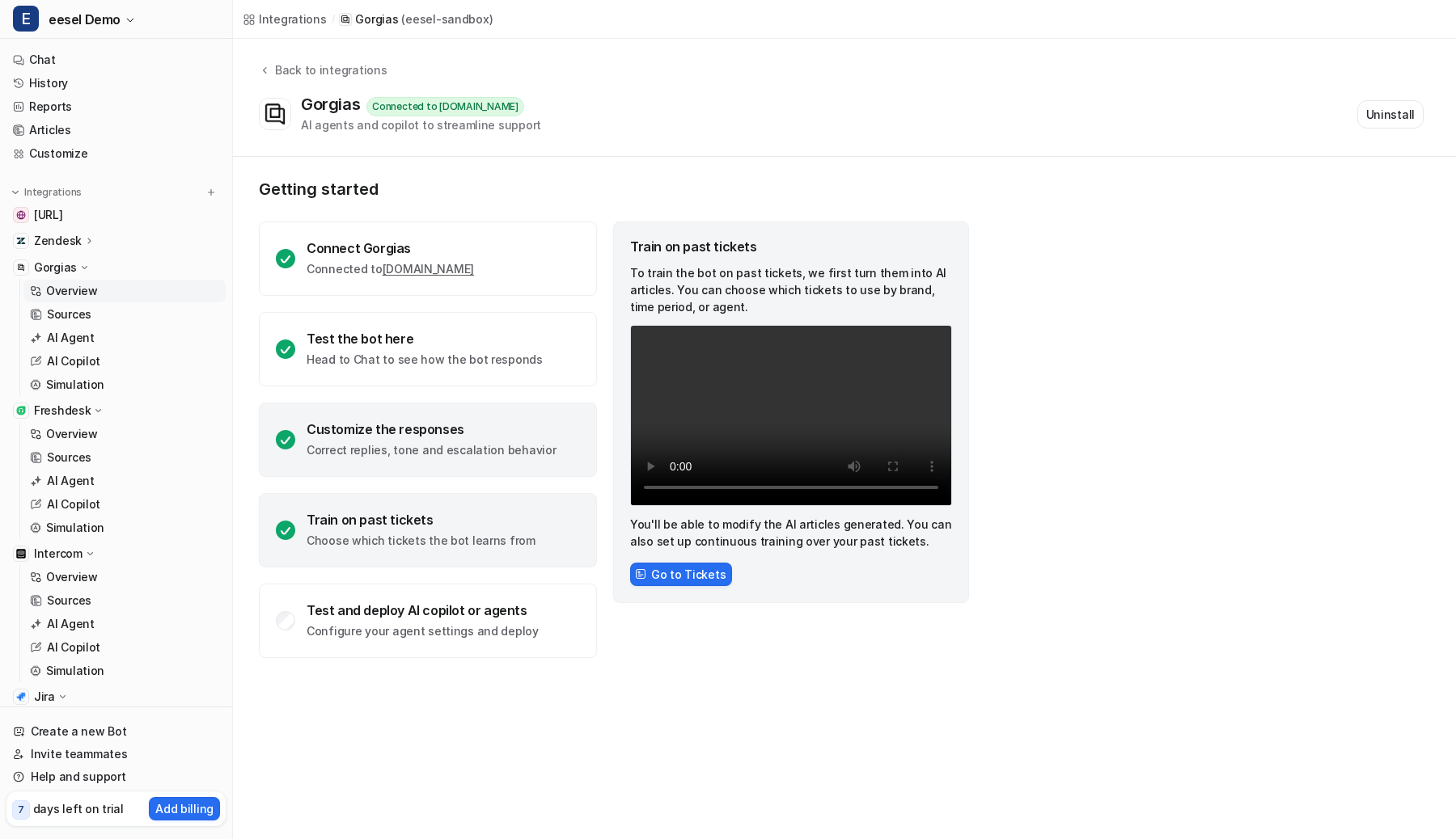
click at [443, 444] on p "Correct replies, tone and escalation behavior" at bounding box center [430, 451] width 249 height 16
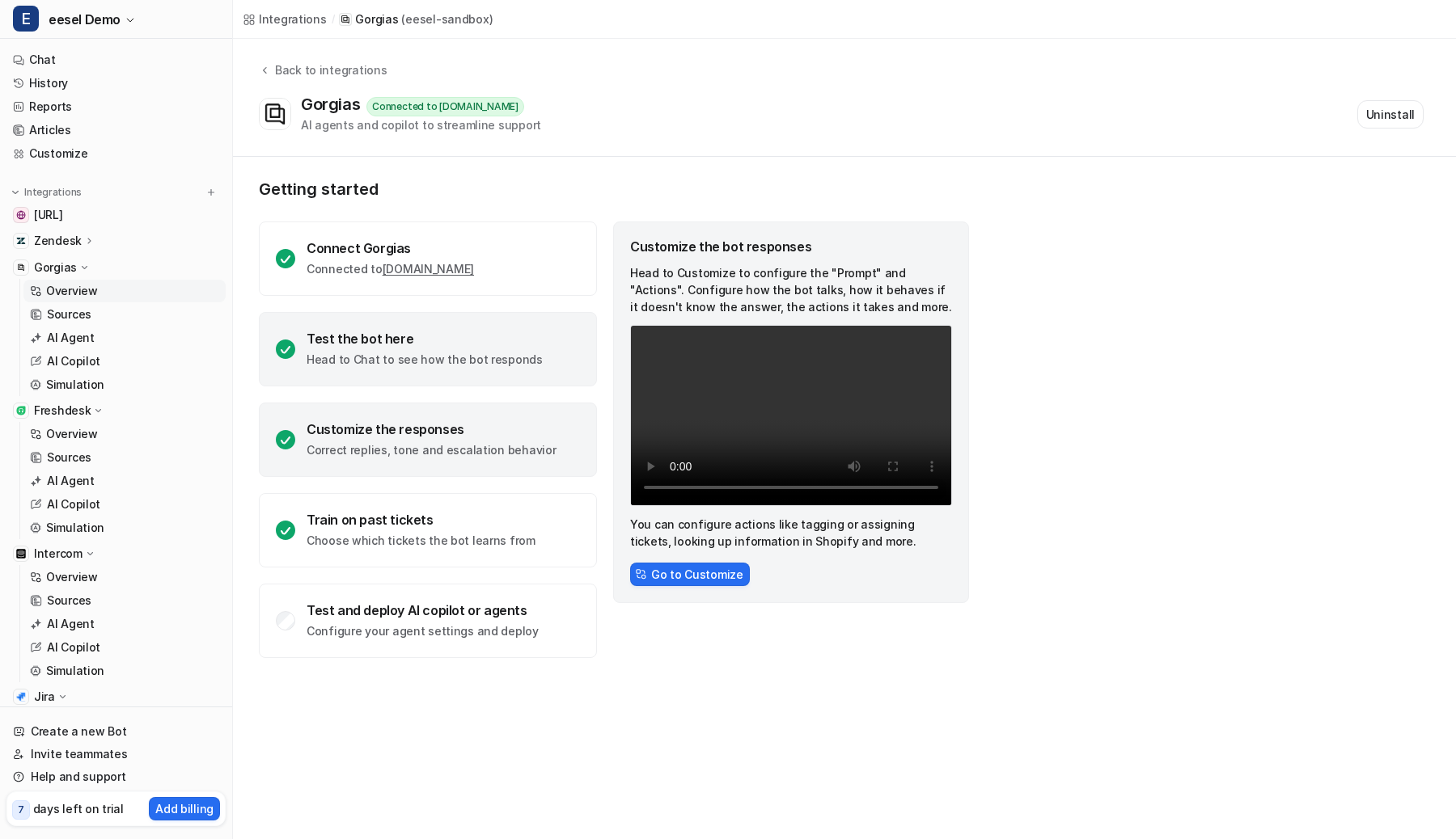
click at [412, 346] on div "Test the bot here" at bounding box center [425, 339] width 237 height 16
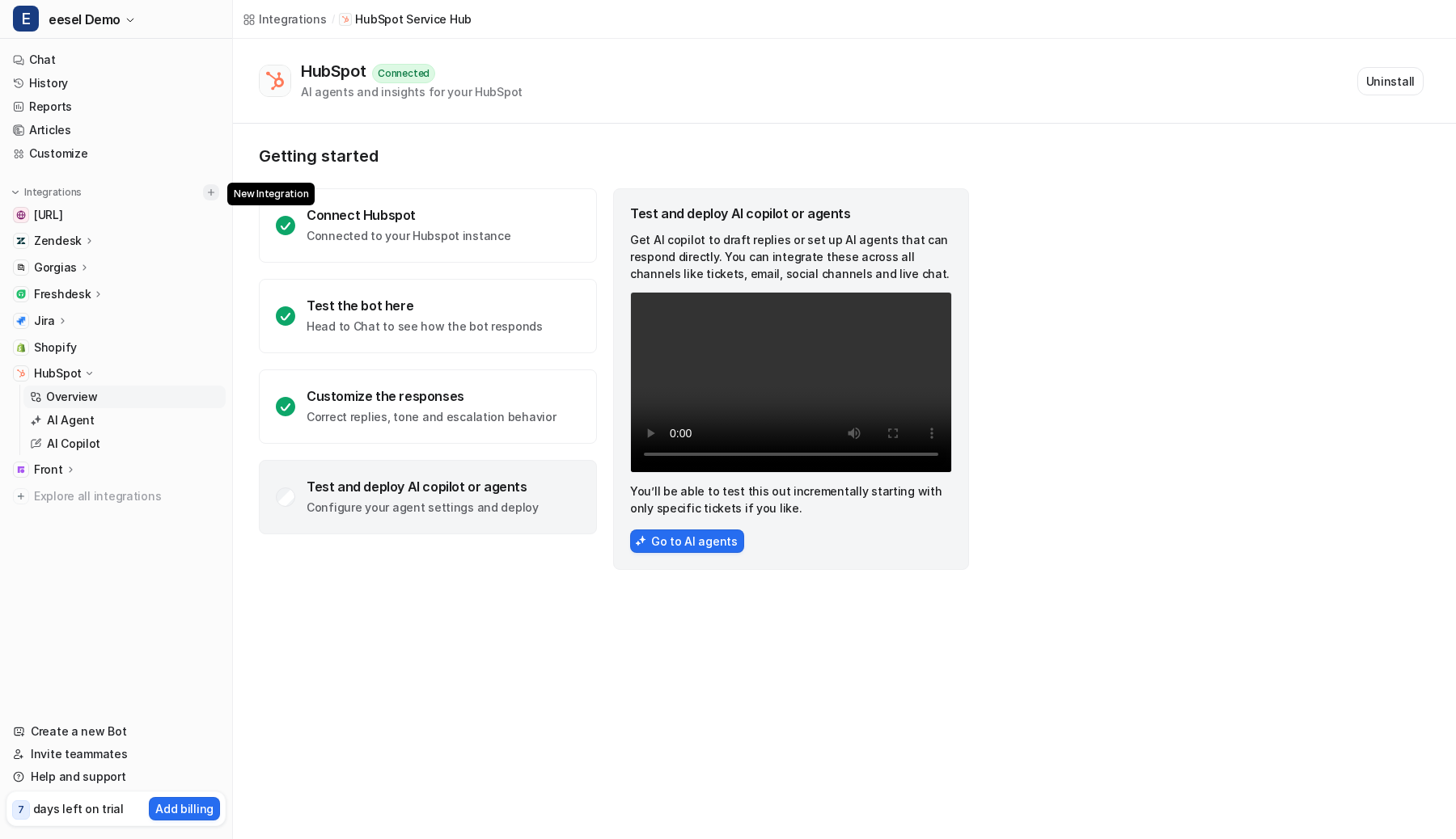
click at [210, 190] on img at bounding box center [211, 192] width 11 height 11
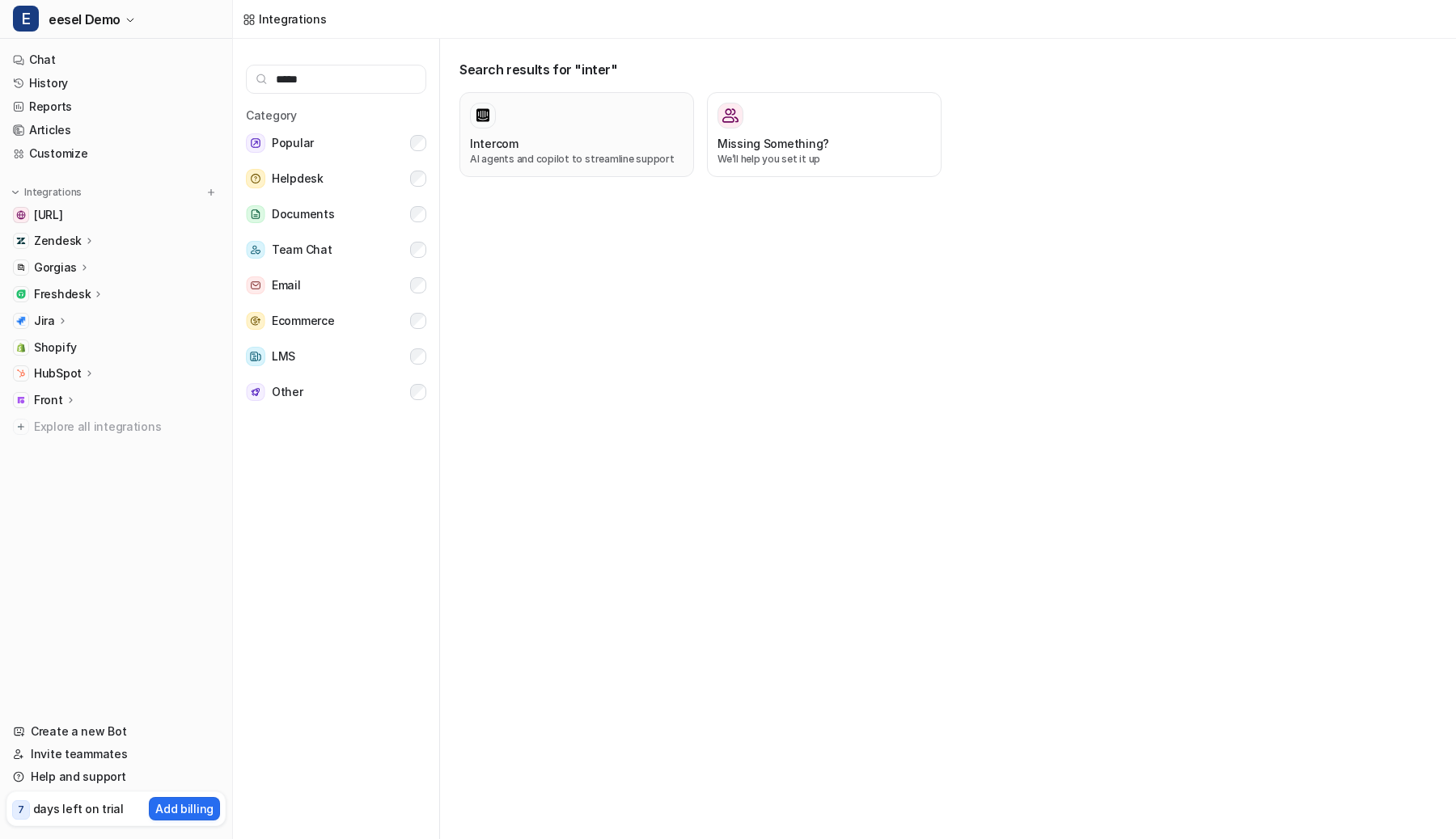
type input "*****"
click at [553, 165] on p "AI agents and copilot to streamline support" at bounding box center [576, 159] width 214 height 15
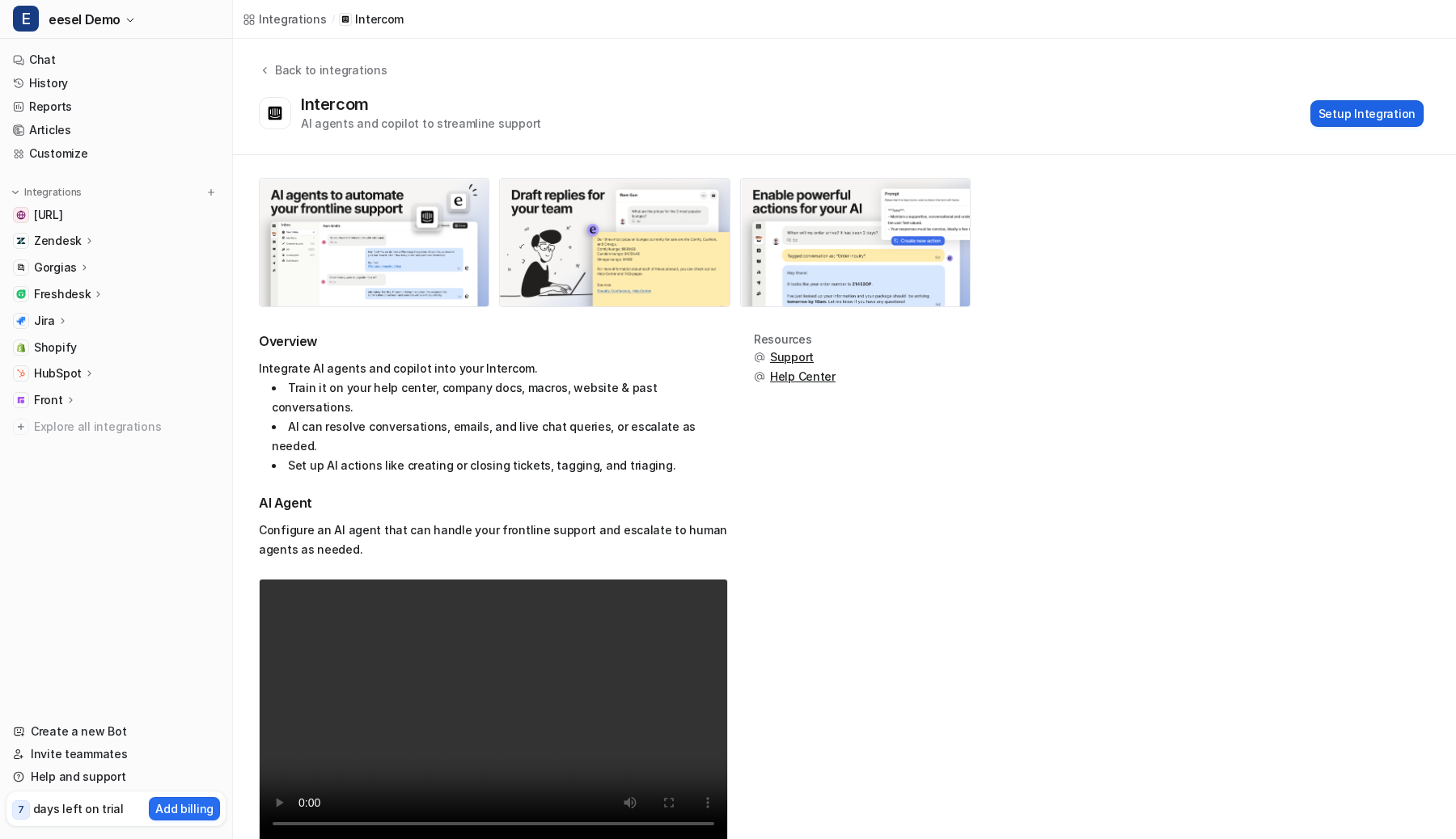
click at [1333, 112] on button "Setup Integration" at bounding box center [1366, 113] width 113 height 26
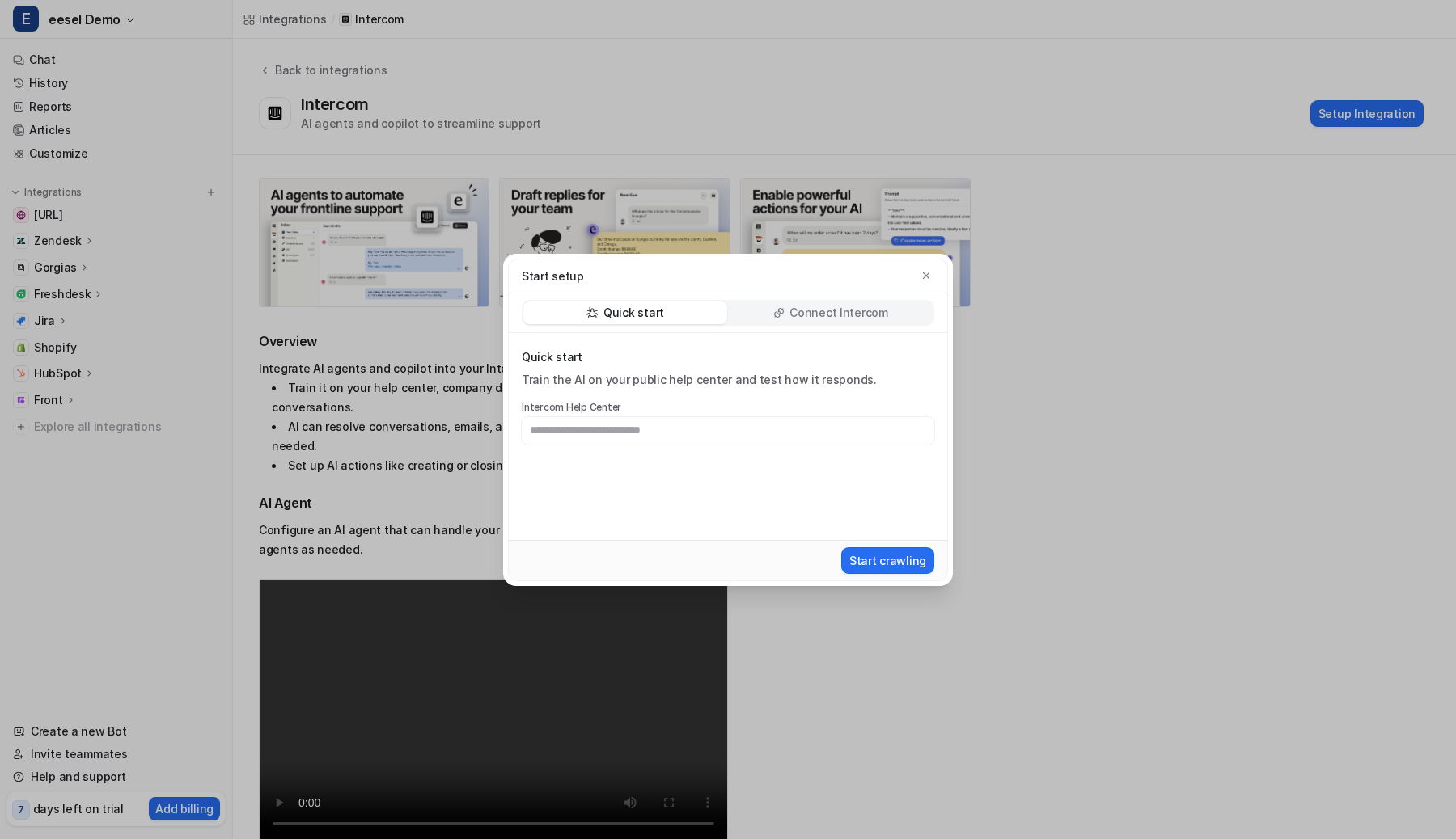
click at [824, 314] on p "Connect Intercom" at bounding box center [838, 313] width 99 height 16
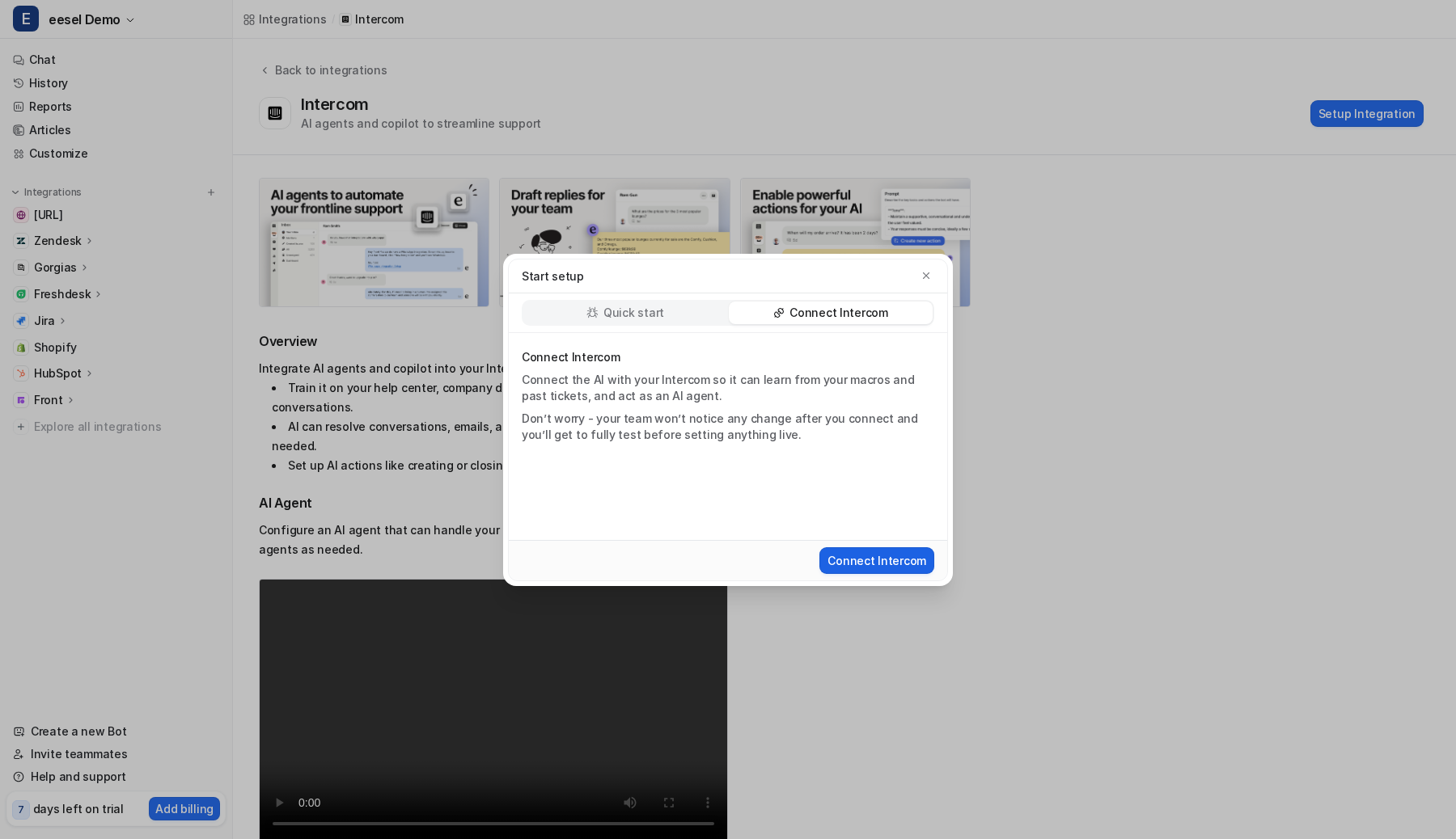
click at [889, 562] on button "Connect Intercom" at bounding box center [877, 561] width 115 height 26
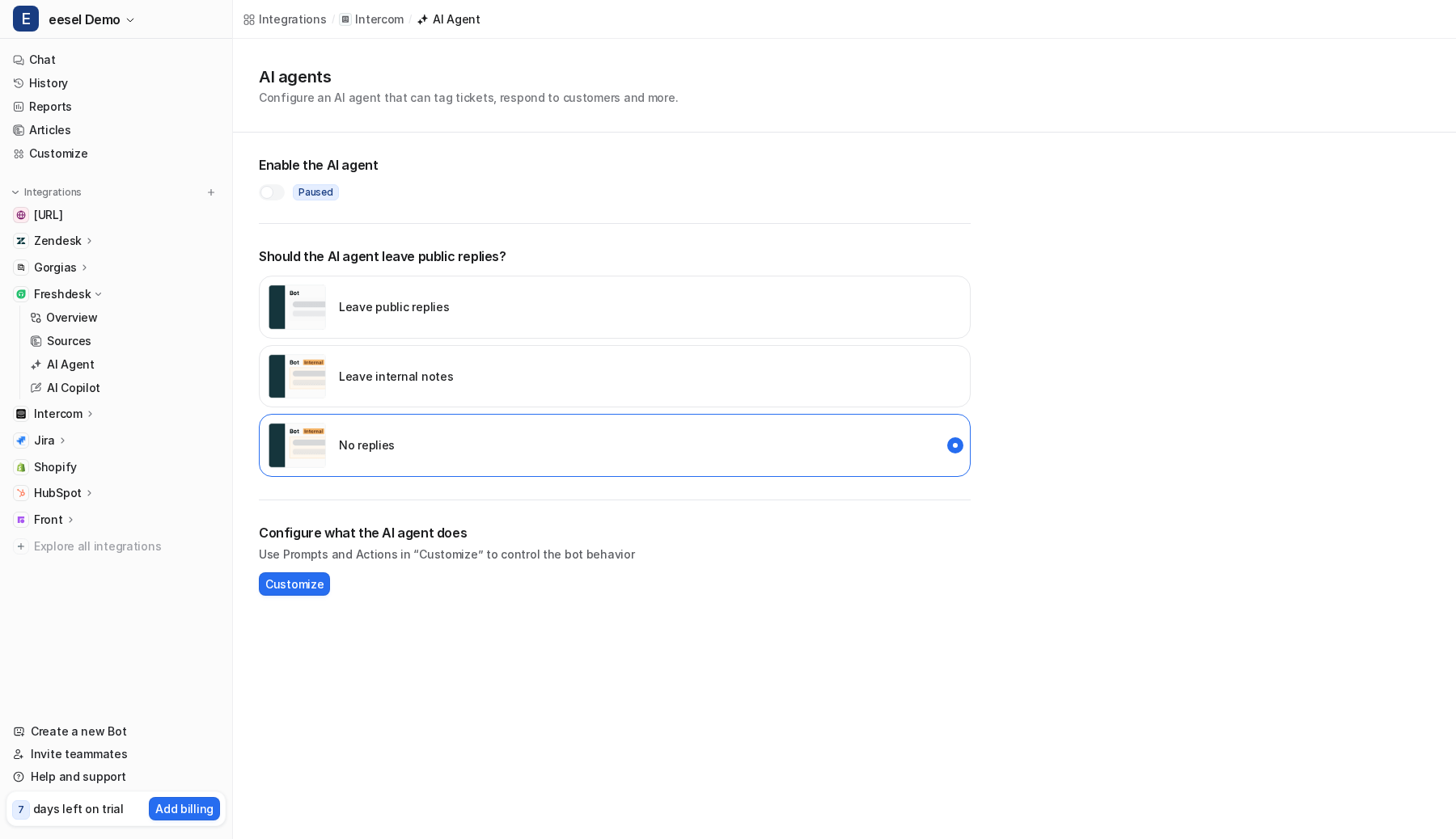
click at [74, 296] on p "Freshdesk" at bounding box center [62, 295] width 57 height 16
click at [66, 318] on p "Intercom" at bounding box center [57, 321] width 48 height 16
click at [59, 345] on p "Overview" at bounding box center [71, 345] width 52 height 16
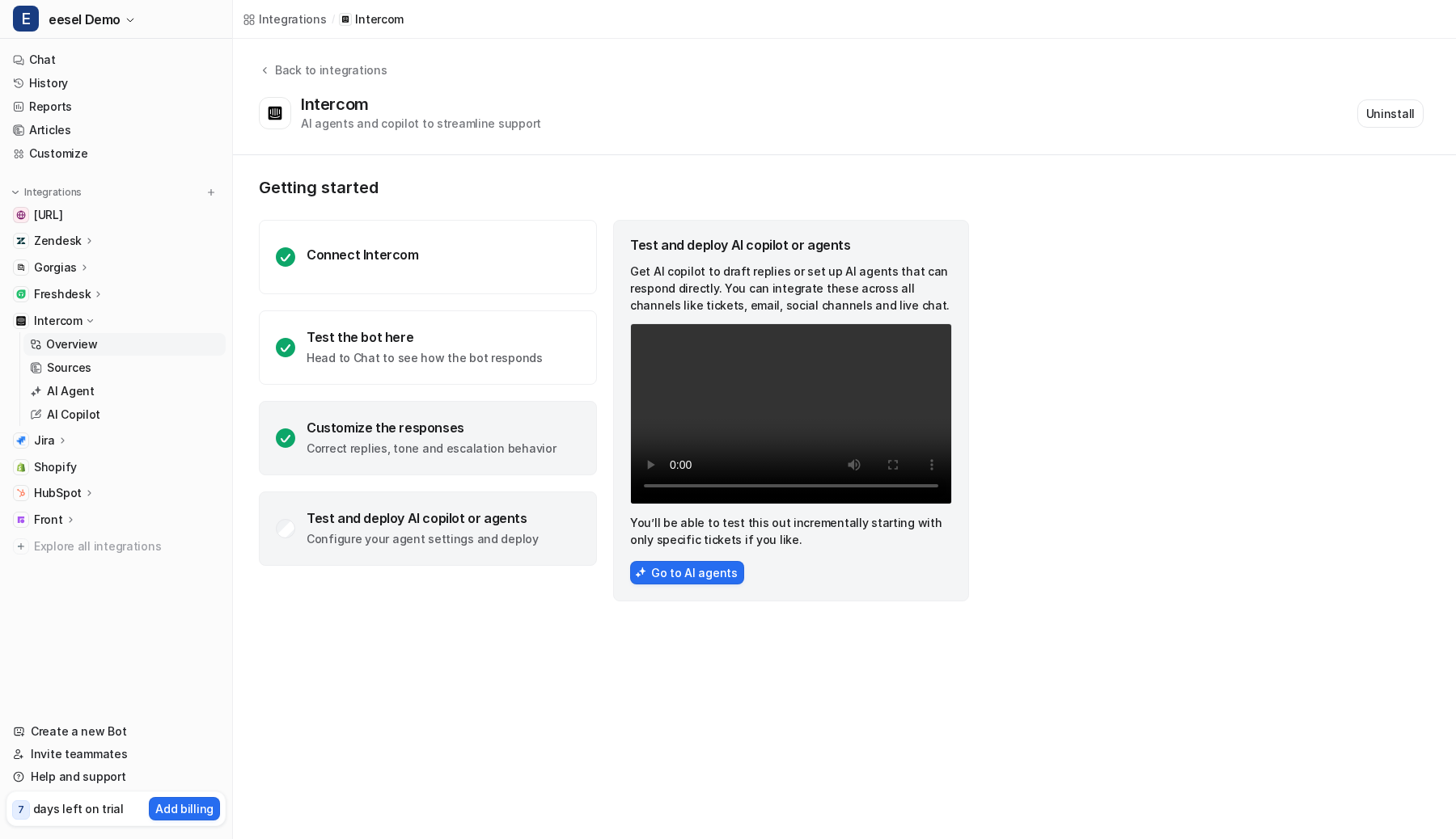
click at [437, 445] on p "Correct replies, tone and escalation behavior" at bounding box center [430, 449] width 249 height 16
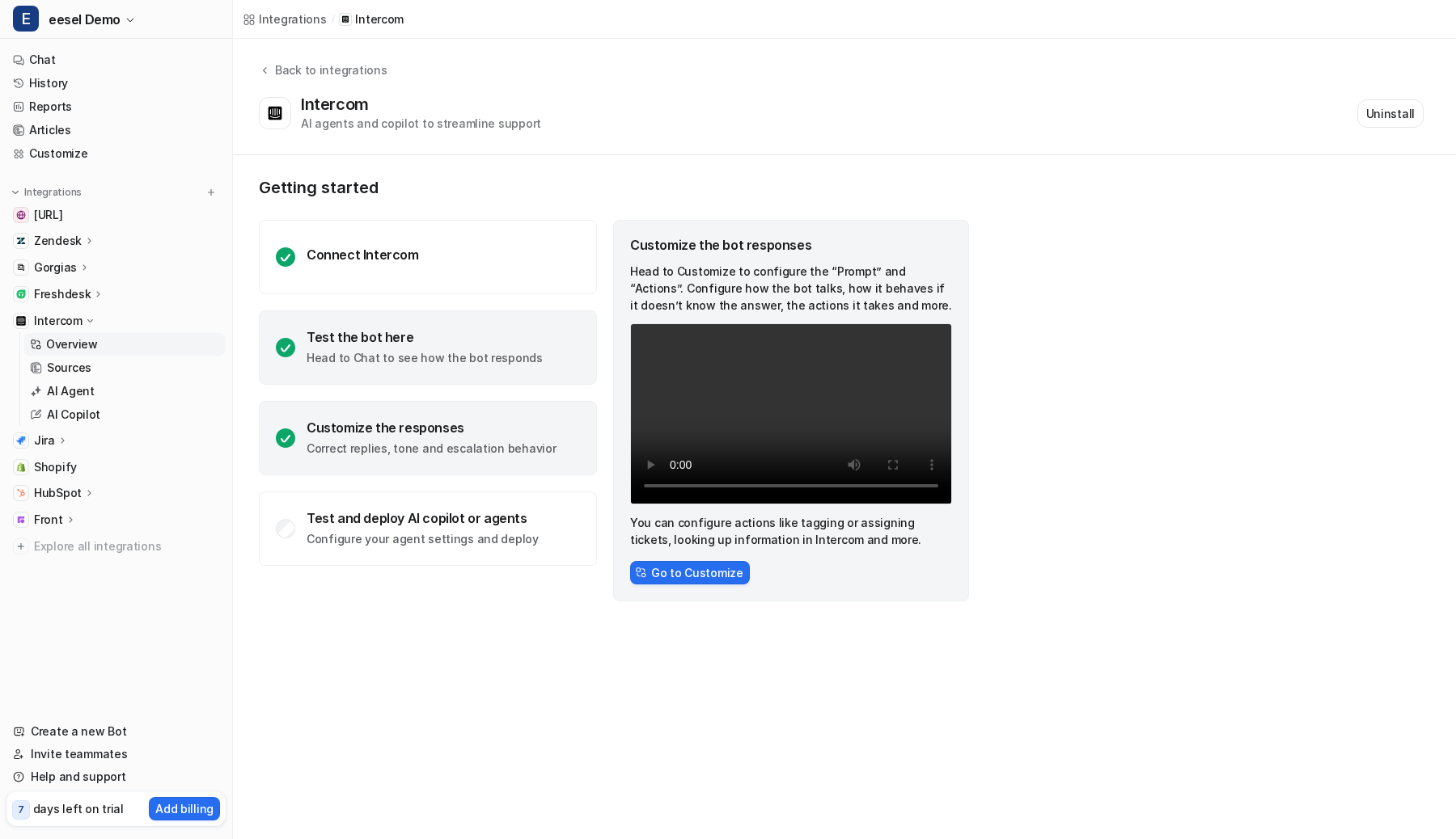
click at [433, 346] on div "Test the bot here Head to Chat to see how the bot responds" at bounding box center [425, 347] width 237 height 37
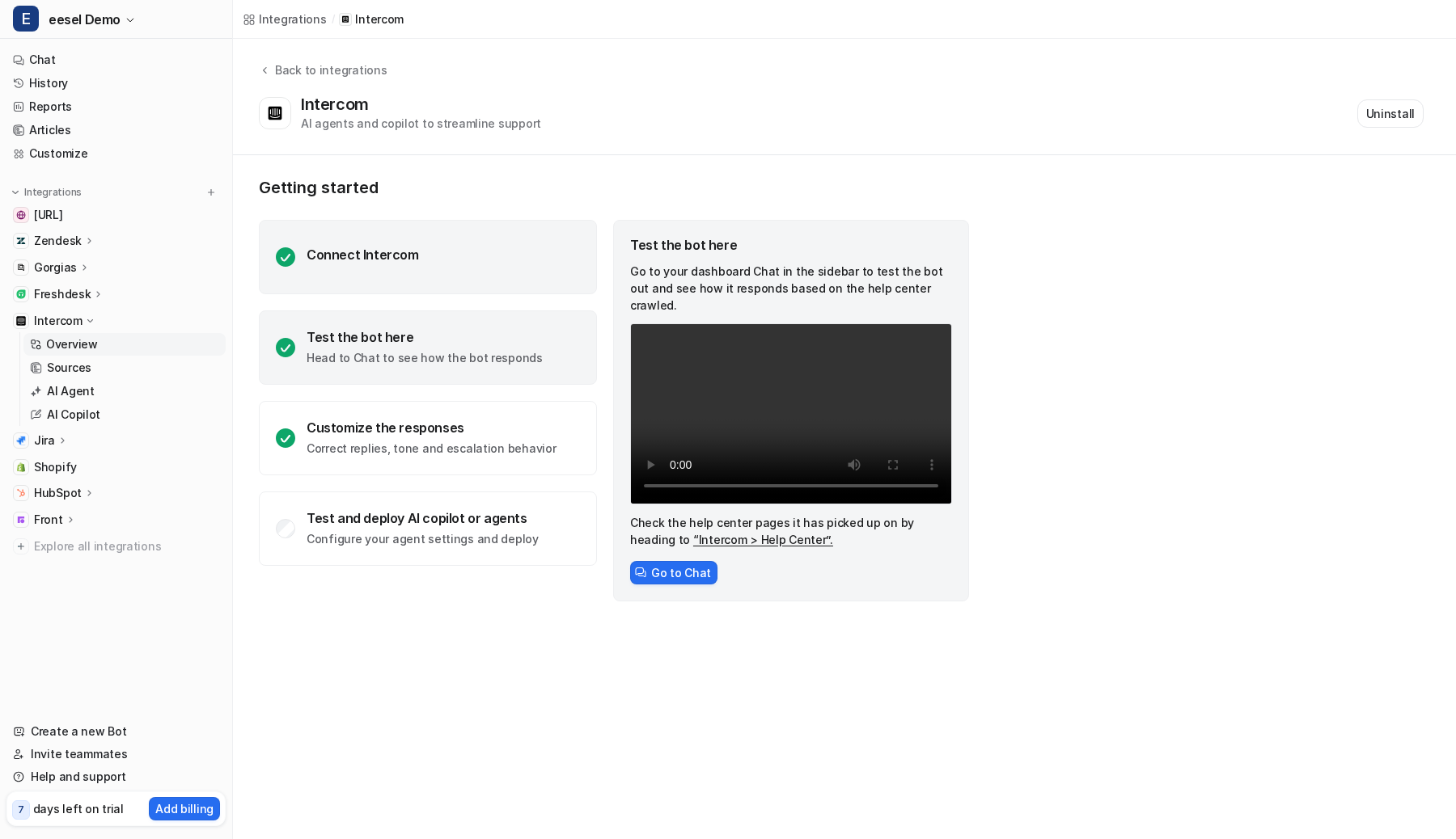
click at [440, 280] on div "Connect Intercom" at bounding box center [428, 257] width 338 height 75
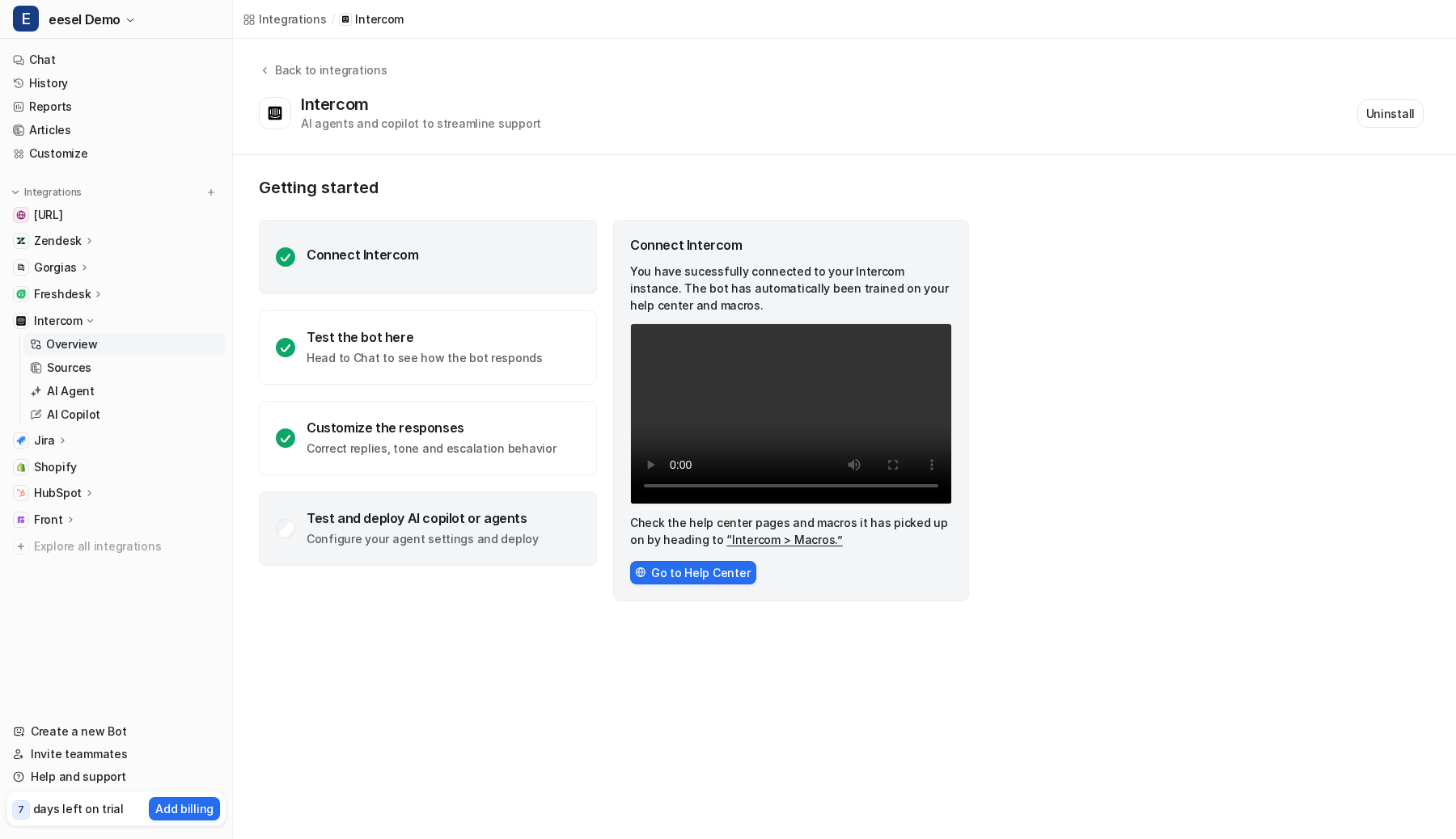
click at [452, 538] on p "Configure your agent settings and deploy" at bounding box center [422, 539] width 232 height 16
